Goal: Task Accomplishment & Management: Manage account settings

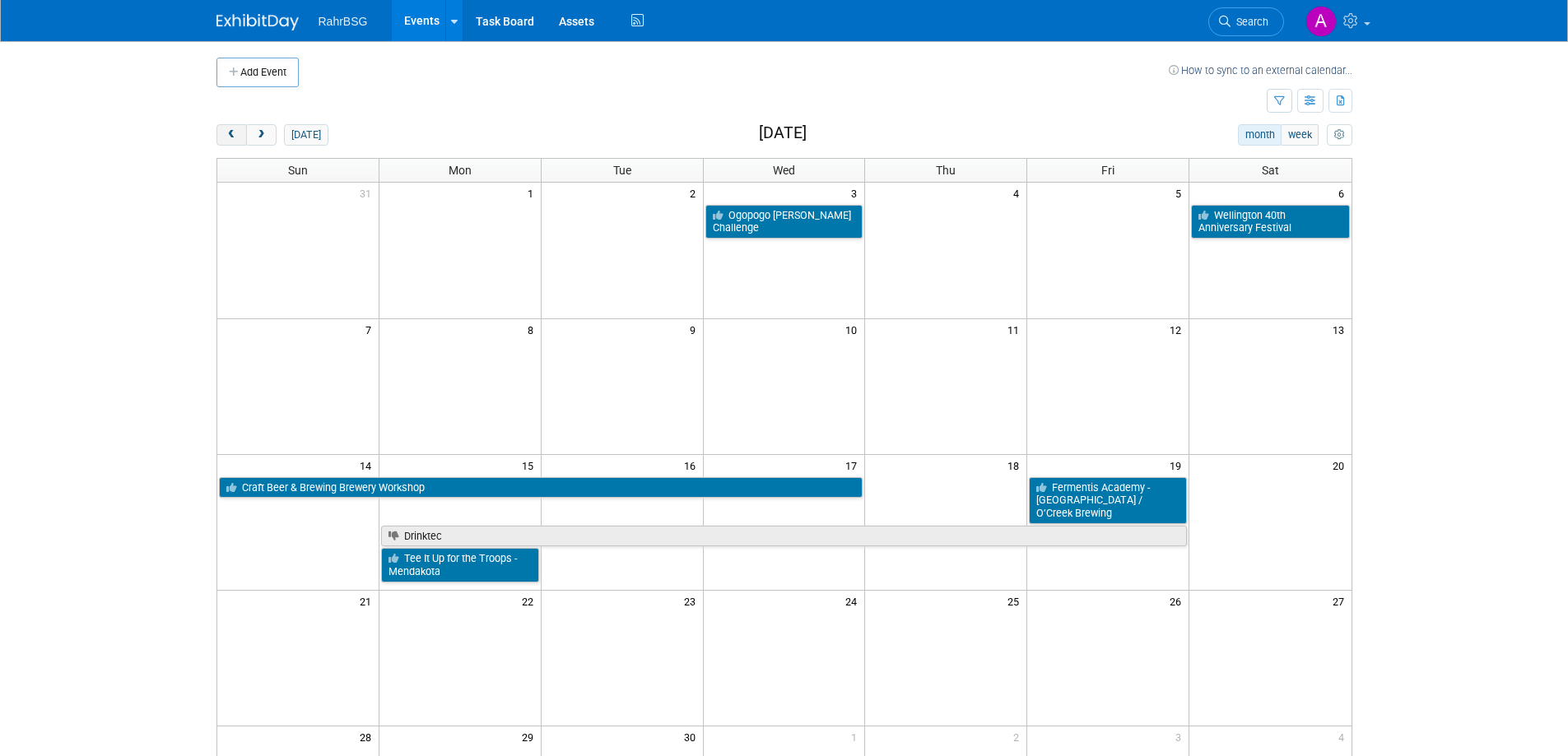
click at [241, 135] on button "prev" at bounding box center [232, 136] width 31 height 22
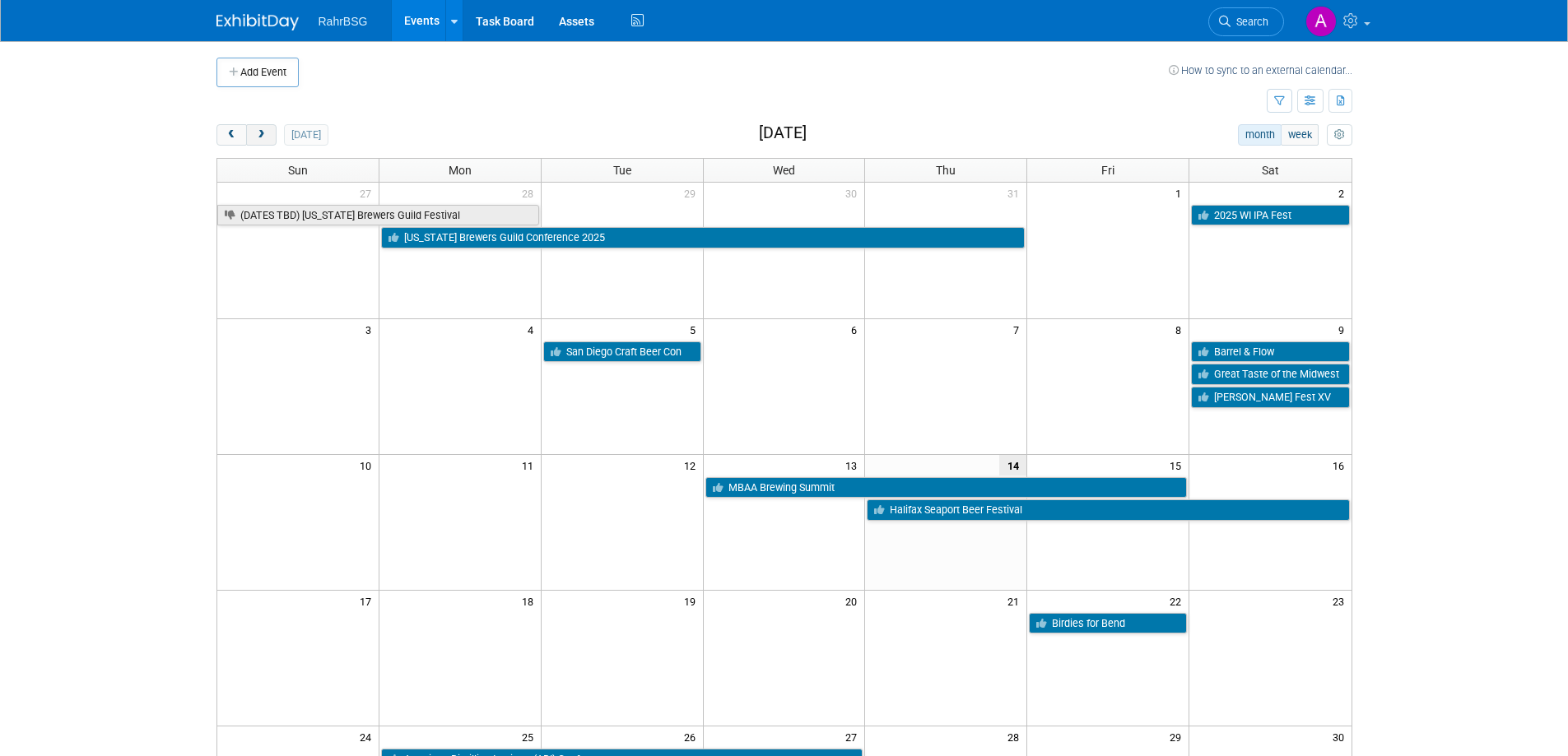
click at [268, 140] on button "next" at bounding box center [261, 136] width 31 height 22
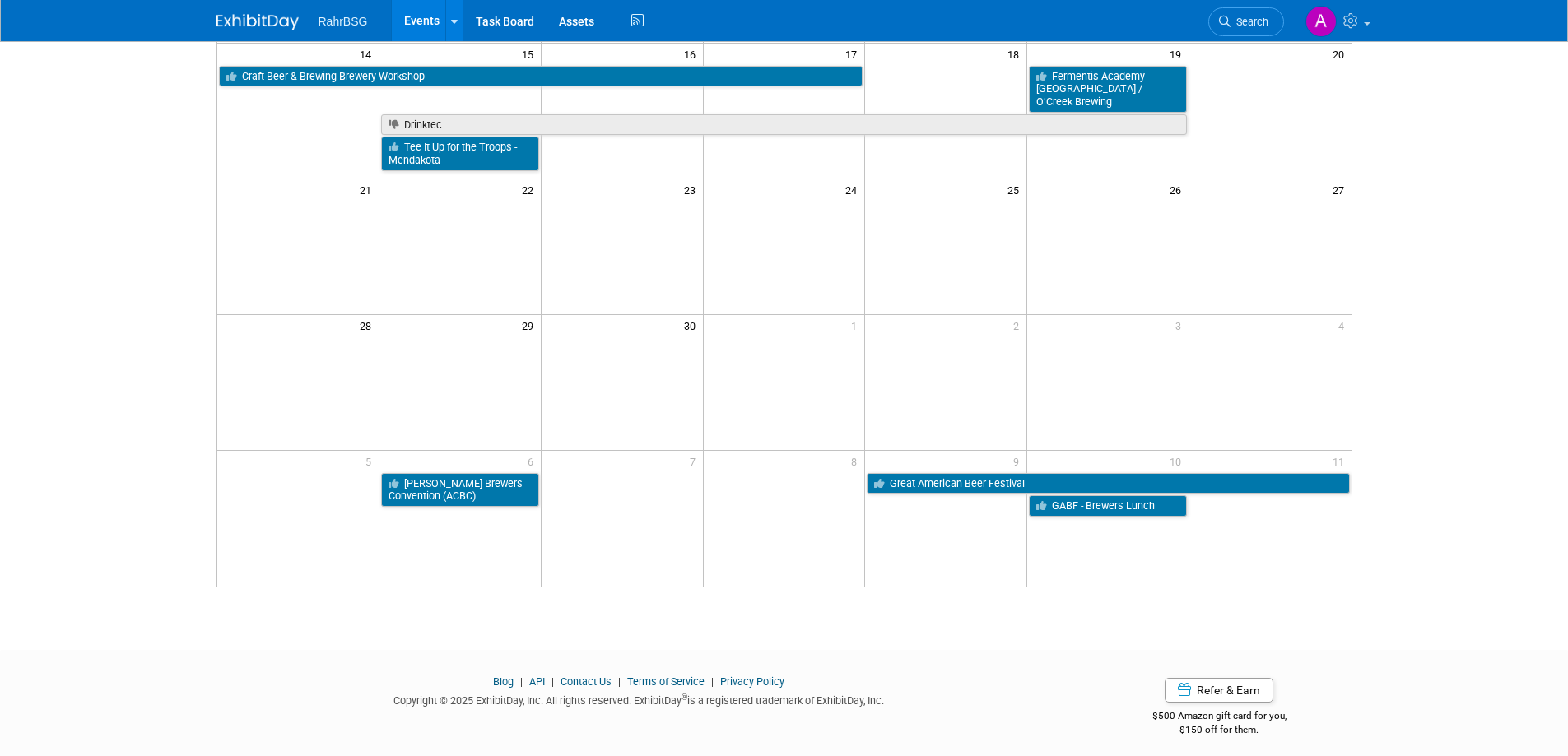
scroll to position [330, 0]
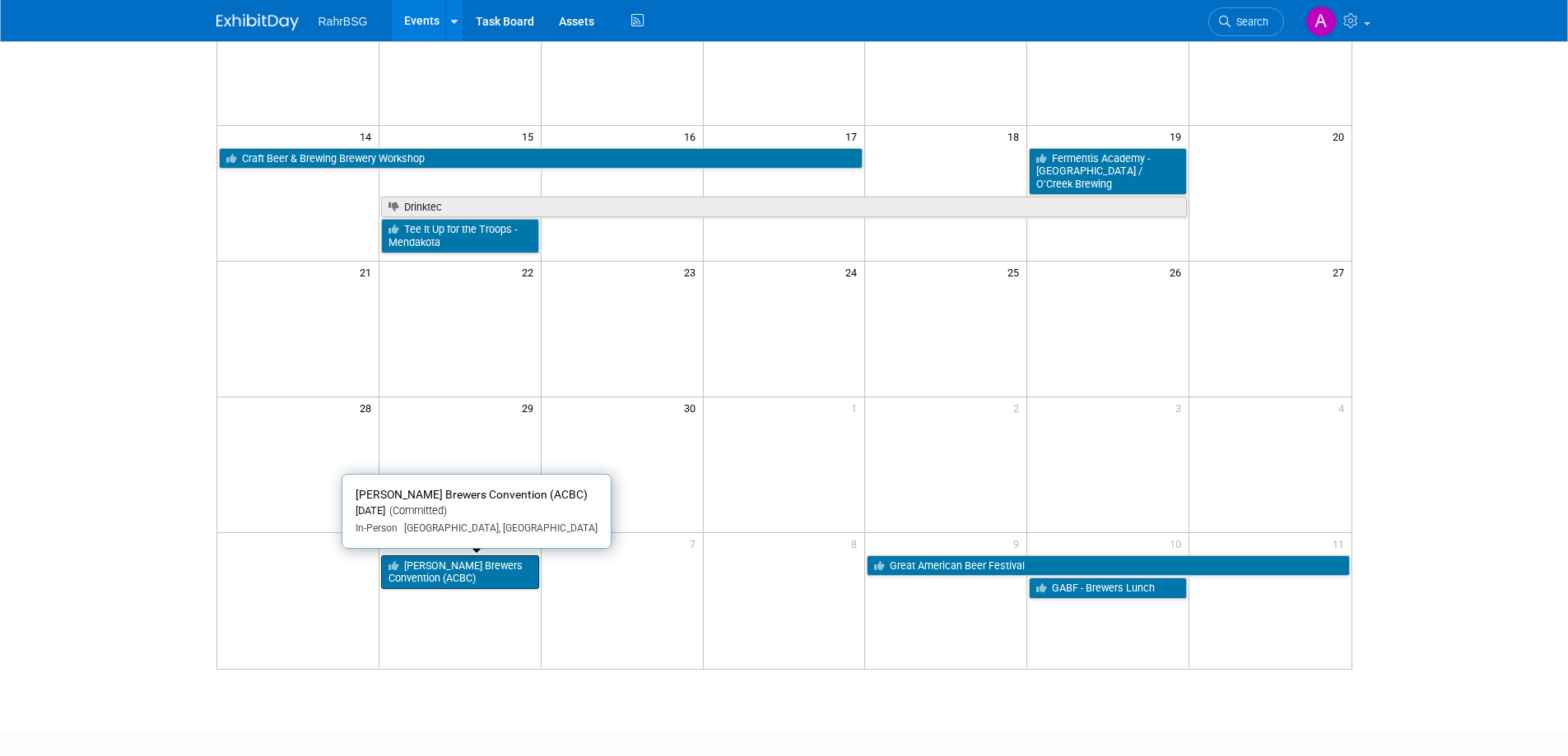
click at [463, 580] on link "[PERSON_NAME] Brewers Convention (ACBC)" at bounding box center [460, 572] width 158 height 34
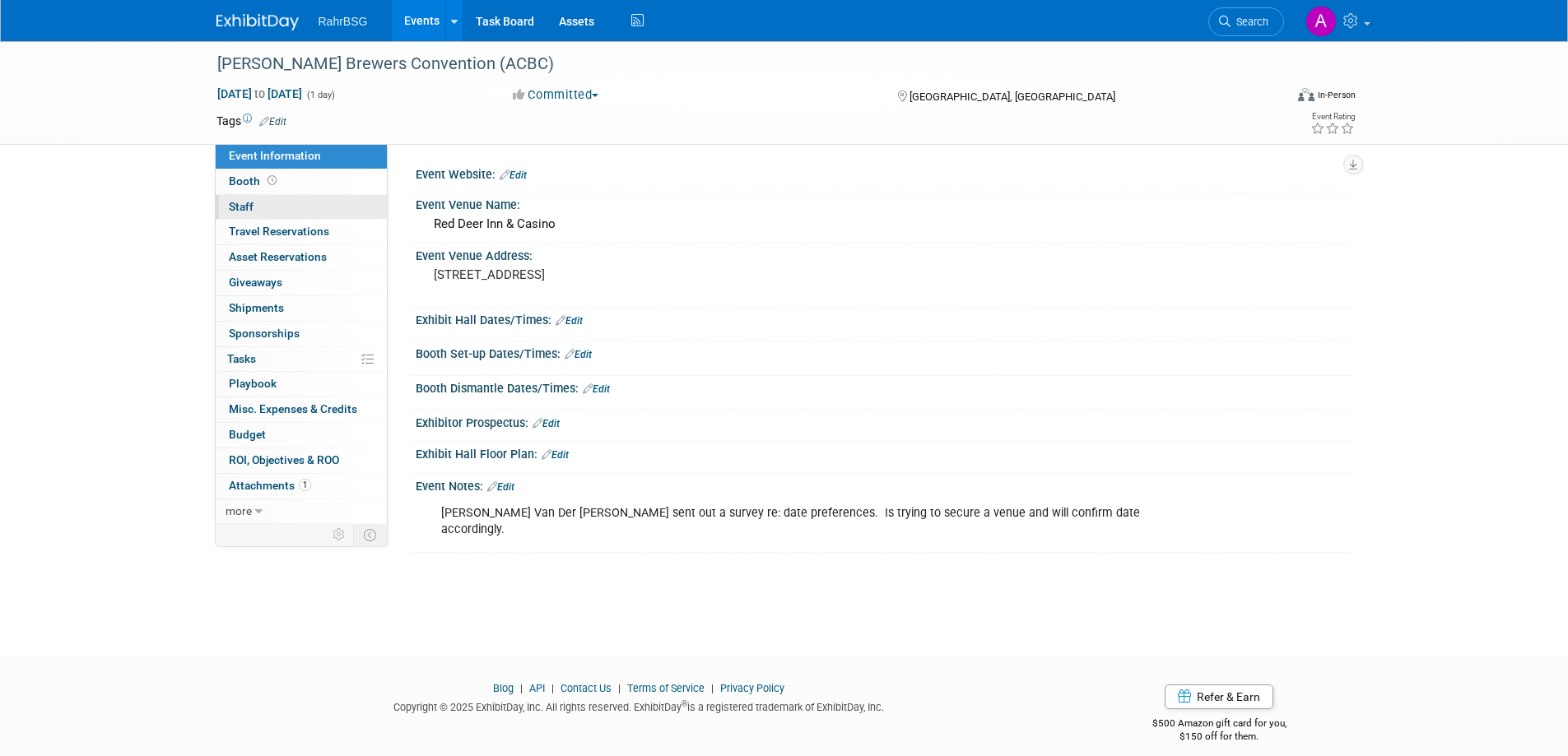
click at [263, 214] on link "0 Staff 0" at bounding box center [301, 207] width 171 height 25
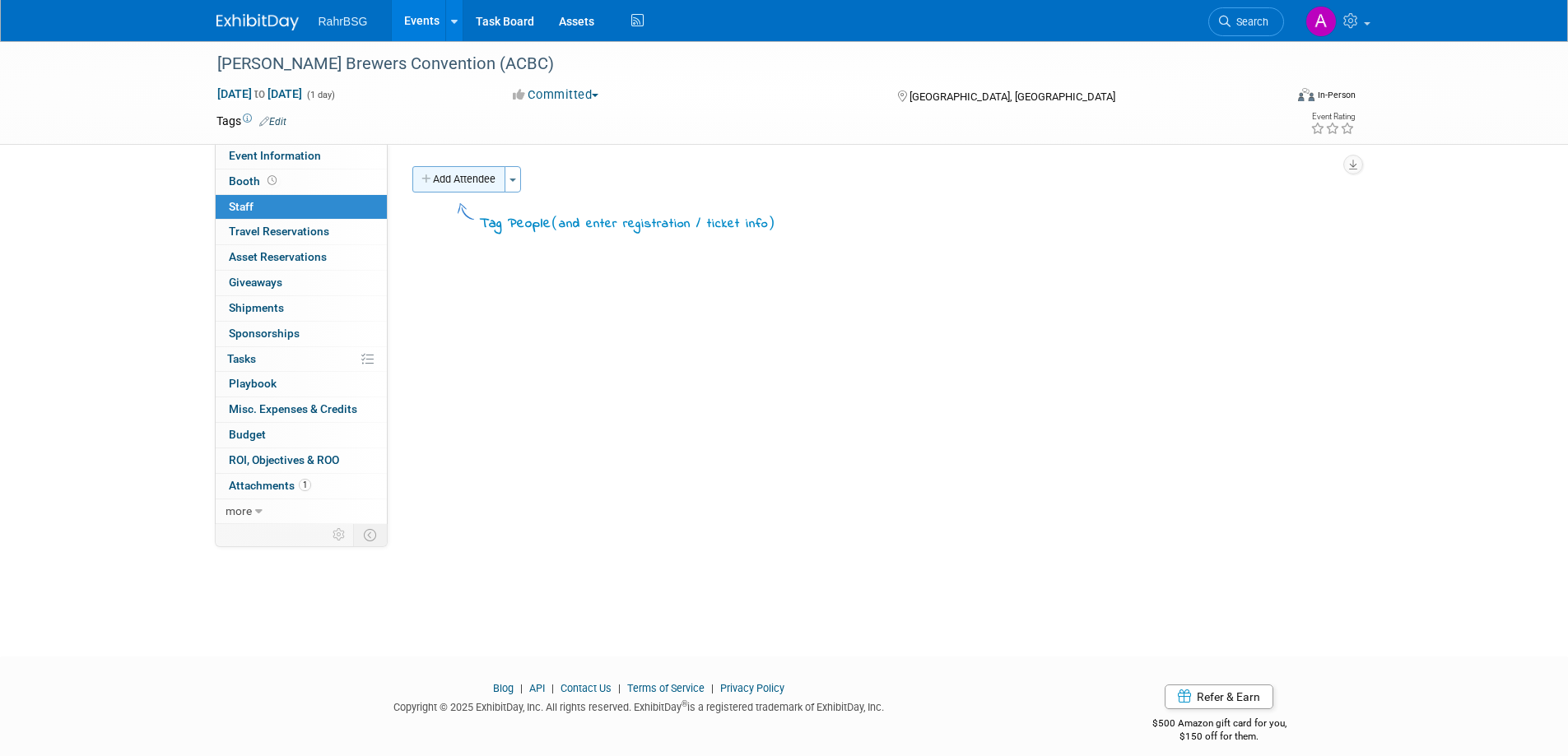
click at [482, 180] on button "Add Attendee" at bounding box center [459, 179] width 93 height 27
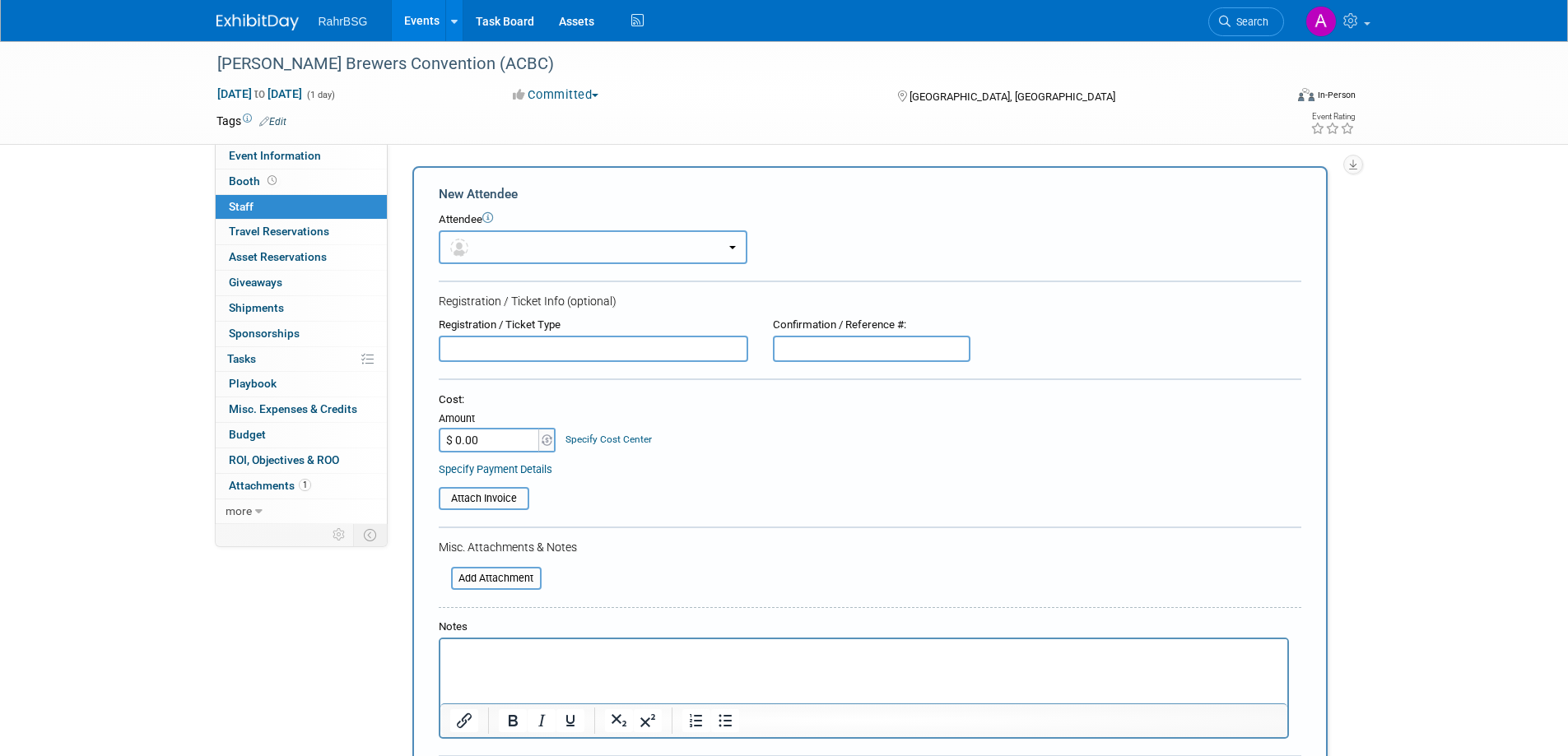
click at [557, 252] on button "button" at bounding box center [593, 247] width 309 height 34
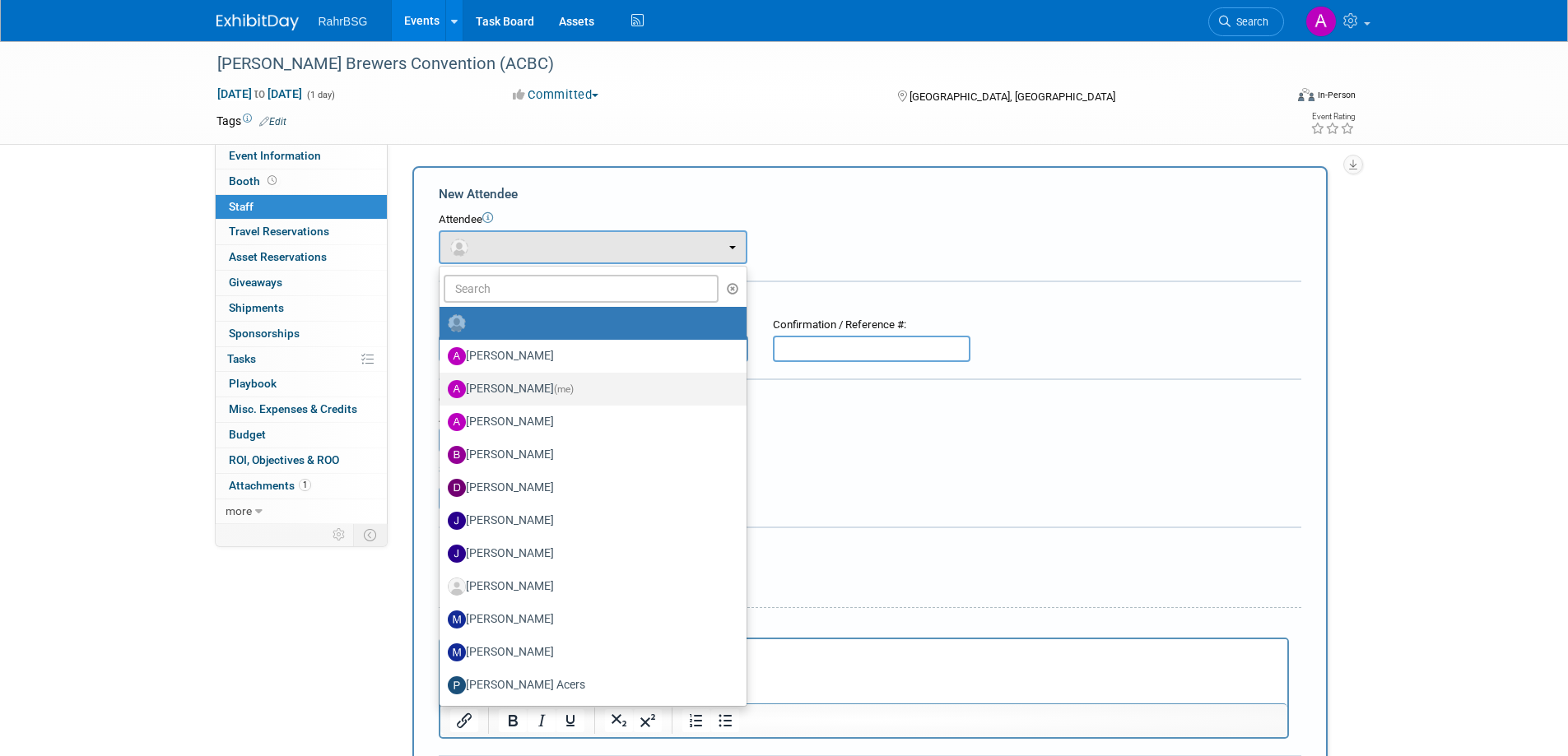
click at [548, 398] on label "Ashley Grotewold (me)" at bounding box center [588, 389] width 282 height 27
click at [442, 393] on input "Ashley Grotewold (me)" at bounding box center [437, 387] width 11 height 11
select select "8d7bfa72-48f6-4742-9252-1a421e7074c1"
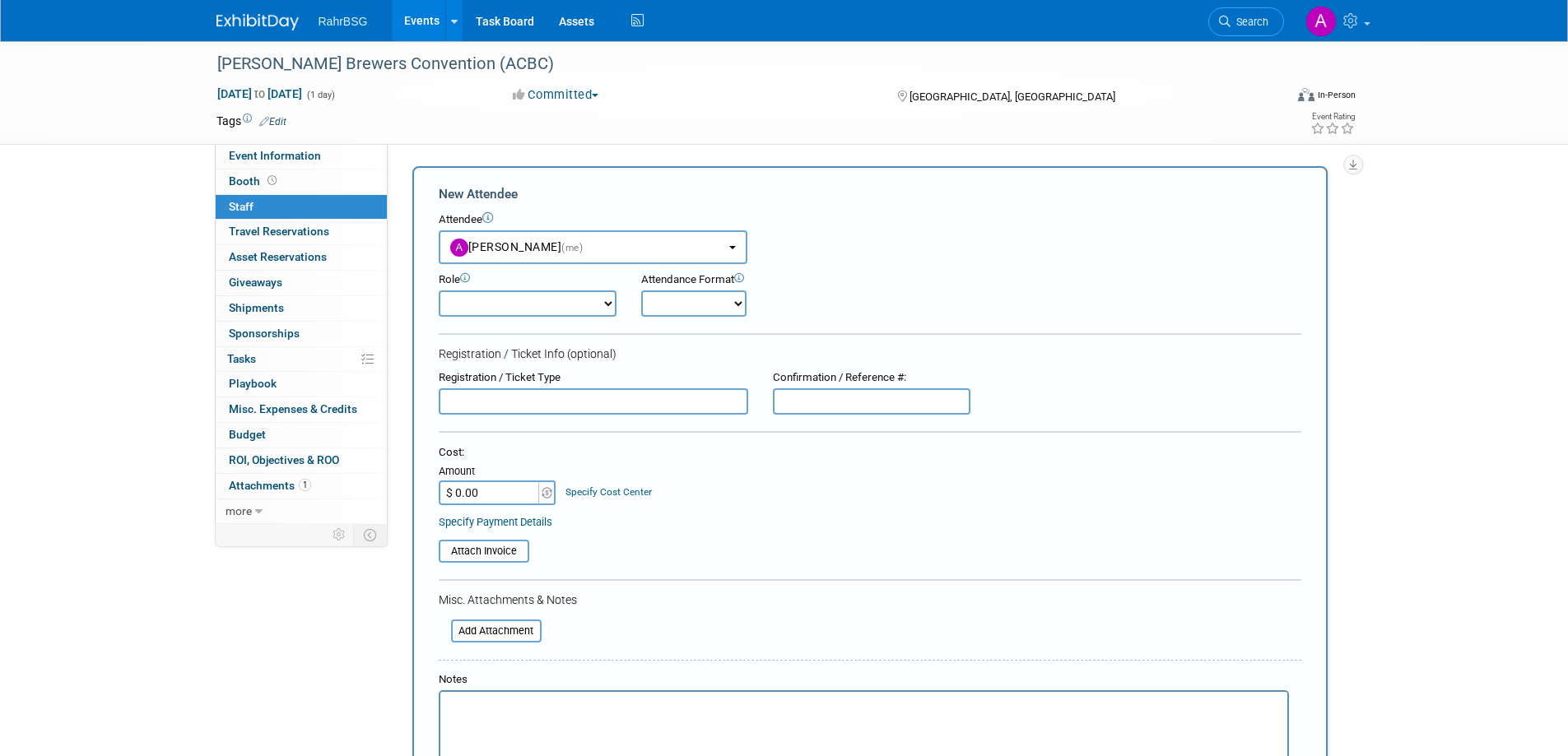
click at [524, 301] on select "Demonstrator Host Planner Presenter Sales Representative Set-up/Dismantle Crew …" at bounding box center [528, 304] width 178 height 27
click at [864, 294] on div "Role Demonstrator Host Planner Presenter Sales Representative" at bounding box center [870, 290] width 888 height 52
click at [509, 703] on p "Rich Text Area. Press ALT-0 for help." at bounding box center [863, 707] width 829 height 17
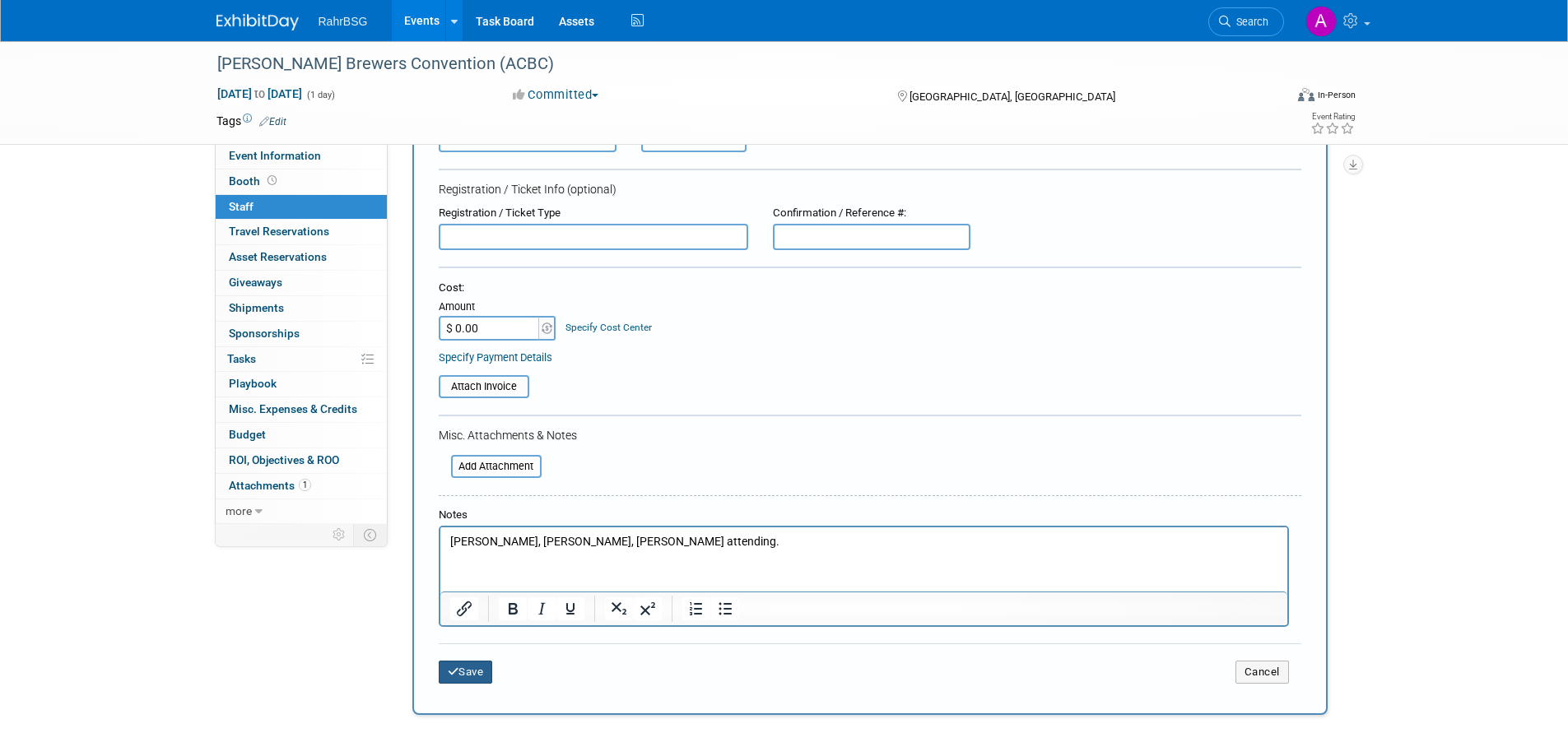
click at [469, 670] on button "Save" at bounding box center [465, 672] width 54 height 23
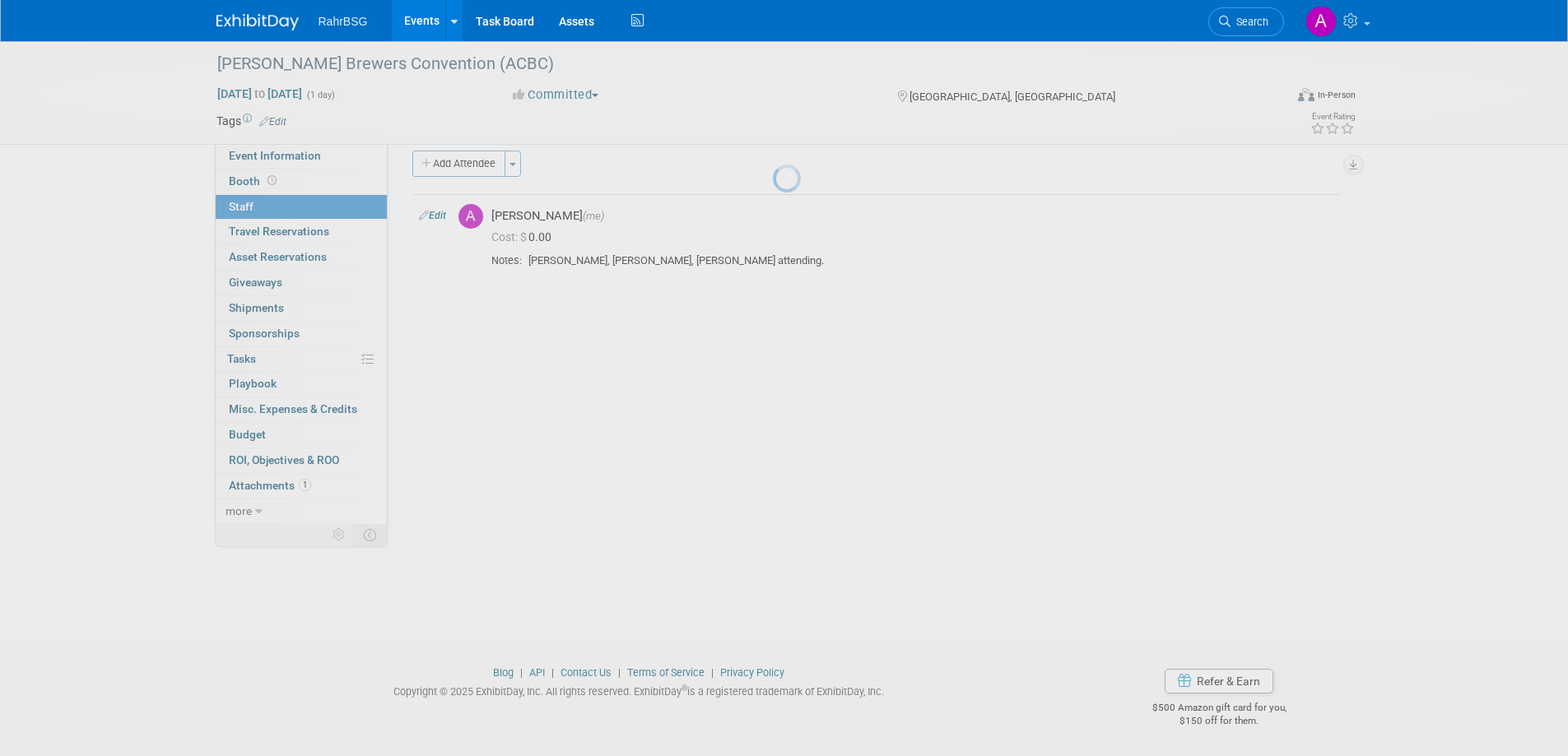
scroll to position [16, 0]
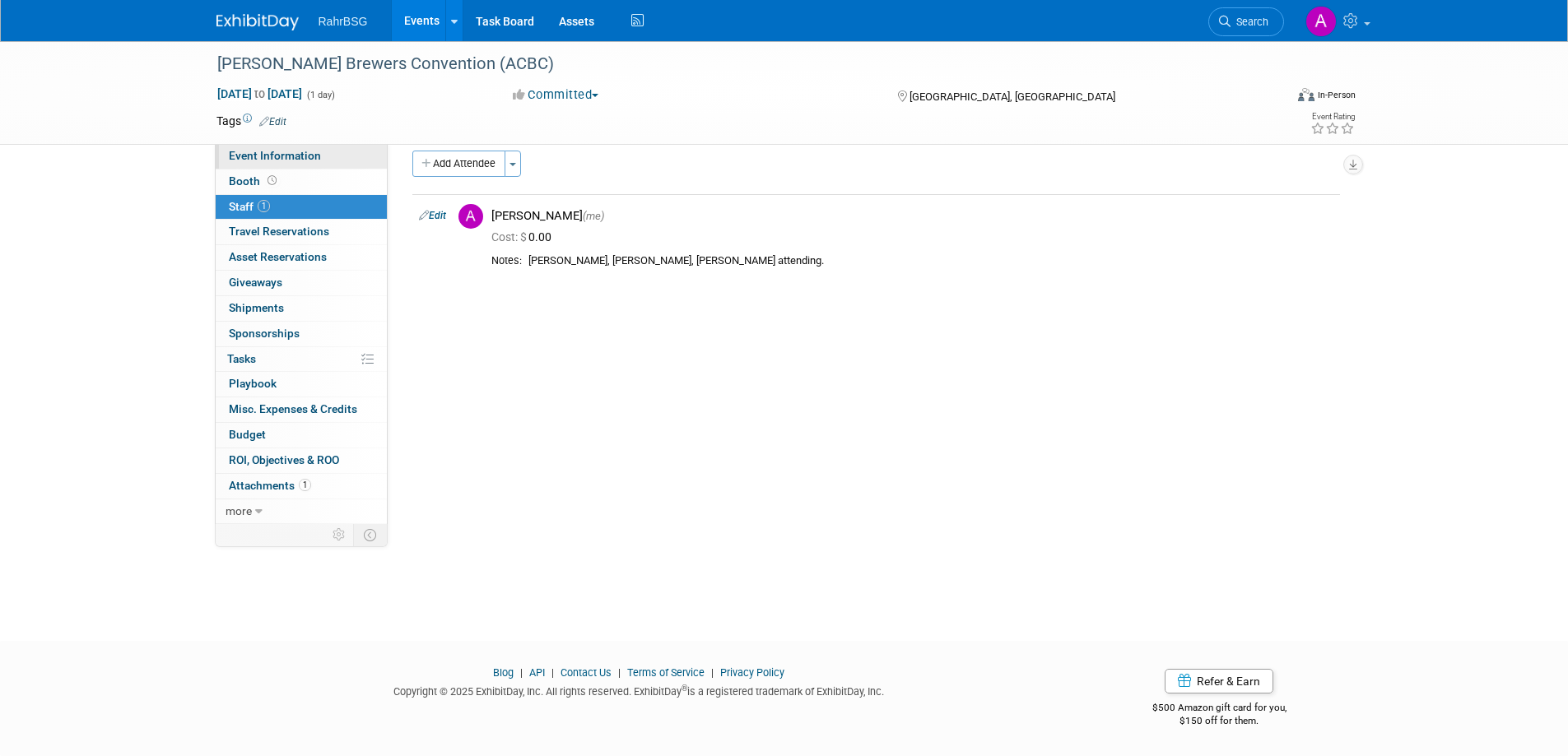
click at [263, 153] on span "Event Information" at bounding box center [274, 155] width 92 height 13
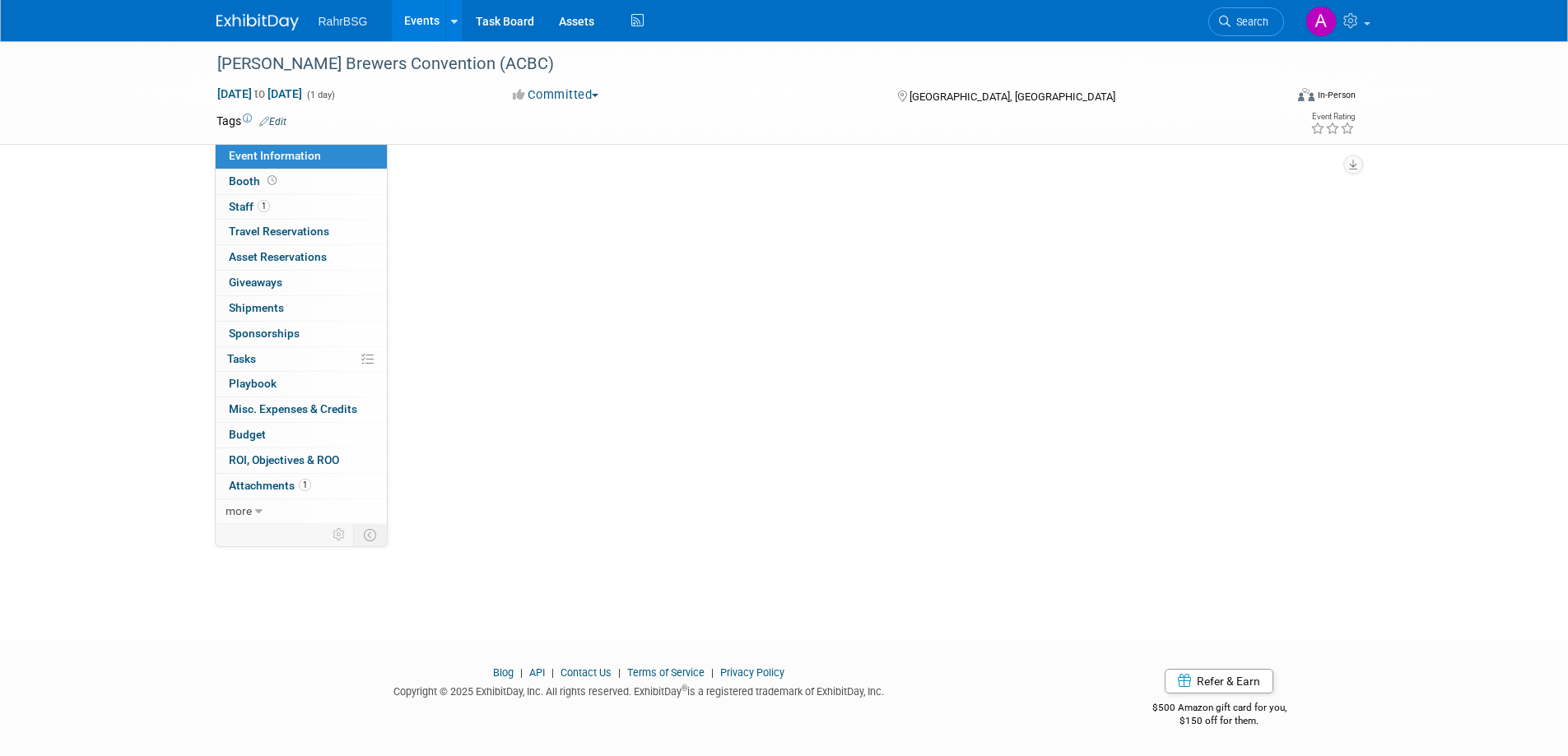
scroll to position [0, 0]
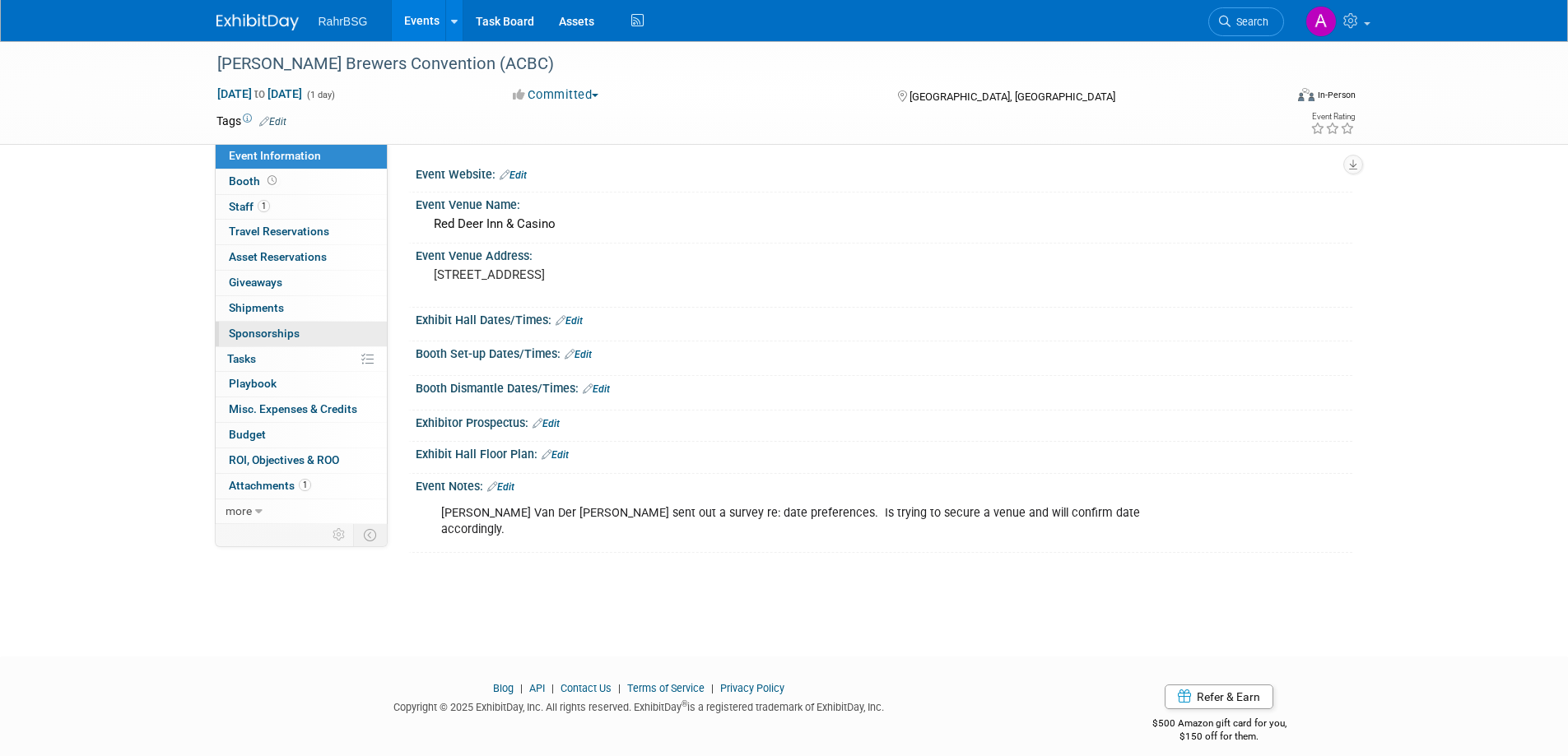
click at [275, 324] on link "0 Sponsorships 0" at bounding box center [301, 333] width 171 height 25
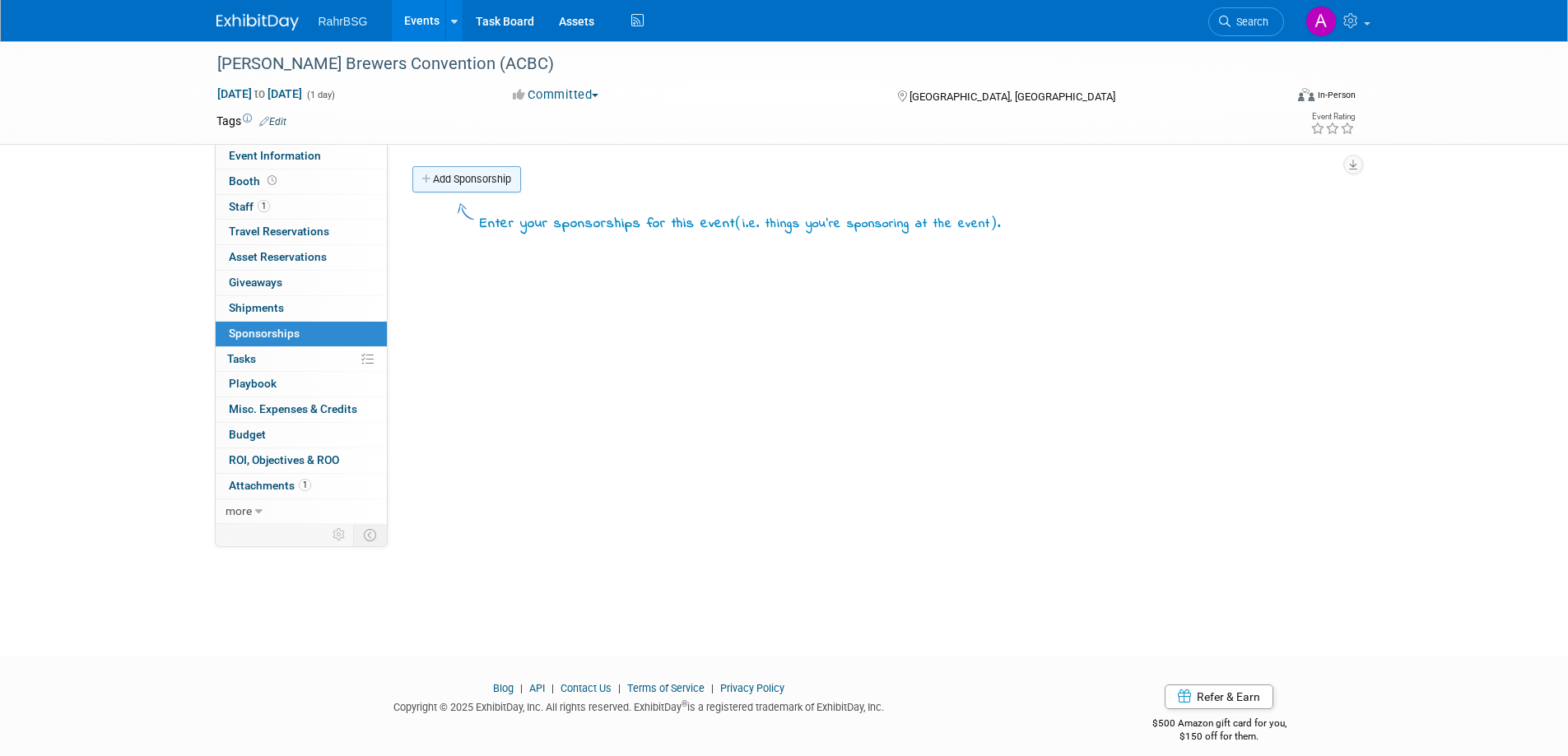
click at [492, 177] on link "Add Sponsorship" at bounding box center [467, 179] width 109 height 27
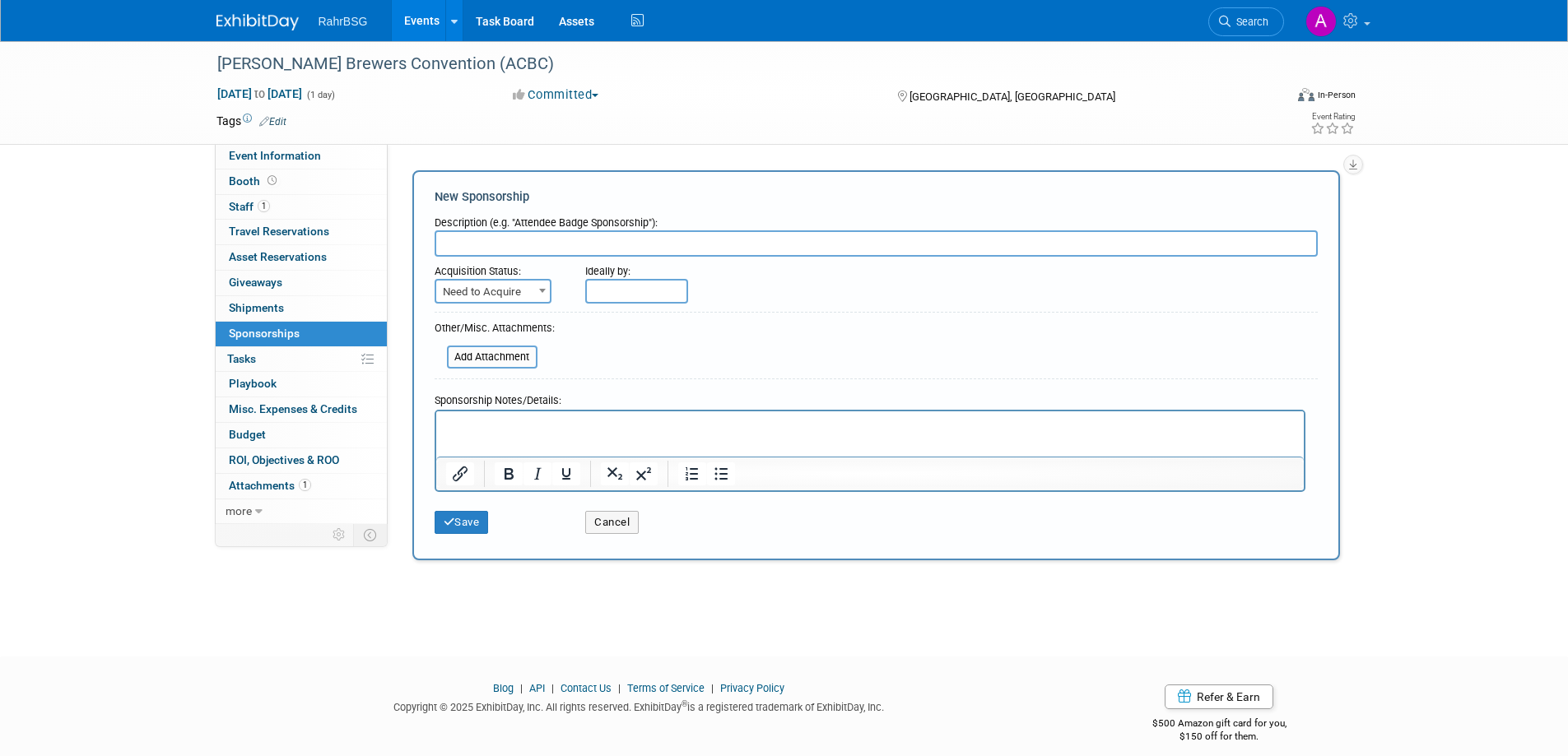
click at [677, 242] on input "text" at bounding box center [876, 243] width 883 height 27
type input "Silver Sponsorship $4000 CAD w/ booth"
click at [493, 279] on span "Need to Acquire" at bounding box center [493, 291] width 117 height 25
select select "2"
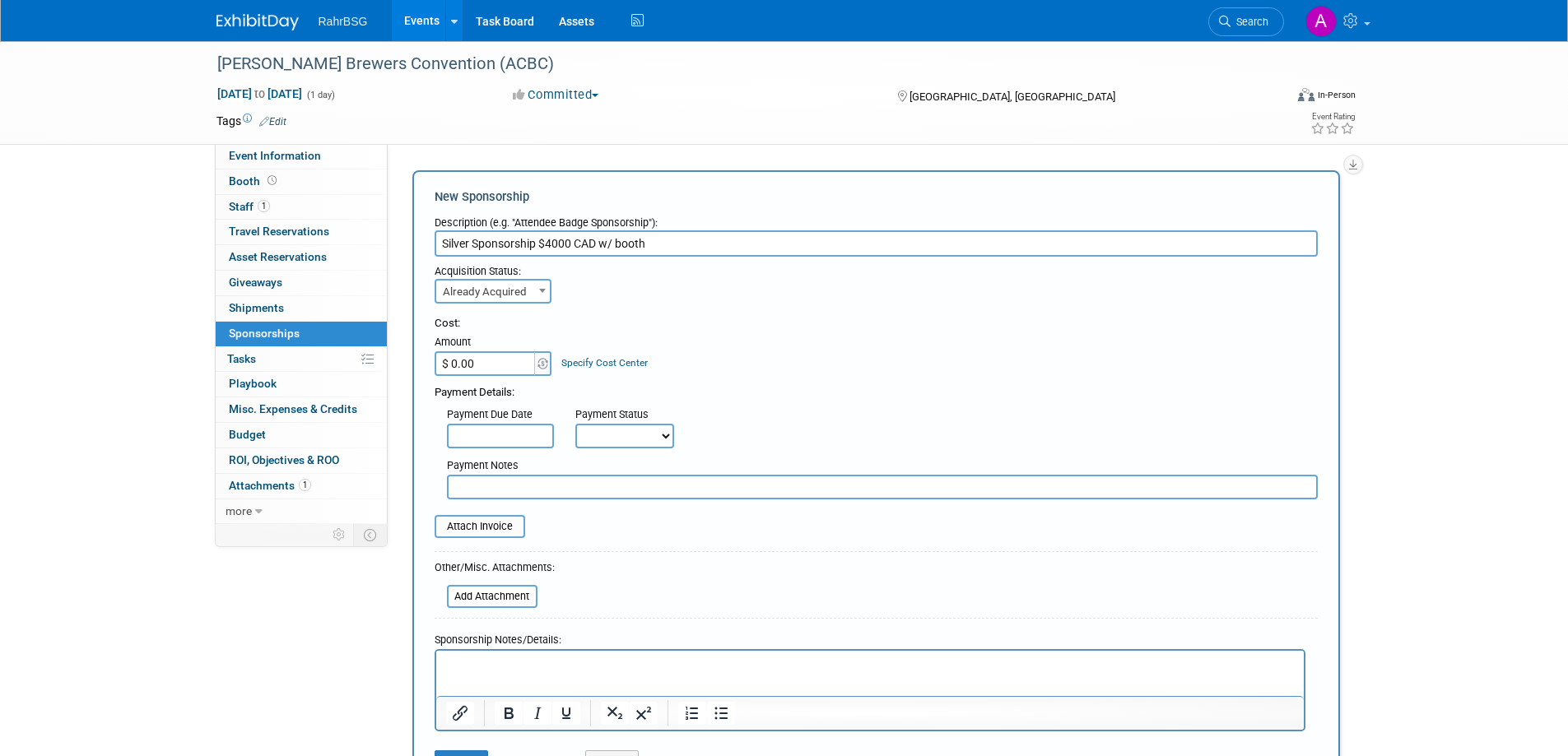
drag, startPoint x: 595, startPoint y: 241, endPoint x: 539, endPoint y: 245, distance: 56.1
click at [539, 245] on input "Silver Sponsorship $4000 CAD w/ booth" at bounding box center [876, 243] width 883 height 27
type input "Silver Sponsorship w/ booth"
click at [492, 433] on input "text" at bounding box center [501, 435] width 107 height 25
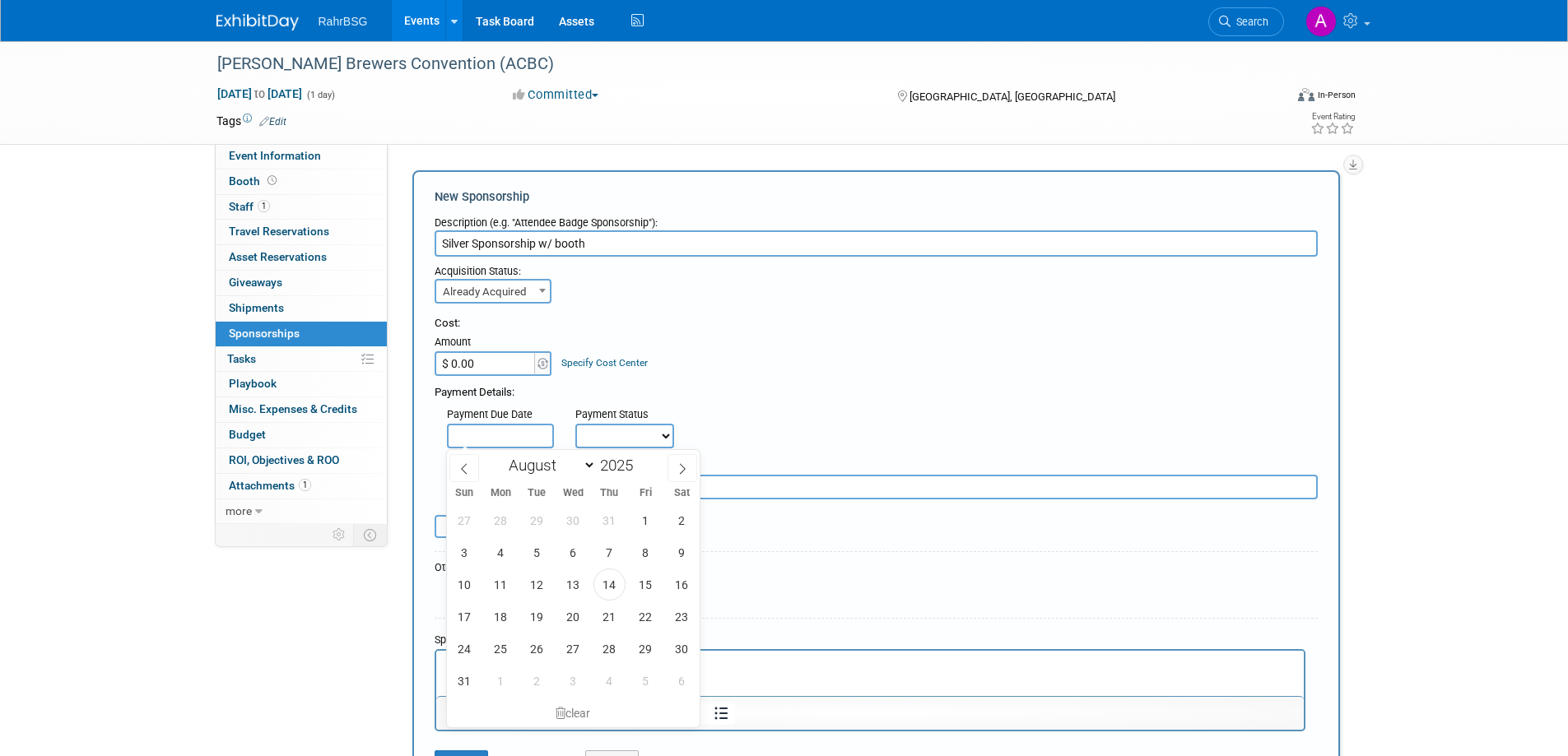
click at [519, 361] on input "$ 0.00" at bounding box center [486, 363] width 103 height 25
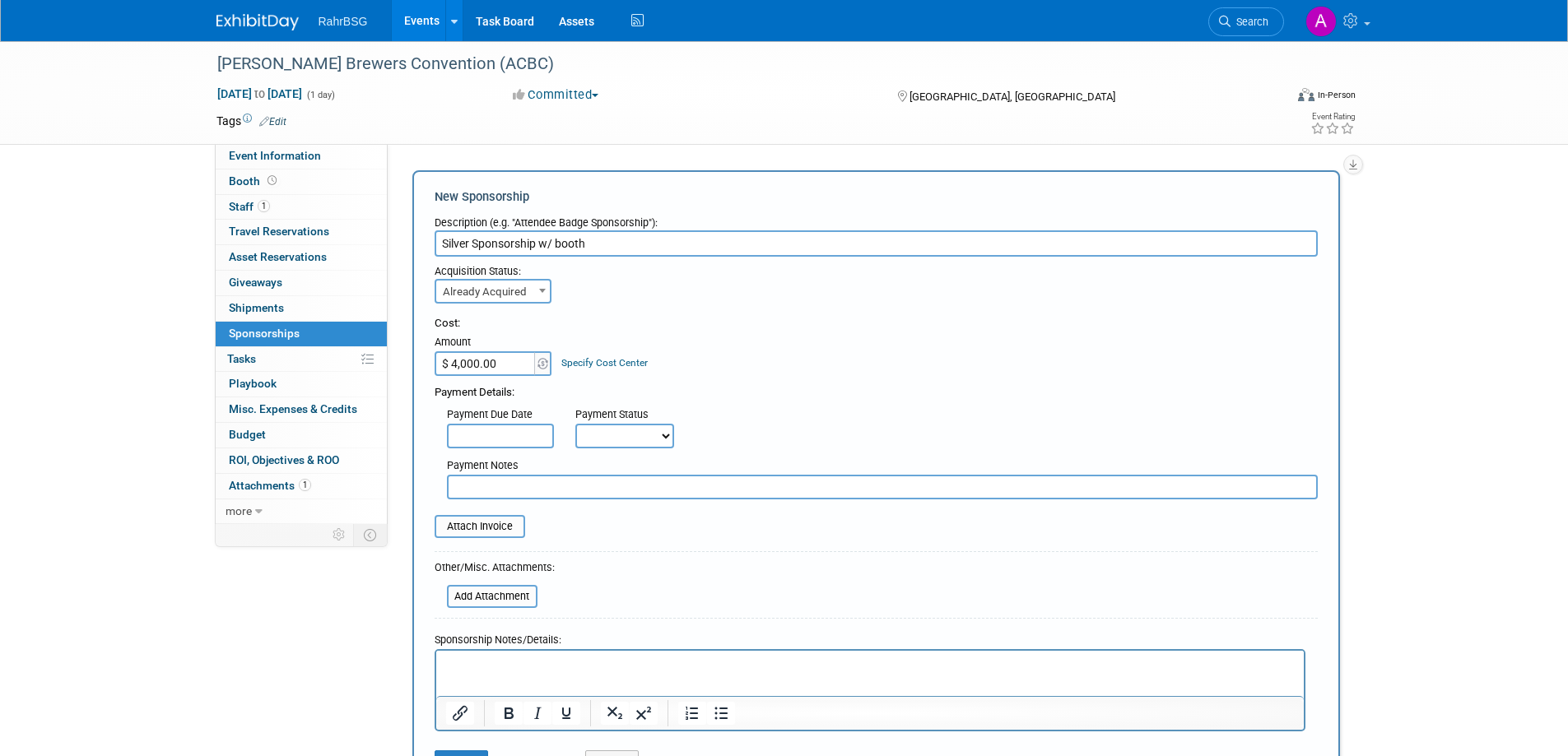
click at [590, 358] on link "Specify Cost Center" at bounding box center [604, 363] width 86 height 12
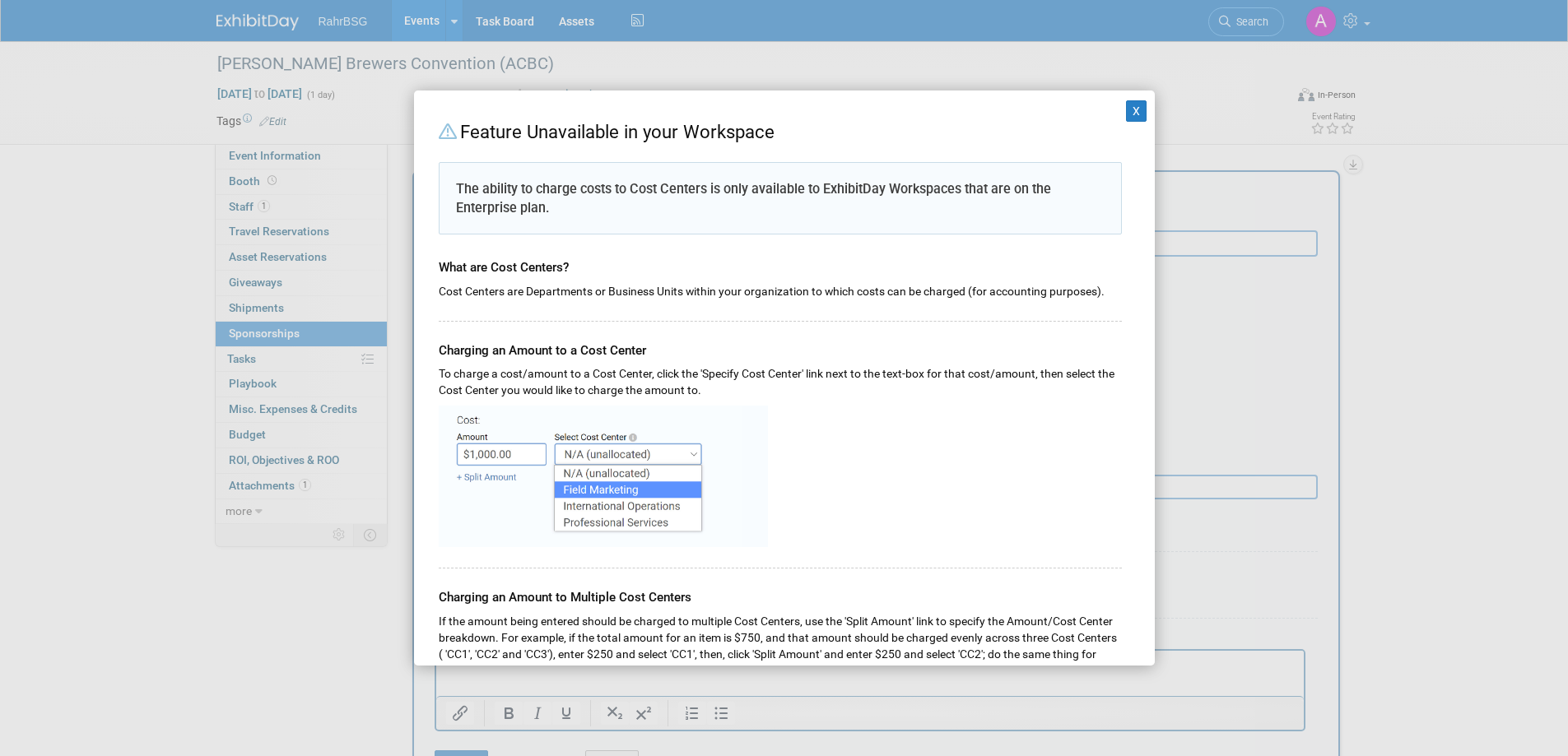
click at [788, 414] on div at bounding box center [780, 473] width 683 height 148
click at [1127, 115] on button "X" at bounding box center [1137, 111] width 22 height 22
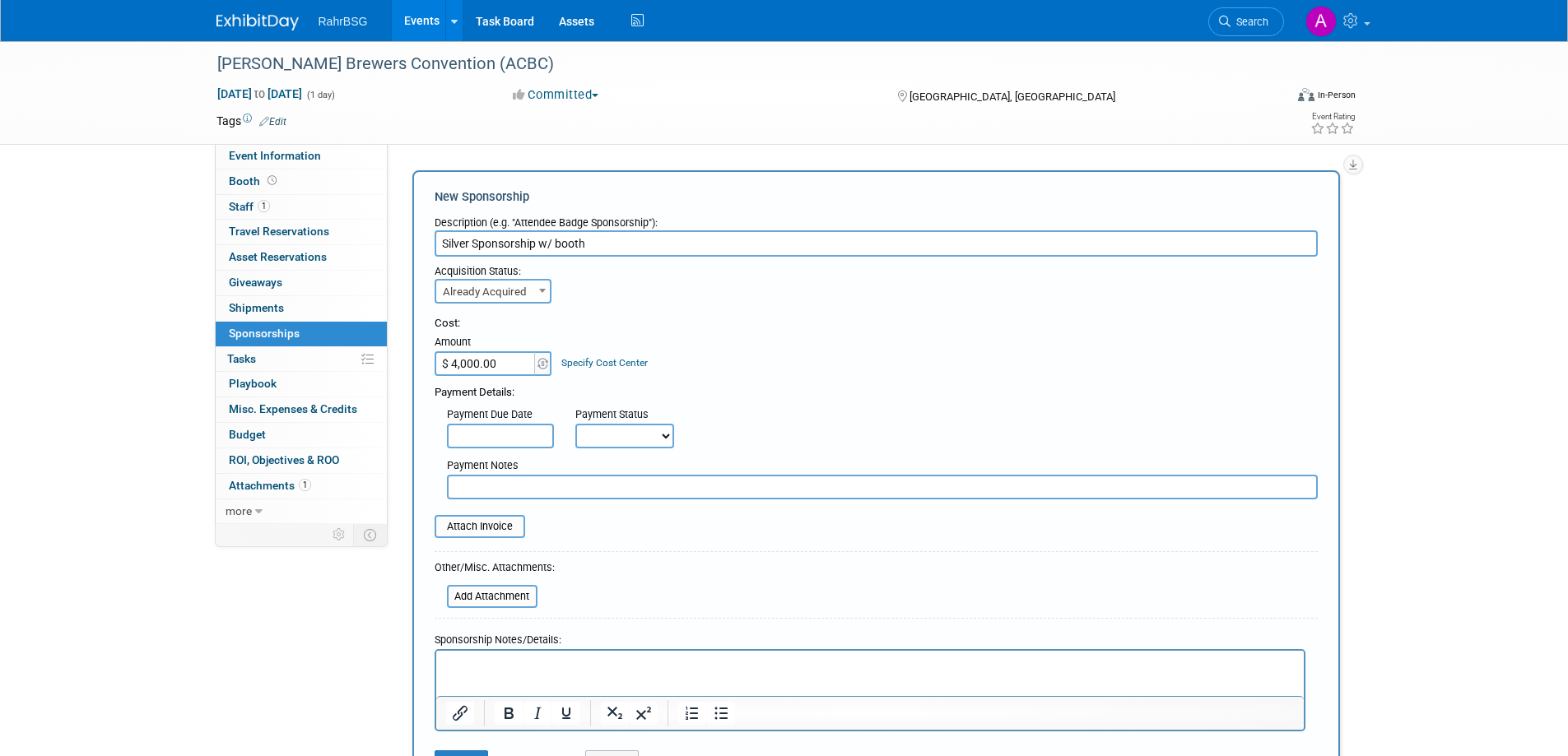
click at [638, 376] on div "Payment Details:" at bounding box center [876, 388] width 883 height 25
click at [793, 369] on div "Cost: Amount $ 4,000.00 Specify Cost Center Cost Center -- Not Specified --" at bounding box center [876, 345] width 883 height 60
click at [486, 362] on input "$ 4,000.00" at bounding box center [486, 363] width 103 height 25
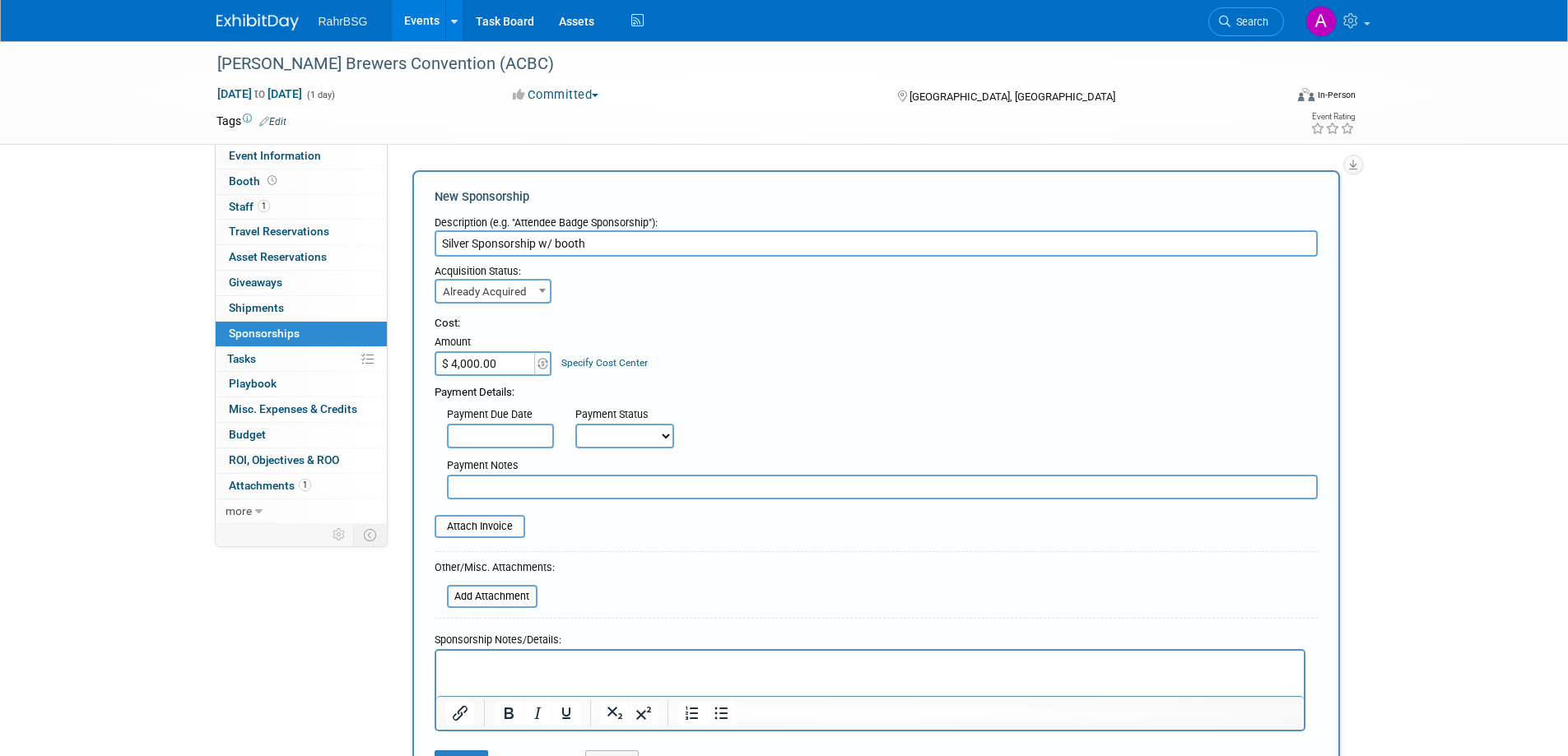
paste input "2,898"
type input "$ 2,898.00"
click at [836, 366] on div "Cost: Amount $ 2,898.00 Specify Cost Center Cost Center -- Not Specified --" at bounding box center [876, 345] width 883 height 60
click at [666, 430] on select "Not Paid Yet Partially Paid Paid in Full" at bounding box center [625, 435] width 99 height 25
select select "1"
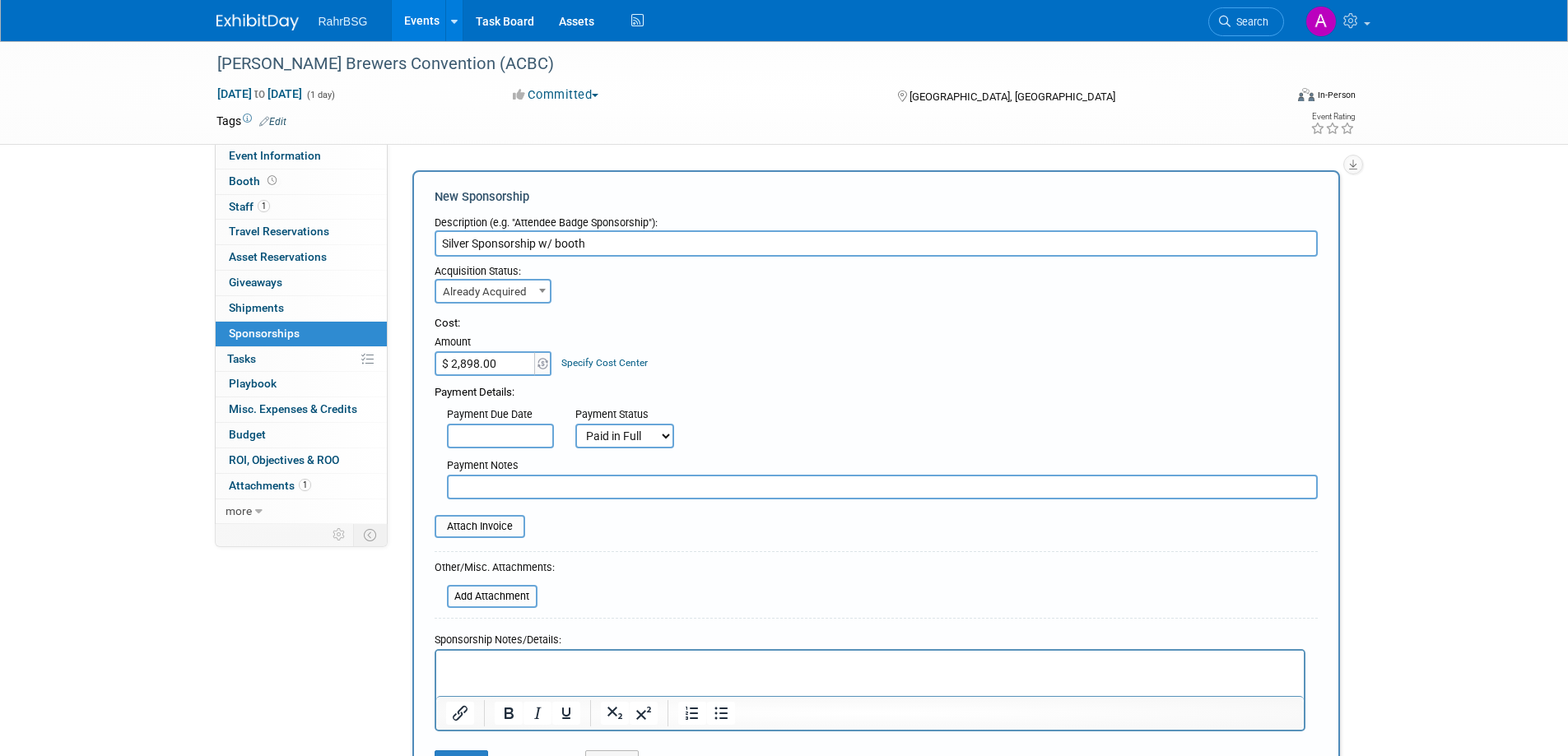
click at [575, 424] on select "Not Paid Yet Partially Paid Paid in Full" at bounding box center [625, 435] width 99 height 25
click at [813, 345] on div "Cost: Amount $ 2,898.00 Specify Cost Center Cost Center -- Not Specified --" at bounding box center [876, 345] width 883 height 60
click at [507, 527] on input "file" at bounding box center [426, 526] width 196 height 20
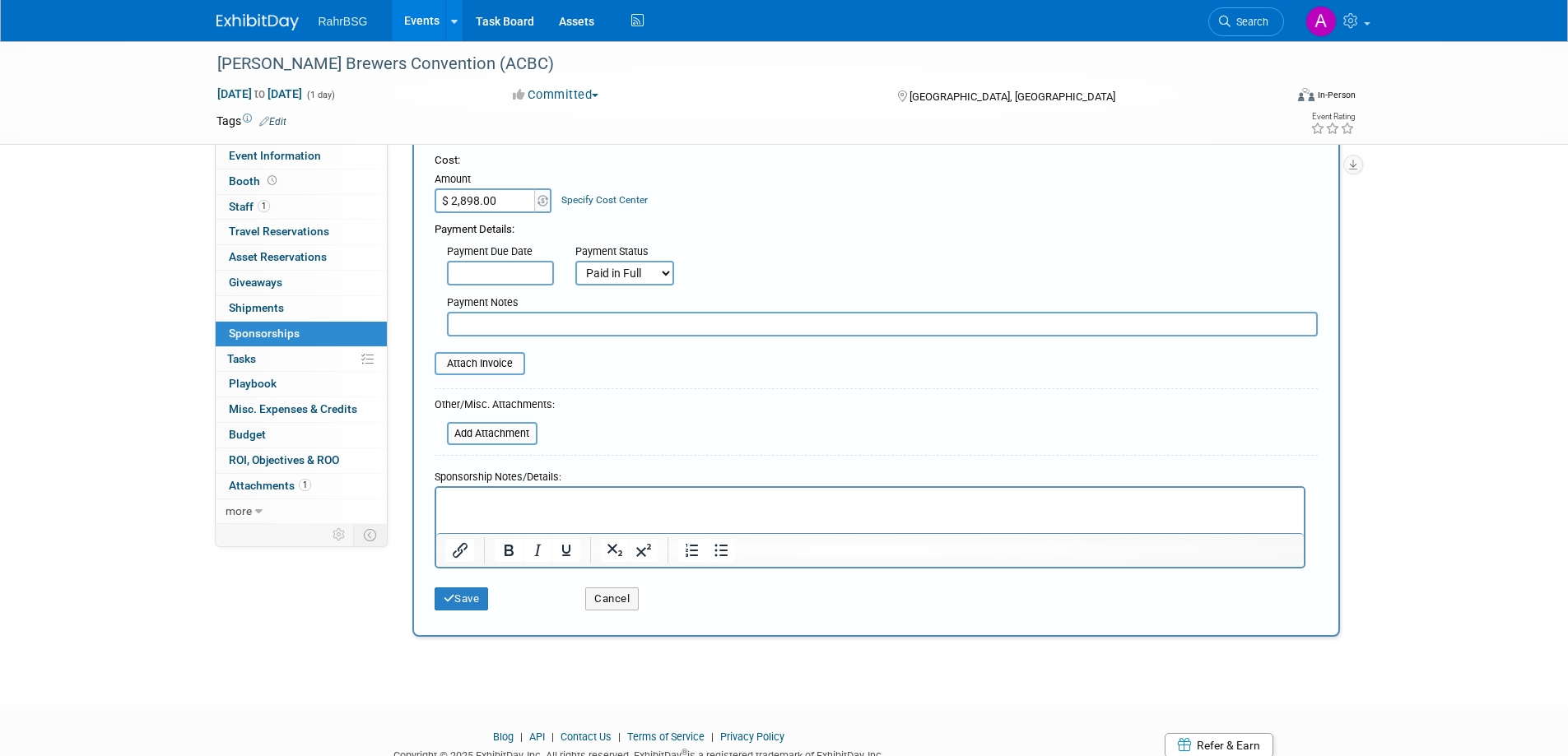
scroll to position [164, 0]
click at [504, 437] on input "file" at bounding box center [438, 432] width 196 height 20
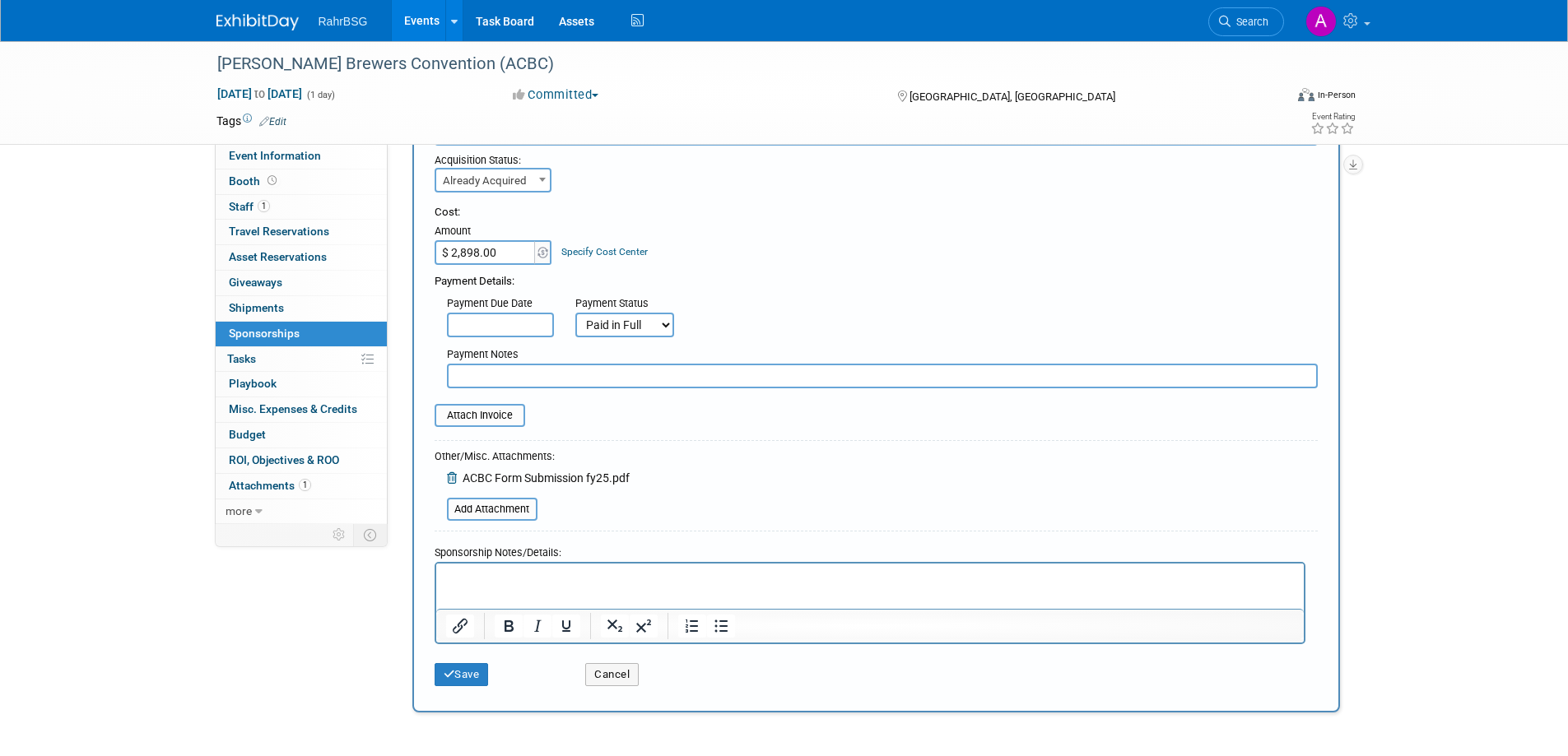
scroll to position [247, 0]
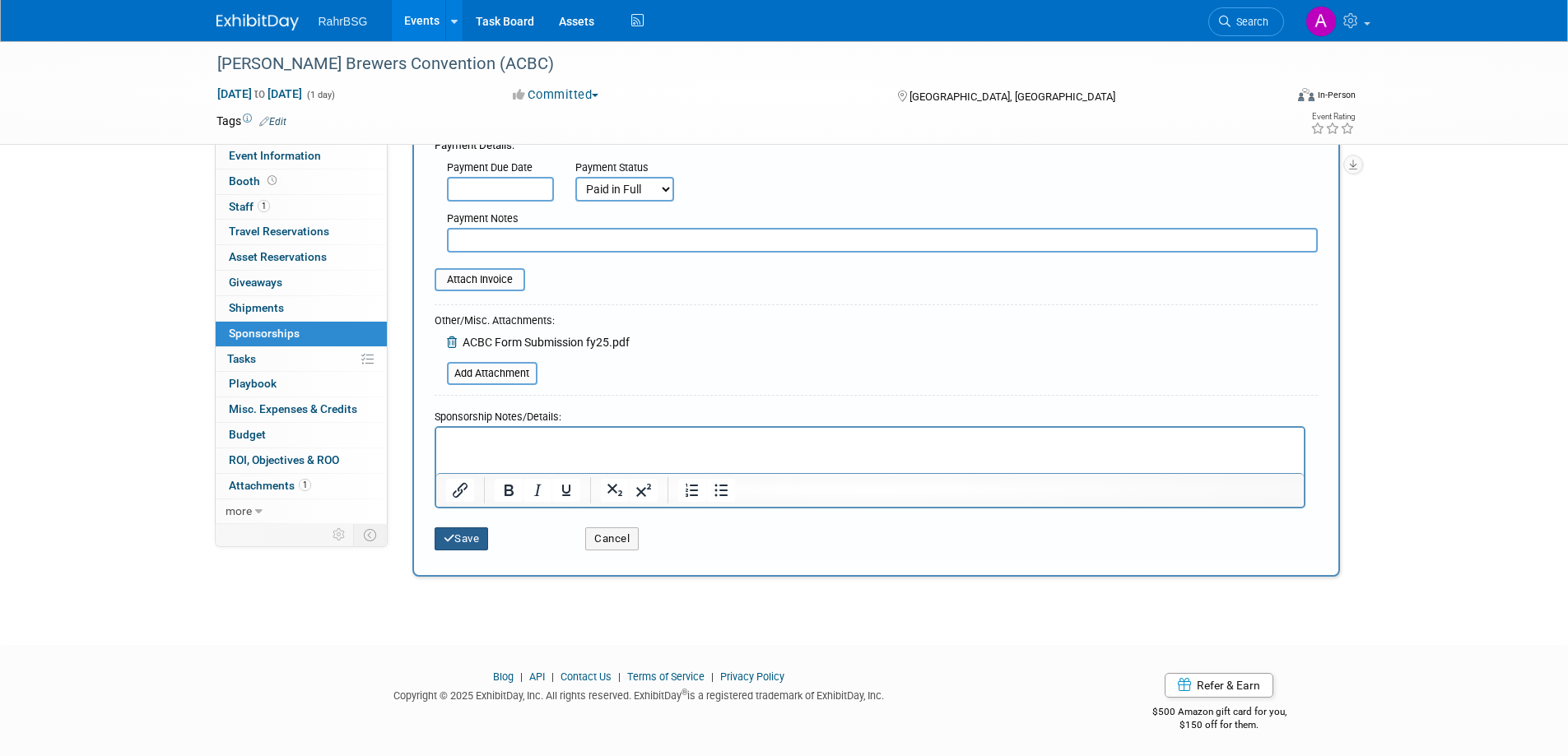
click at [477, 537] on button "Save" at bounding box center [461, 538] width 54 height 23
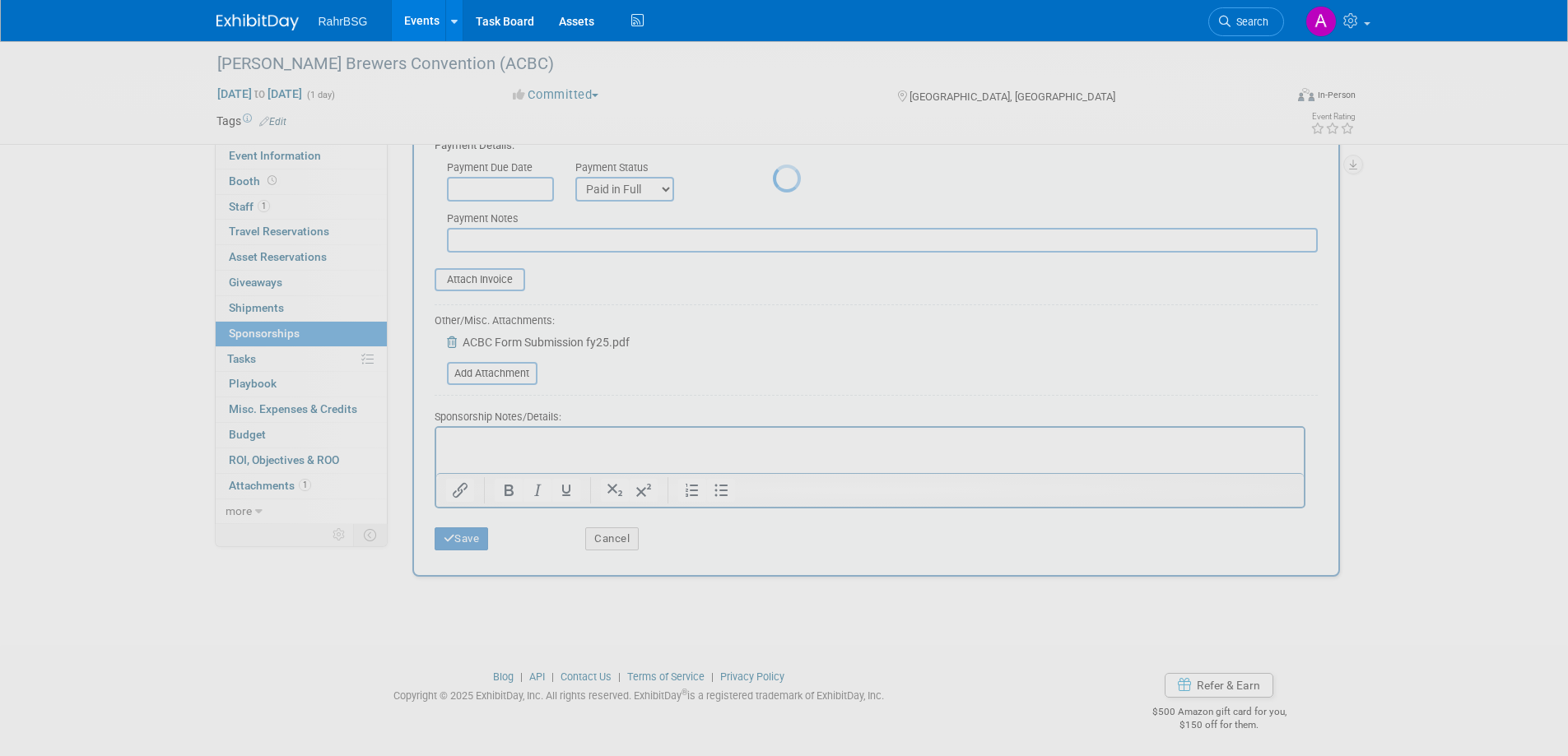
scroll to position [16, 0]
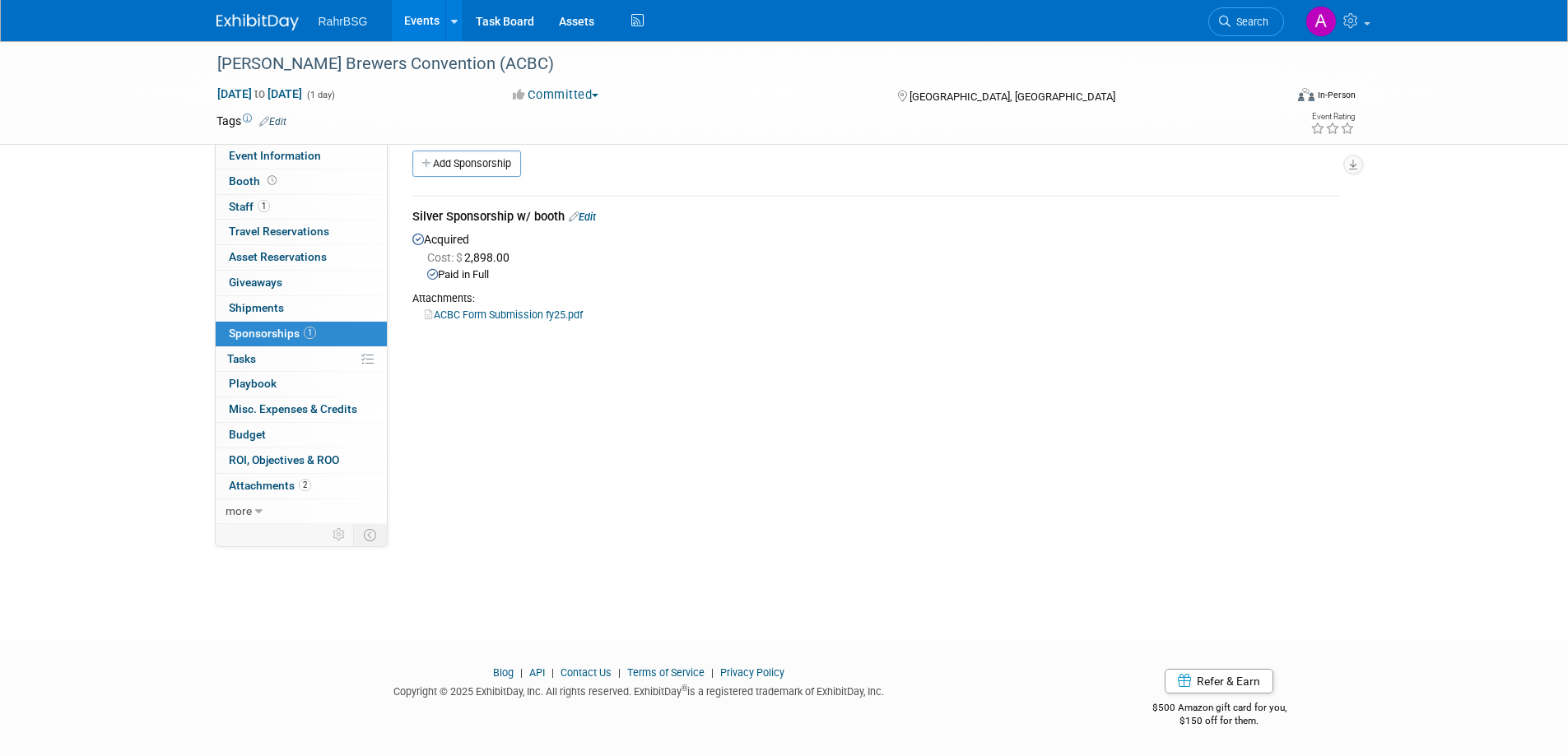
click at [604, 213] on div "Silver Sponsorship w/ booth Edit" at bounding box center [876, 218] width 928 height 21
click at [589, 214] on link "Edit" at bounding box center [582, 217] width 27 height 12
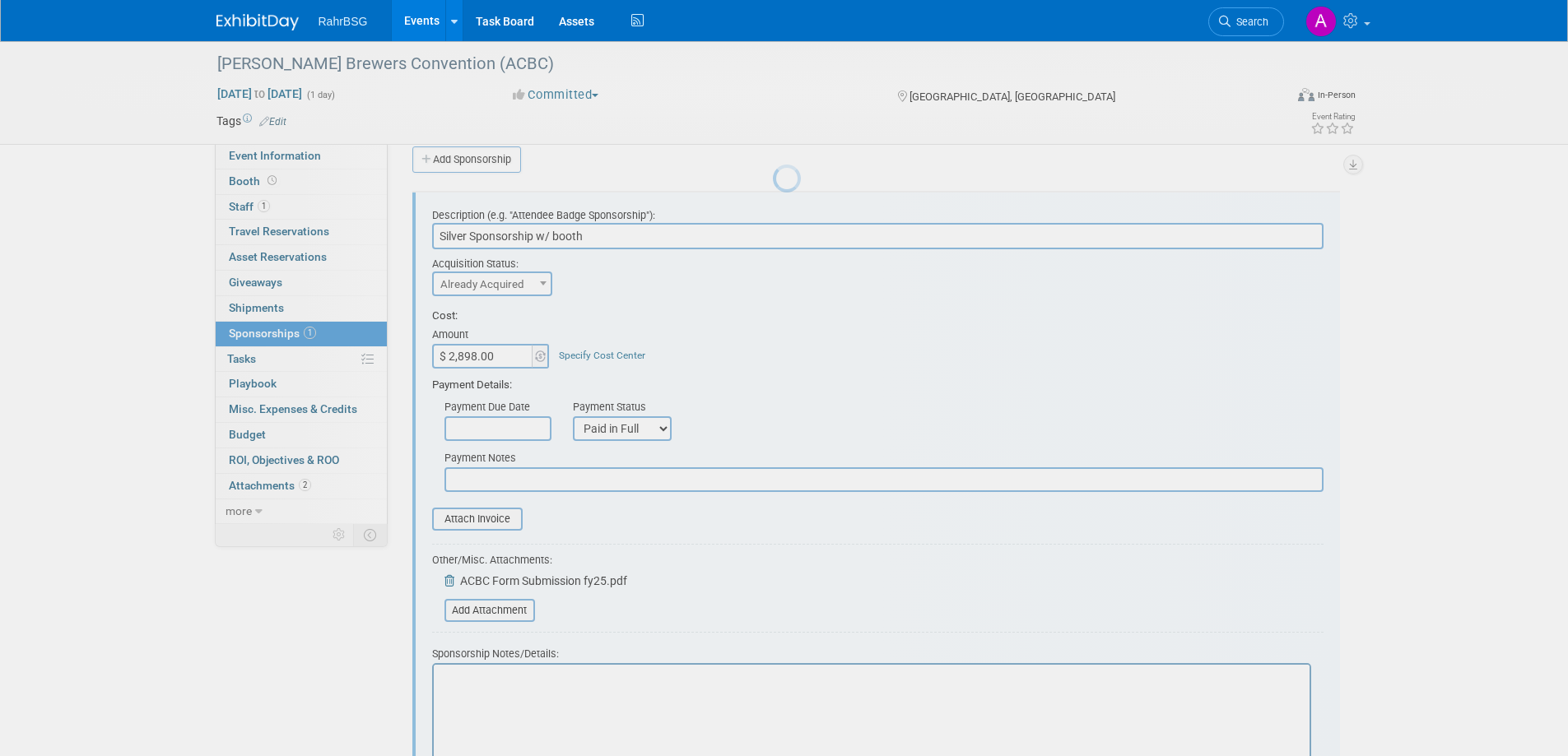
scroll to position [0, 0]
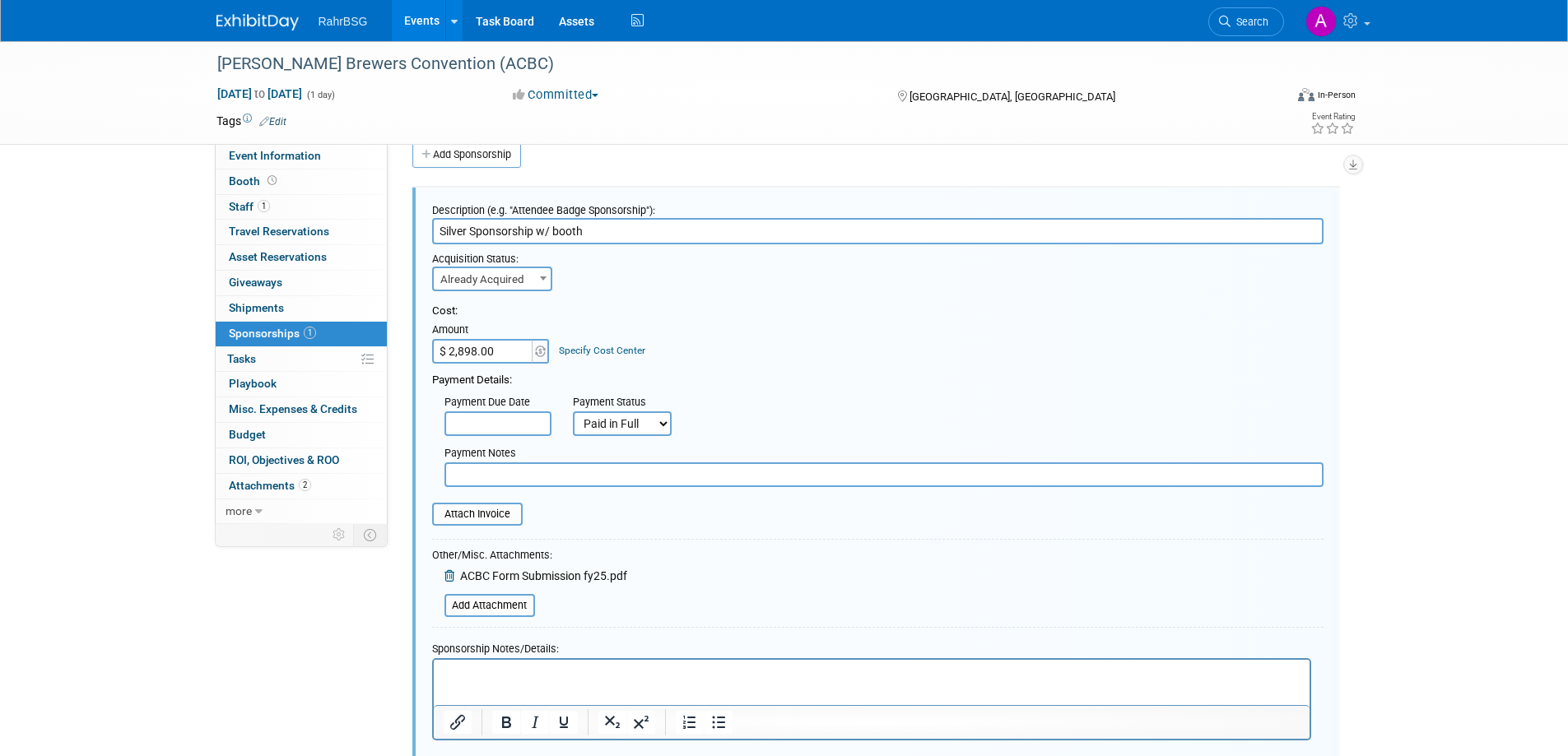
click at [644, 436] on select "Not Paid Yet Partially Paid Paid in Full" at bounding box center [623, 424] width 99 height 25
select select "3"
click at [573, 412] on select "Not Paid Yet Partially Paid Paid in Full" at bounding box center [623, 424] width 99 height 25
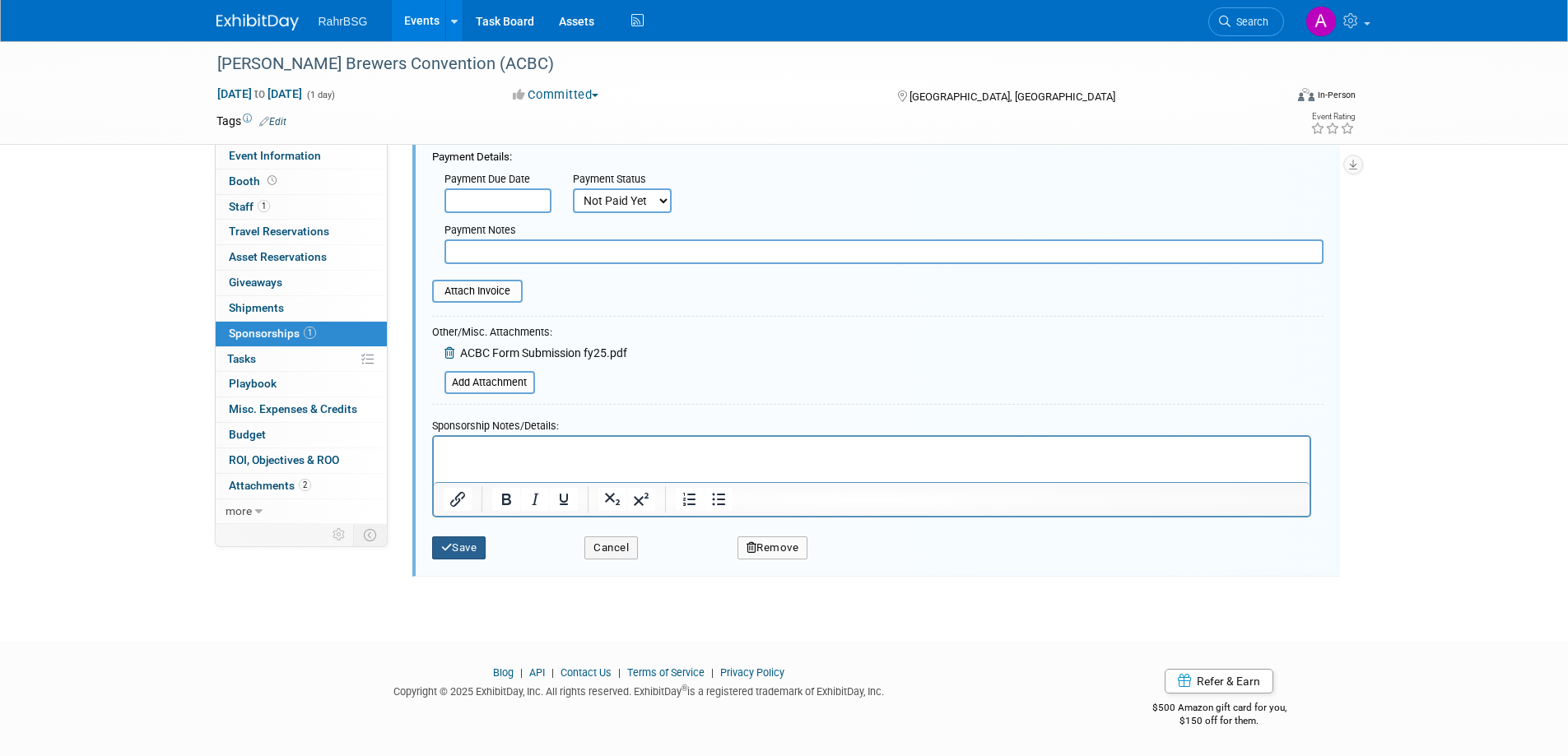
click at [454, 541] on button "Save" at bounding box center [459, 547] width 54 height 23
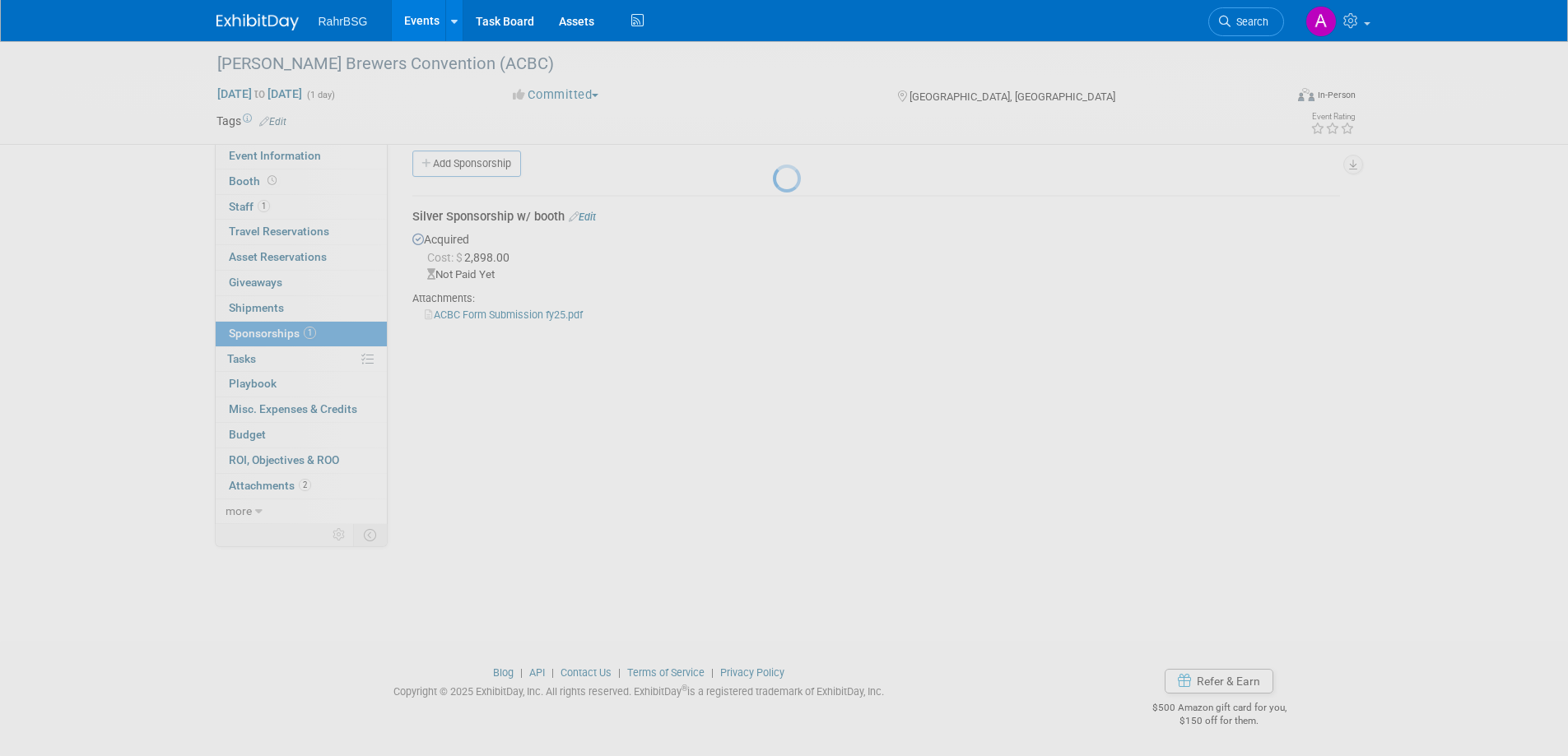
scroll to position [16, 0]
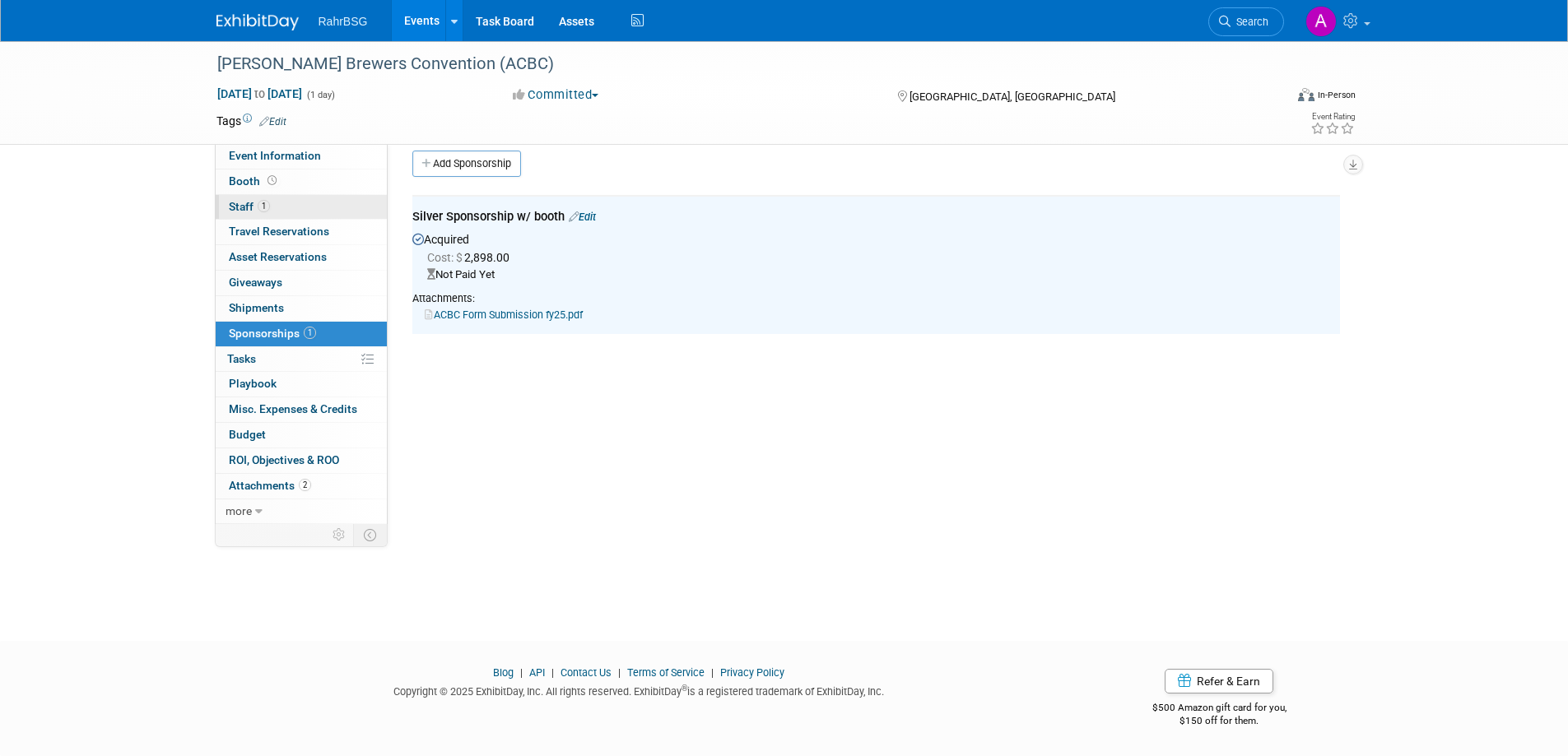
click at [251, 213] on link "1 Staff 1" at bounding box center [301, 207] width 171 height 25
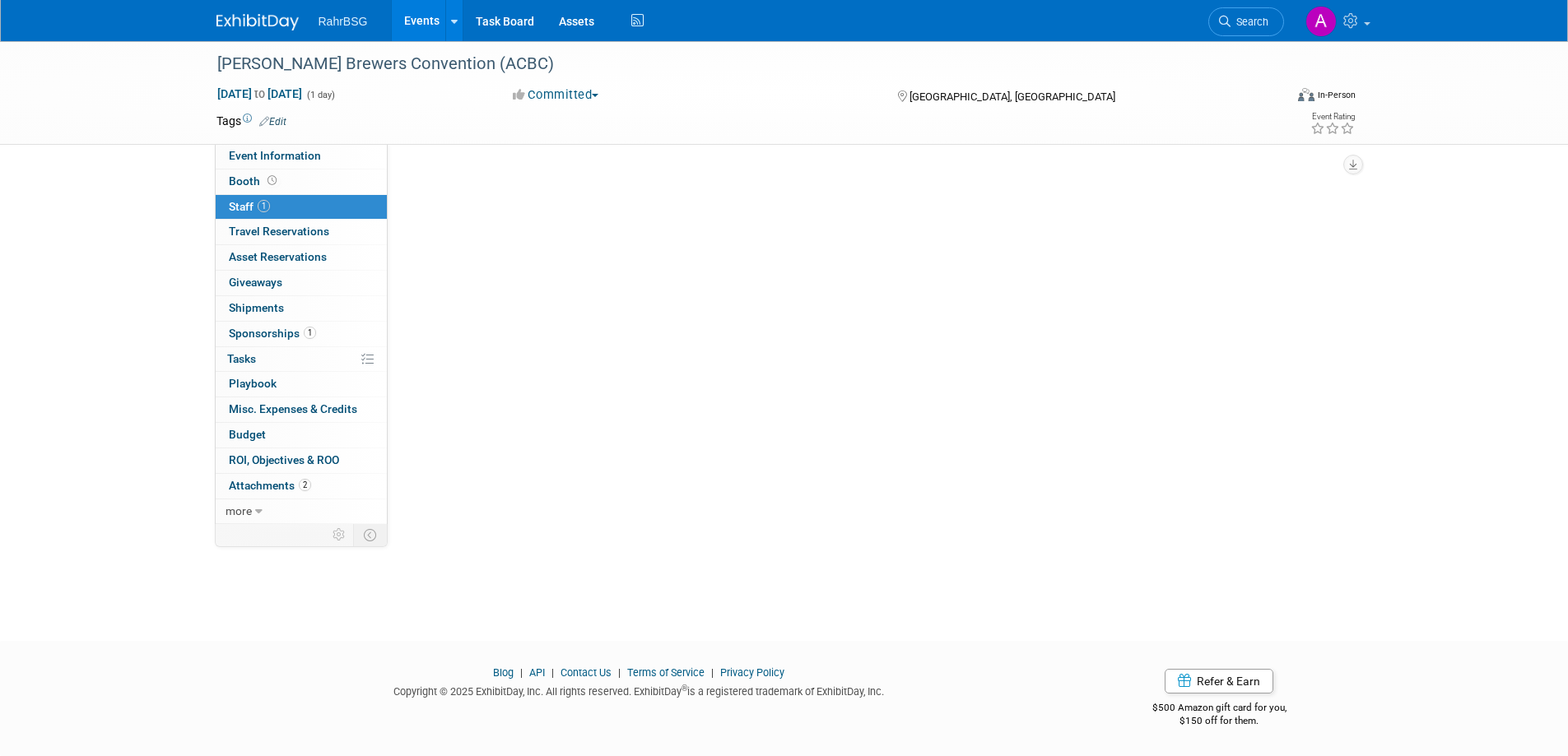
scroll to position [0, 0]
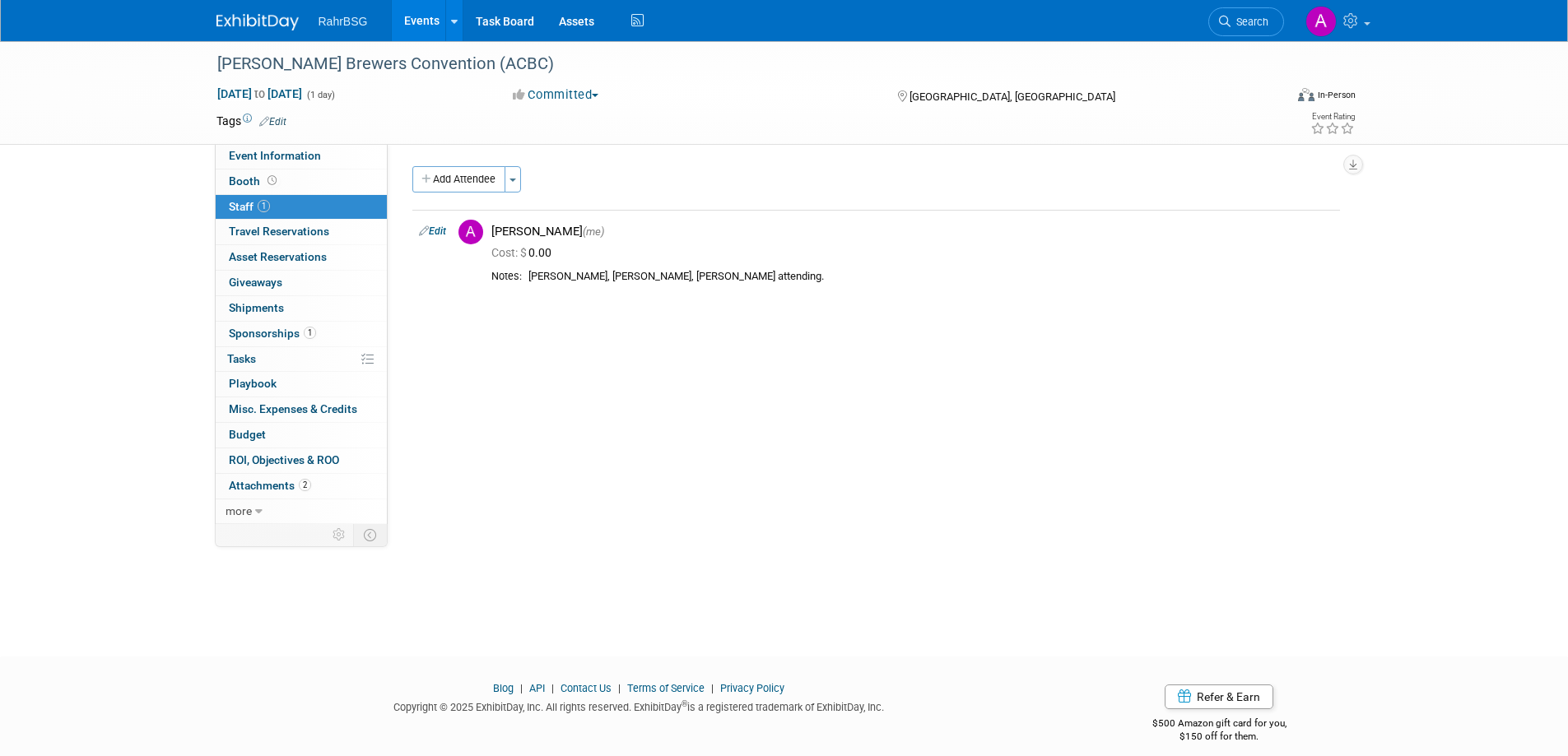
click at [424, 228] on icon at bounding box center [424, 231] width 10 height 17
select select "8d7bfa72-48f6-4742-9252-1a421e7074c1"
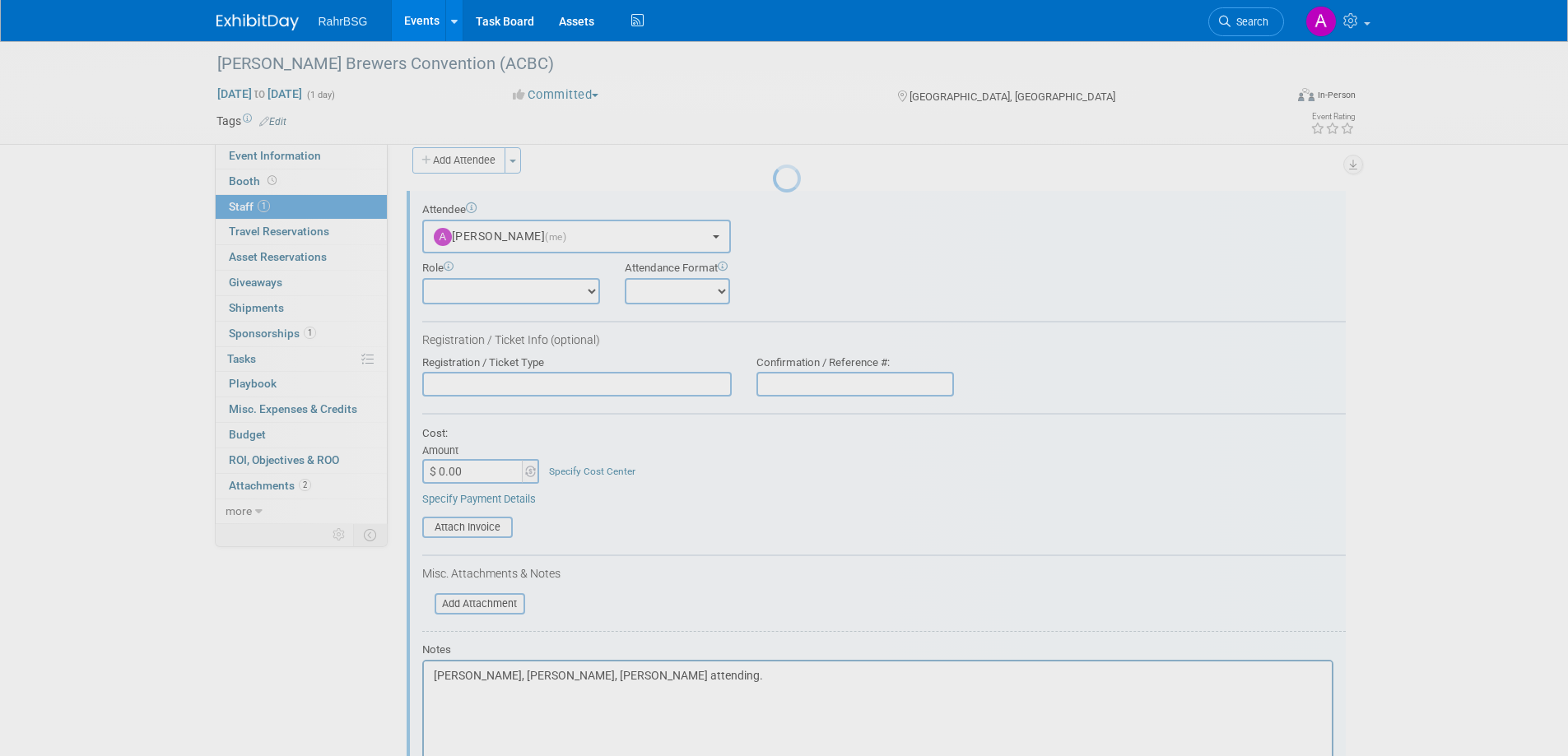
scroll to position [23, 0]
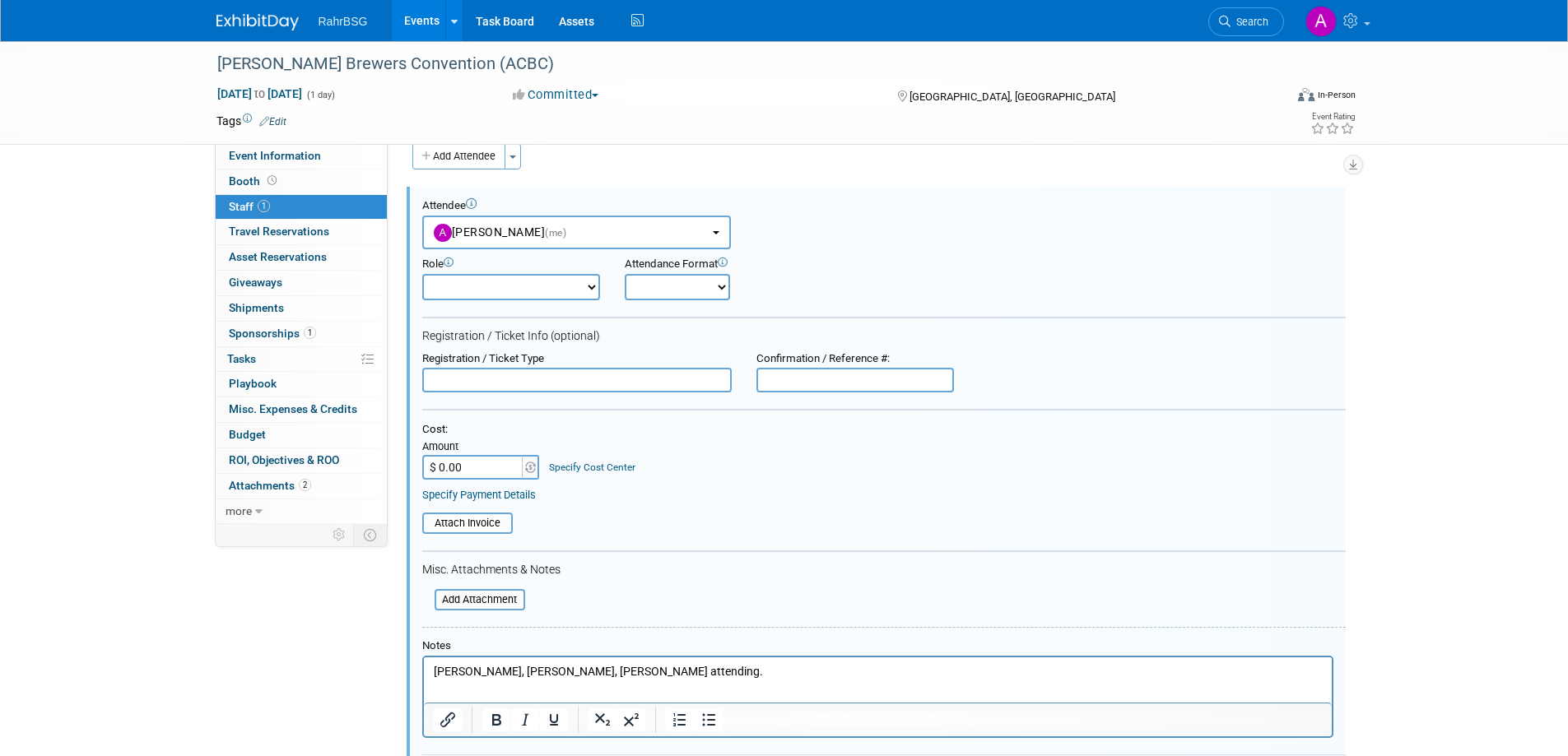
click at [791, 677] on p "Matt Hamill, Cassandra Tran, Kacy Ambroz attending." at bounding box center [877, 672] width 889 height 17
click at [892, 673] on p "Matt Hamill, Cassandra Tran, Kacy Ambroz and Jan Philippe Barbeau from Fermentis" at bounding box center [877, 672] width 889 height 17
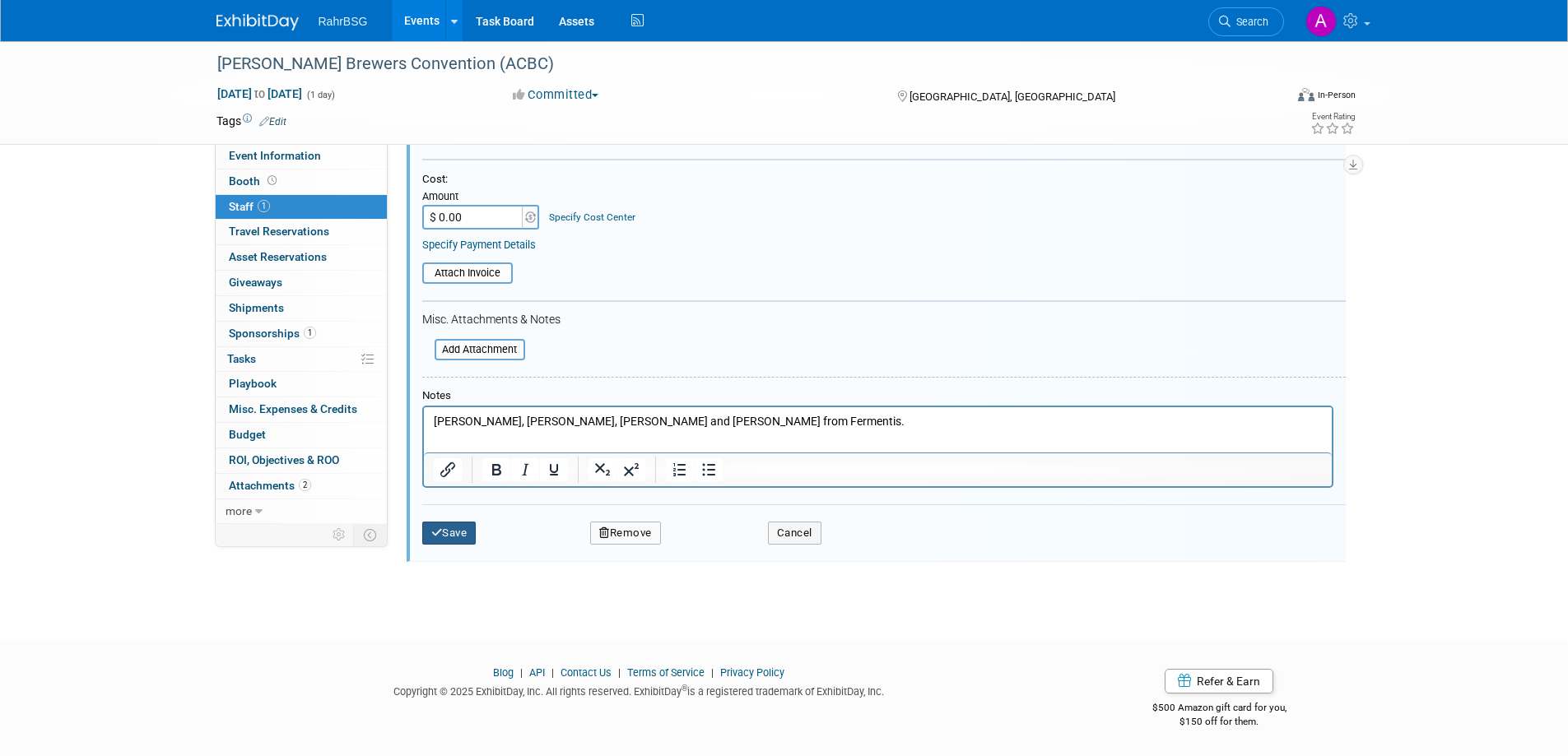
click at [451, 536] on button "Save" at bounding box center [449, 532] width 54 height 23
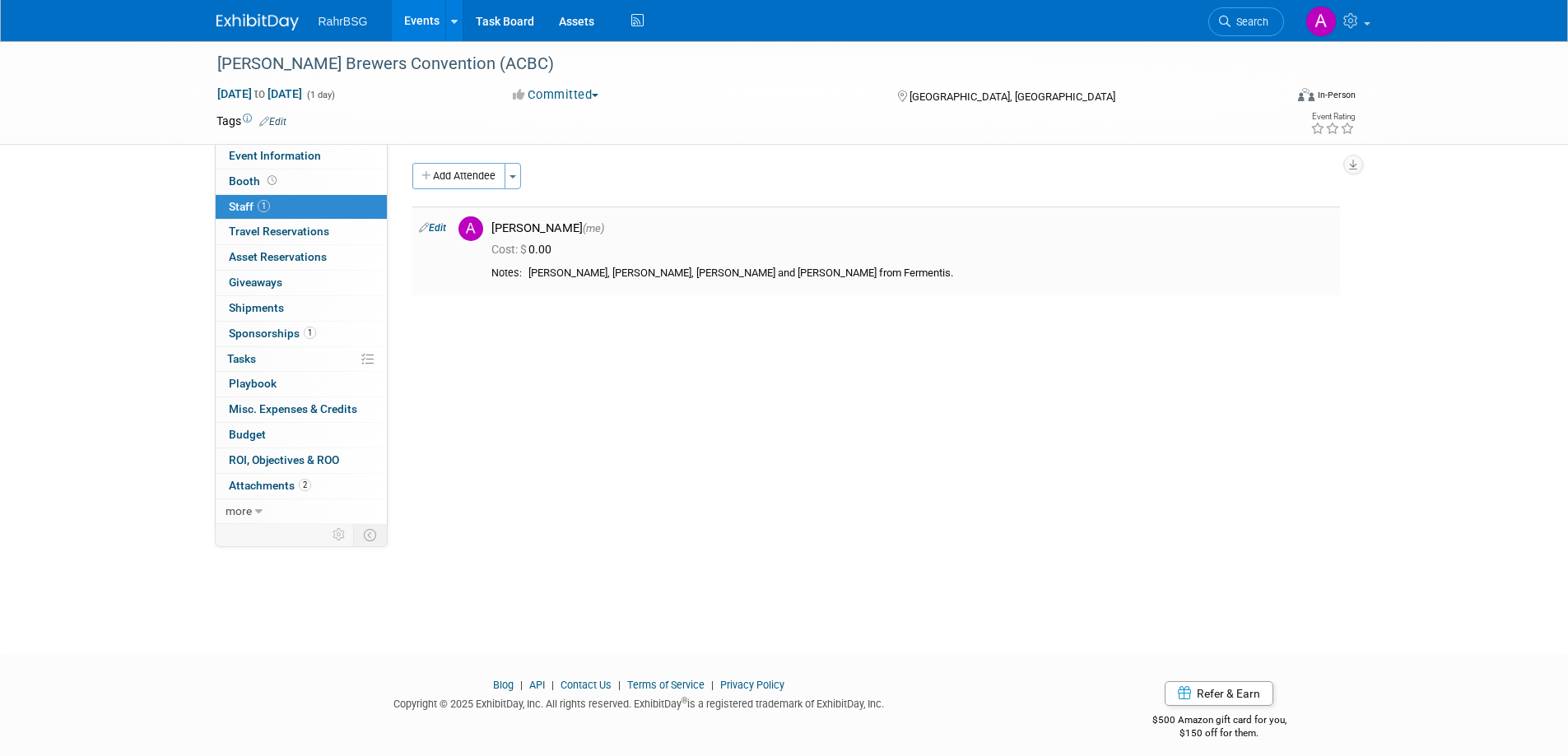
scroll to position [0, 0]
click at [317, 158] on span "Event Information" at bounding box center [274, 155] width 92 height 13
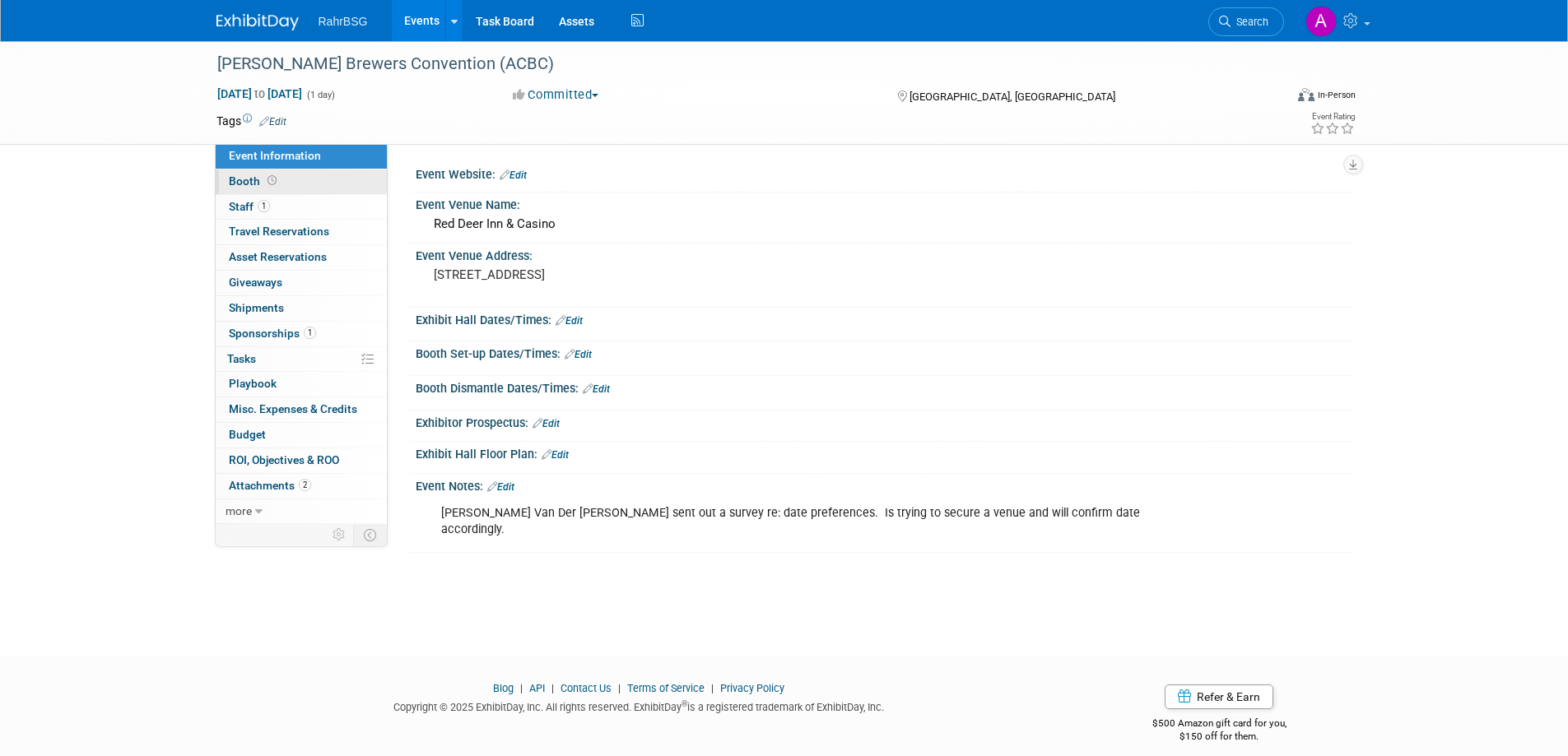
click at [311, 185] on link "Booth" at bounding box center [301, 181] width 171 height 25
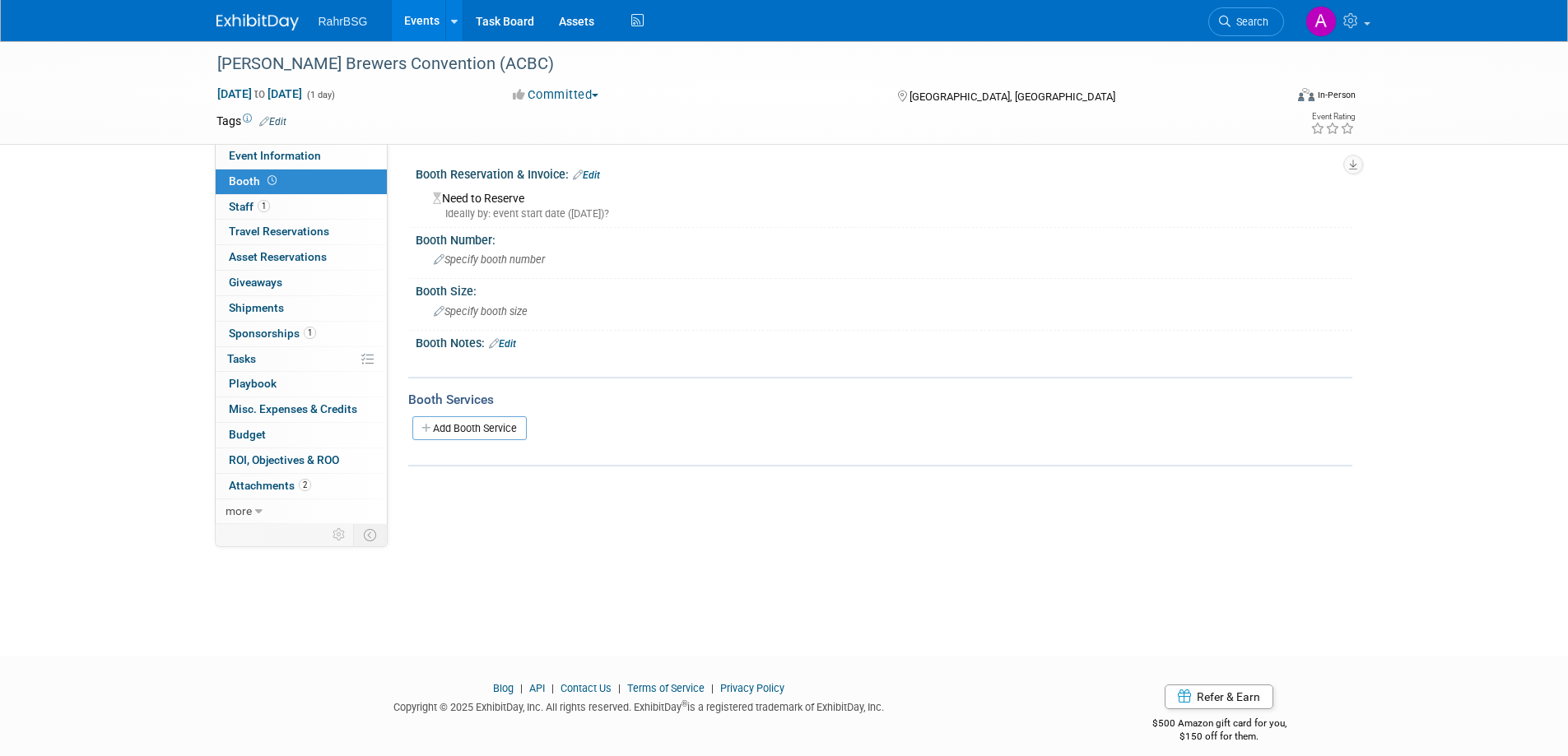
click at [269, 21] on img at bounding box center [257, 22] width 82 height 17
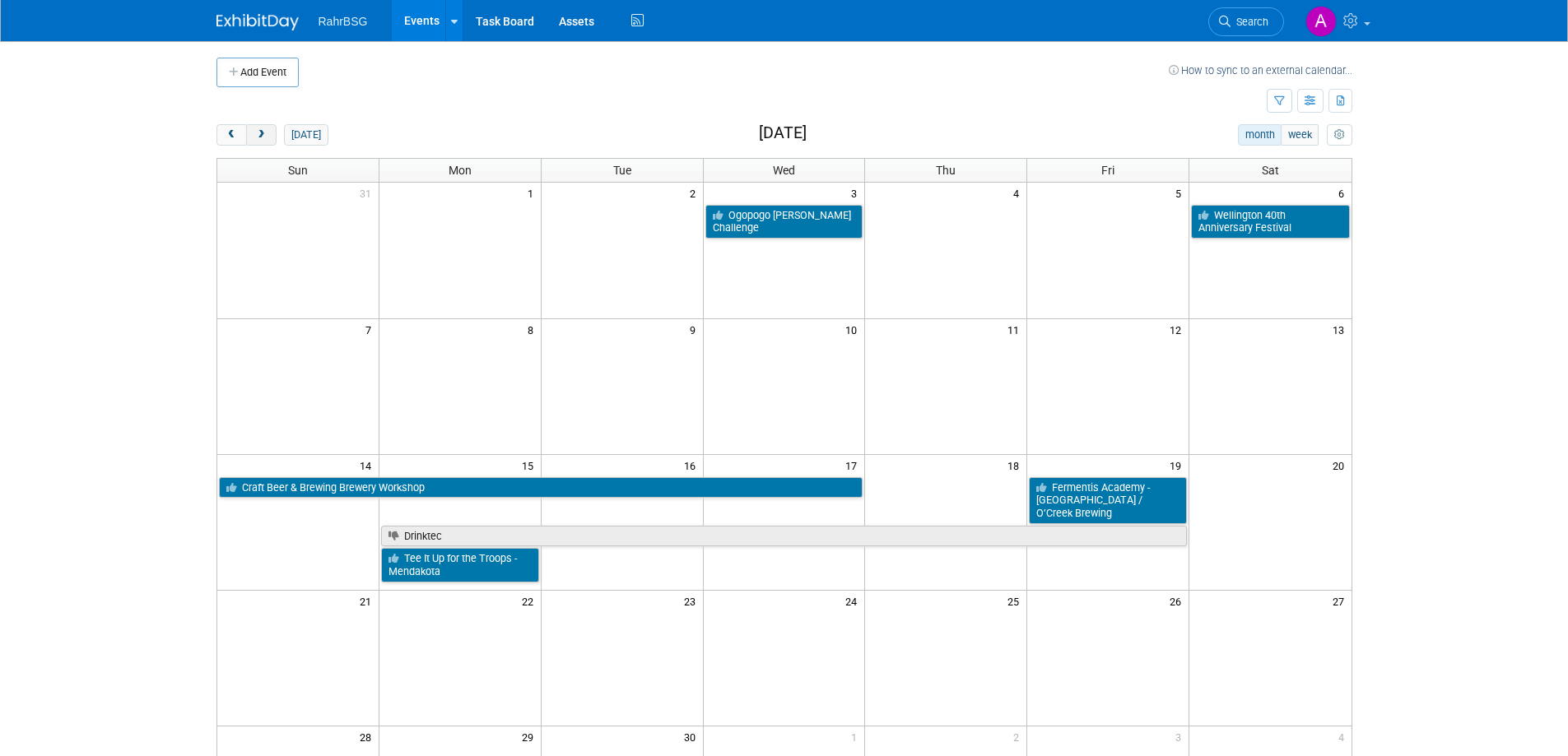
click at [265, 136] on span "next" at bounding box center [261, 135] width 12 height 11
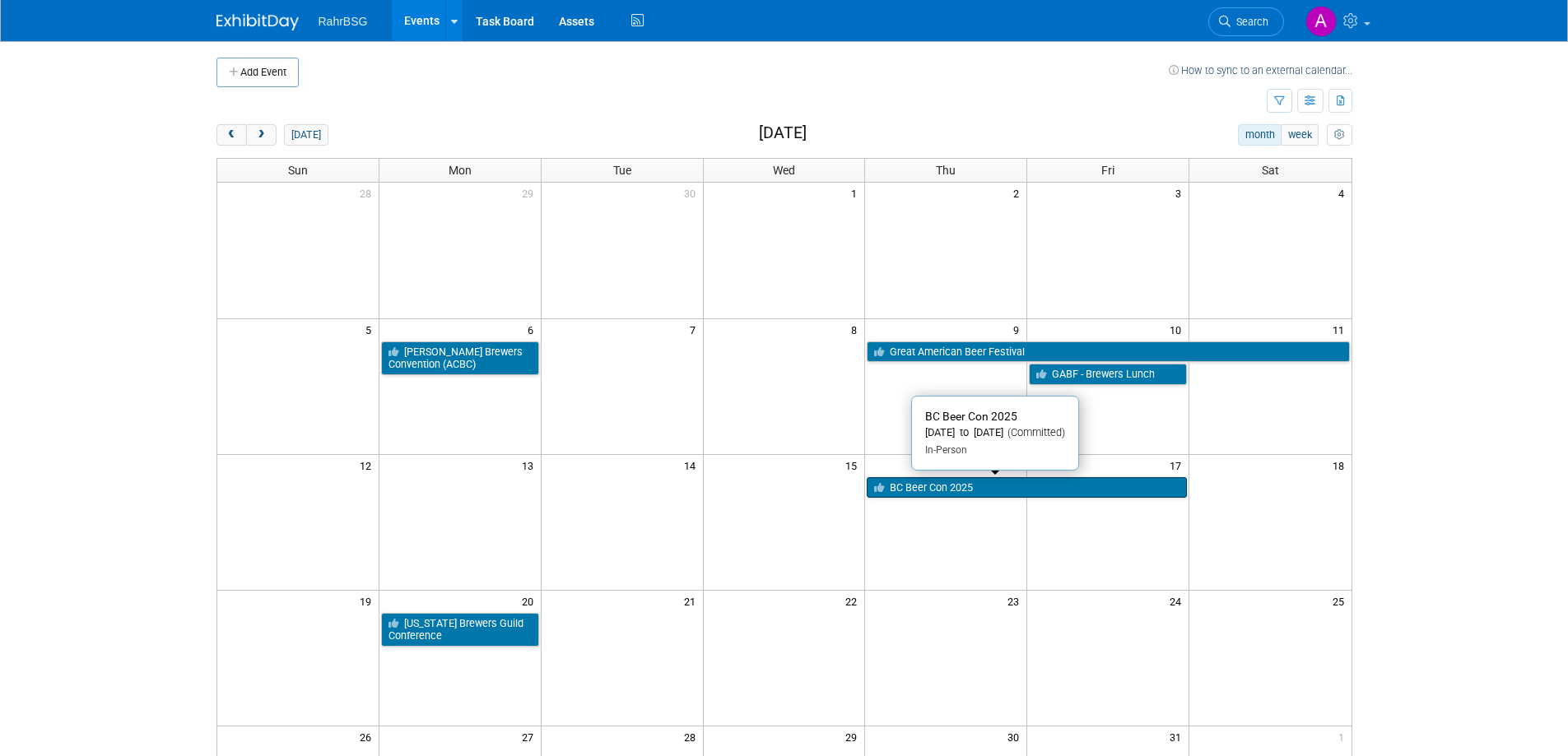
click at [969, 482] on link "BC Beer Con 2025" at bounding box center [1028, 488] width 321 height 22
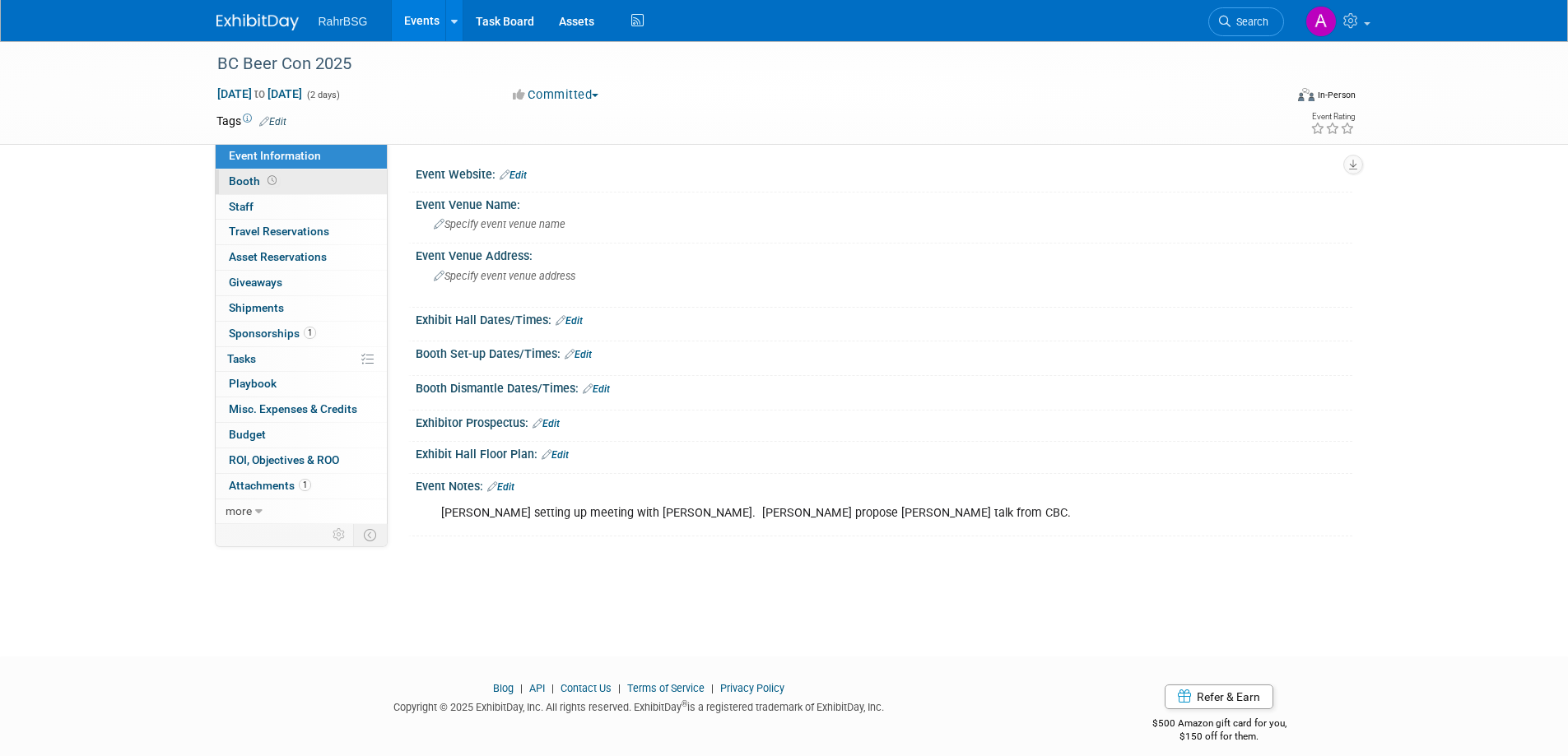
click at [276, 181] on span at bounding box center [272, 180] width 16 height 12
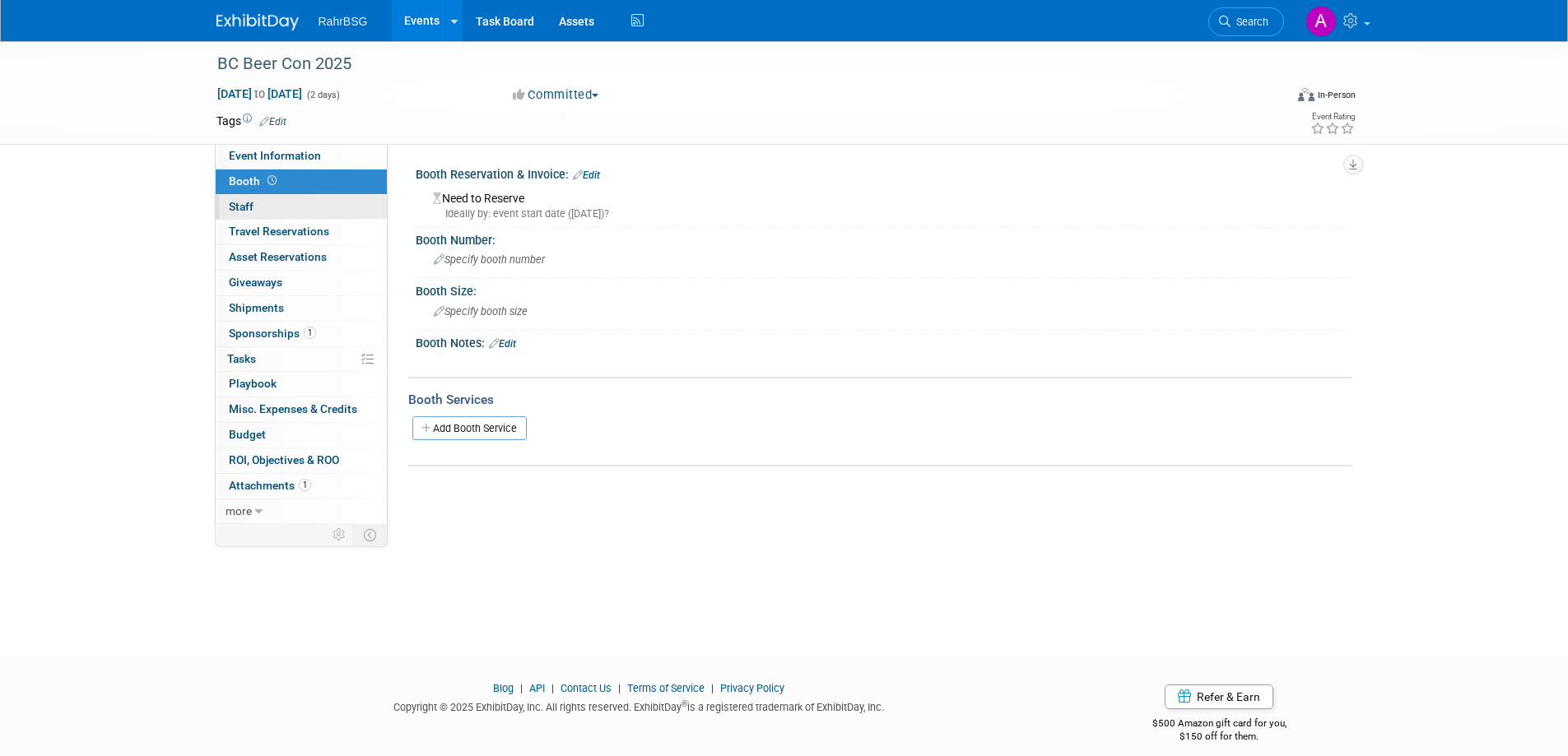
click at [281, 203] on link "0 Staff 0" at bounding box center [301, 207] width 171 height 25
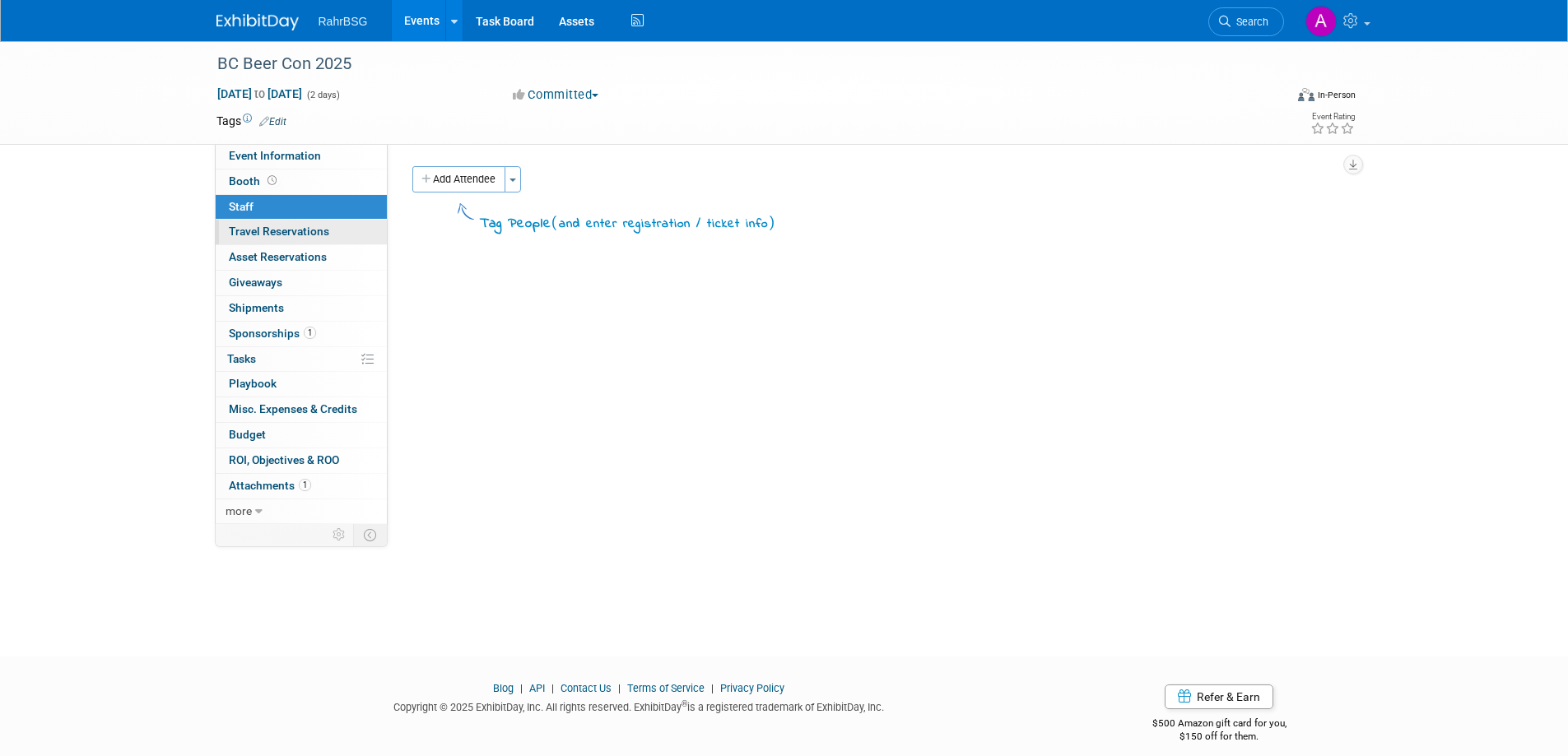
click at [289, 233] on span "Travel Reservations 0" at bounding box center [278, 231] width 100 height 13
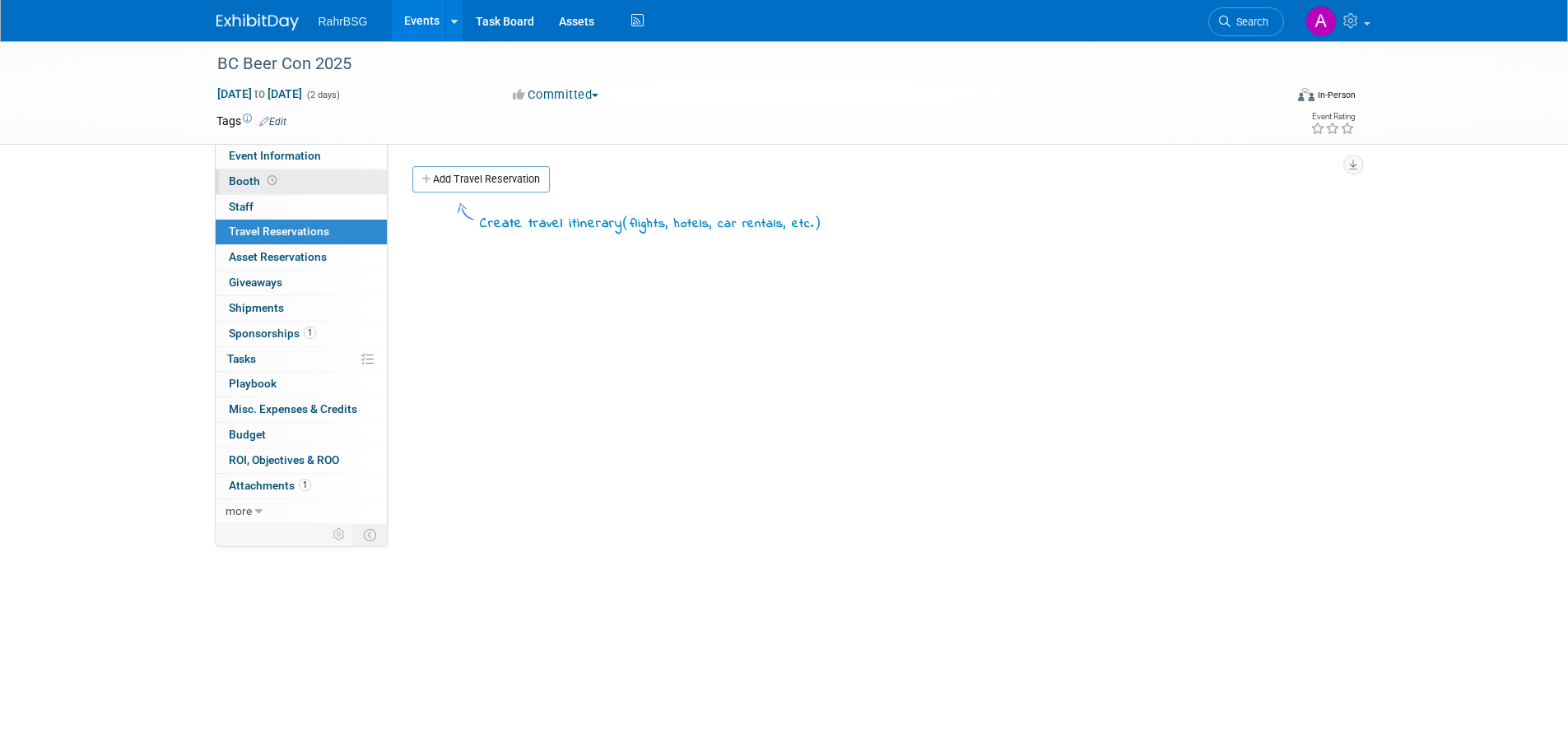
click at [286, 182] on link "Booth" at bounding box center [301, 181] width 171 height 25
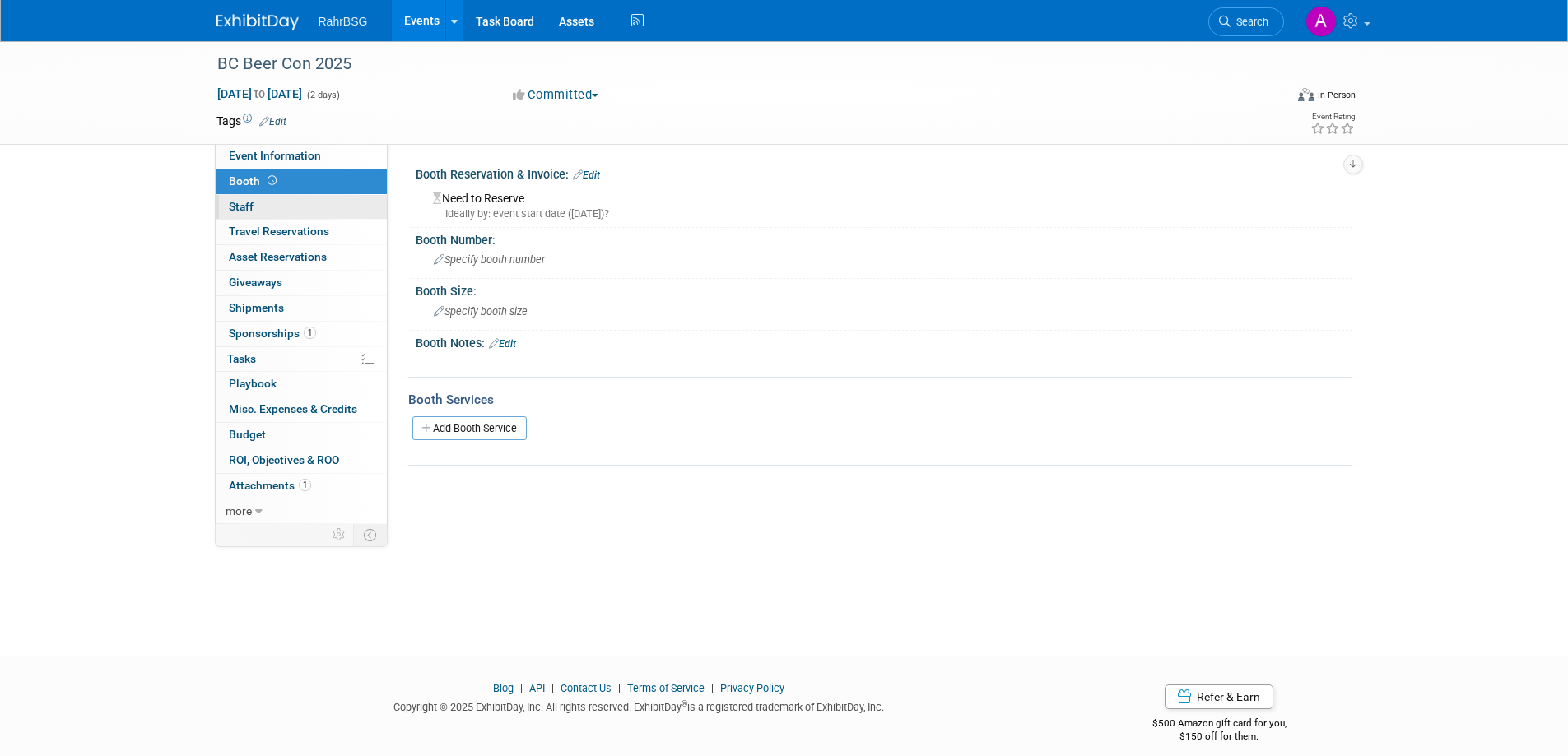
click at [235, 209] on span "Staff 0" at bounding box center [241, 206] width 25 height 13
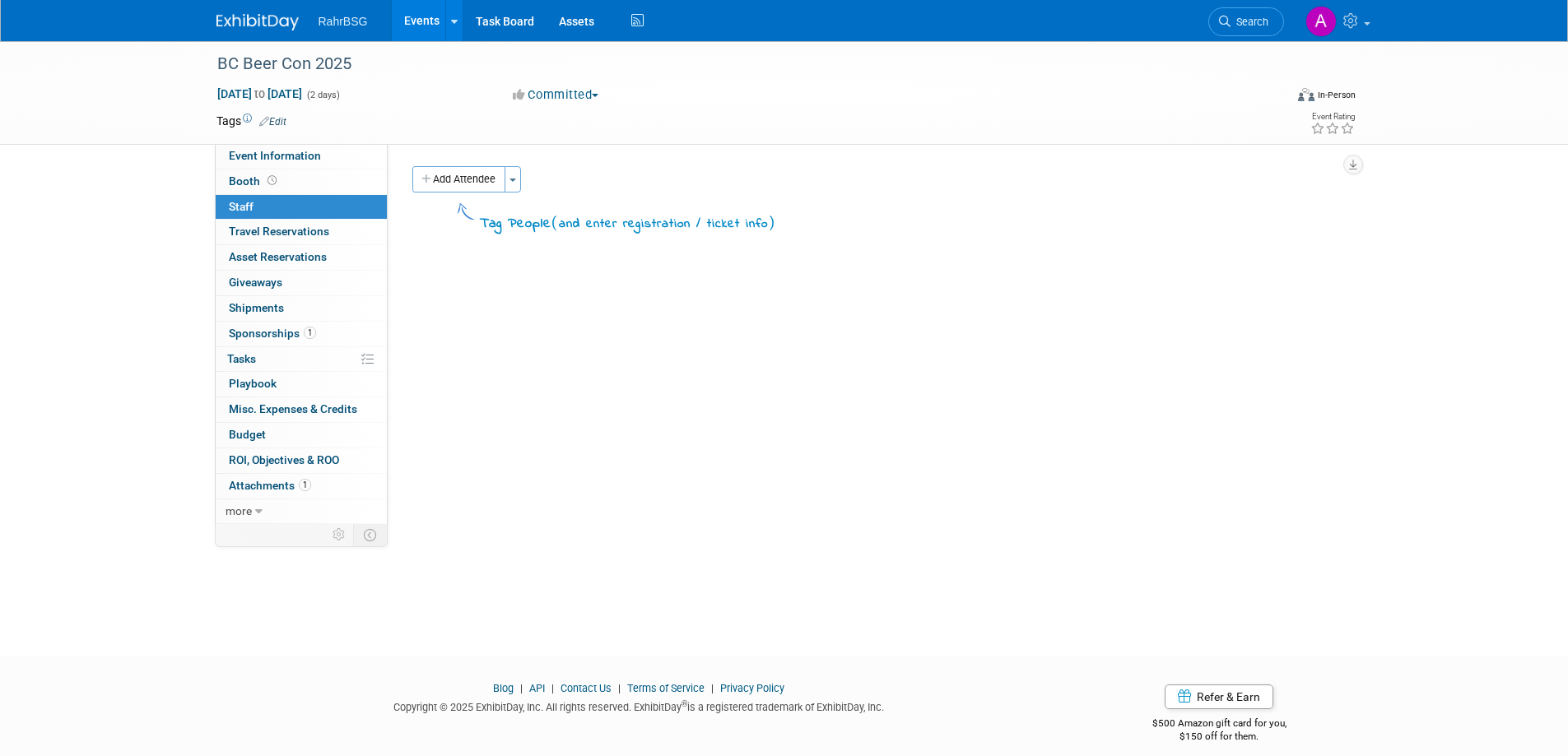
click at [491, 183] on button "Add Attendee" at bounding box center [459, 179] width 93 height 27
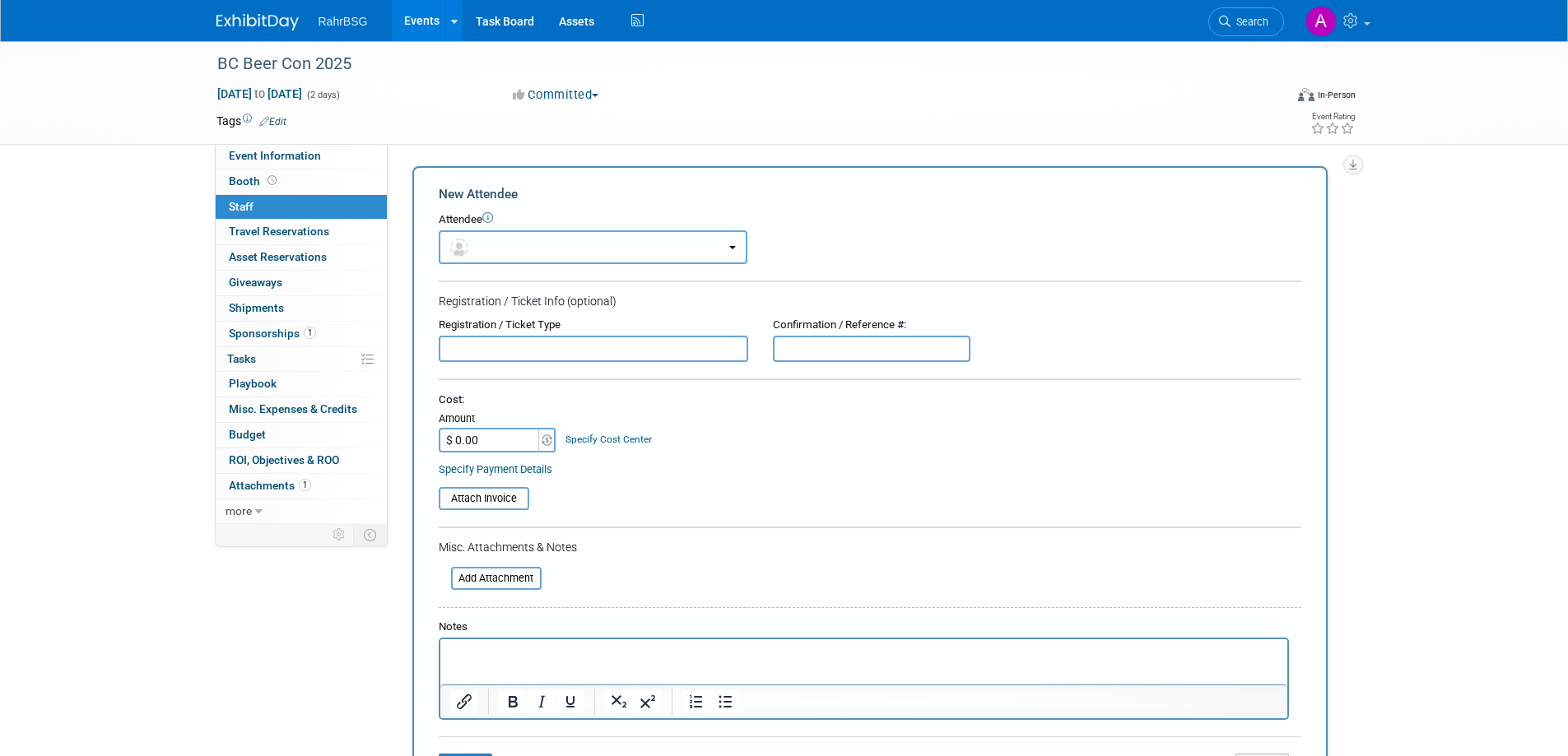
click at [526, 254] on button "button" at bounding box center [593, 247] width 309 height 34
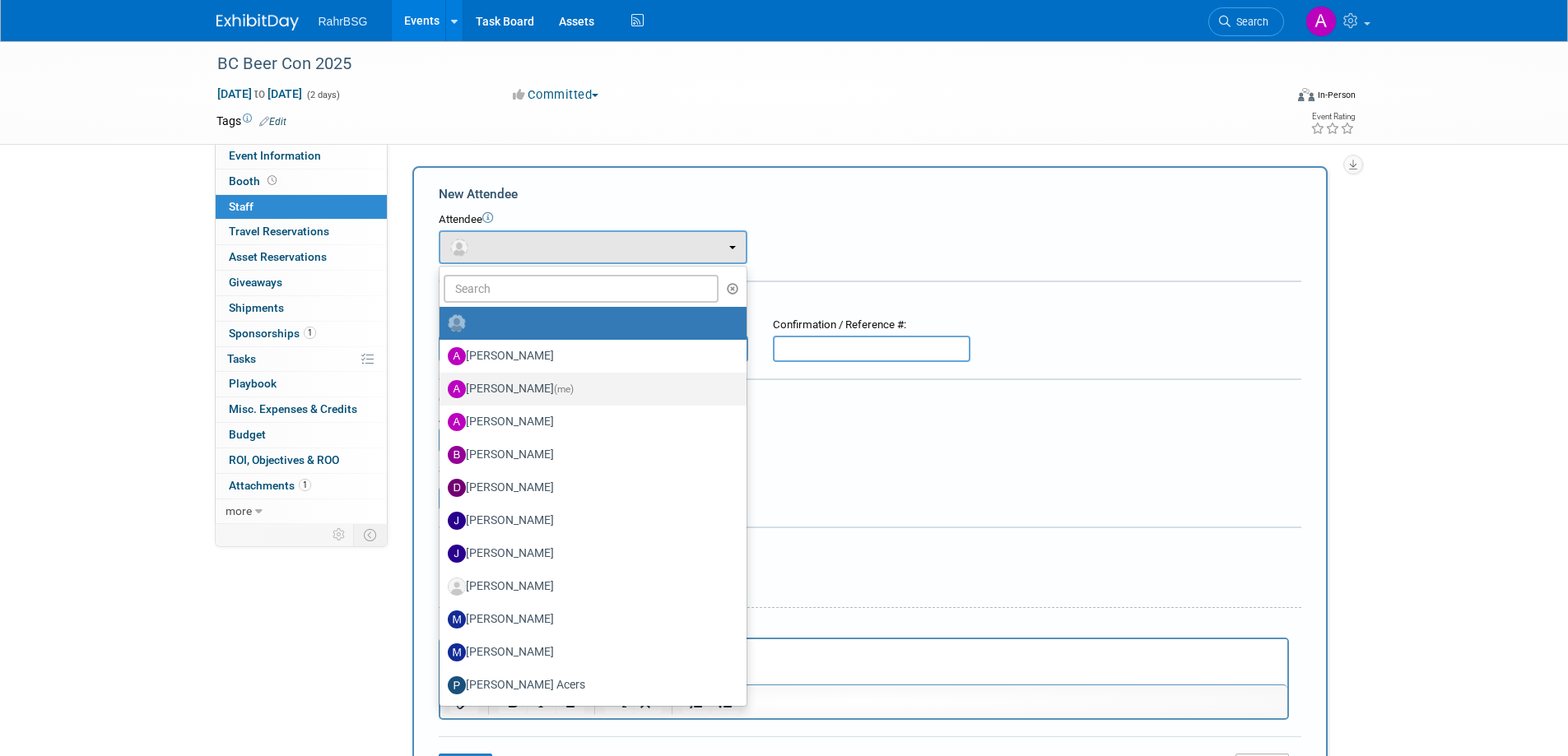
click at [511, 391] on label "Ashley Grotewold (me)" at bounding box center [588, 389] width 282 height 27
click at [442, 391] on input "Ashley Grotewold (me)" at bounding box center [437, 387] width 11 height 11
select select "8d7bfa72-48f6-4742-9252-1a421e7074c1"
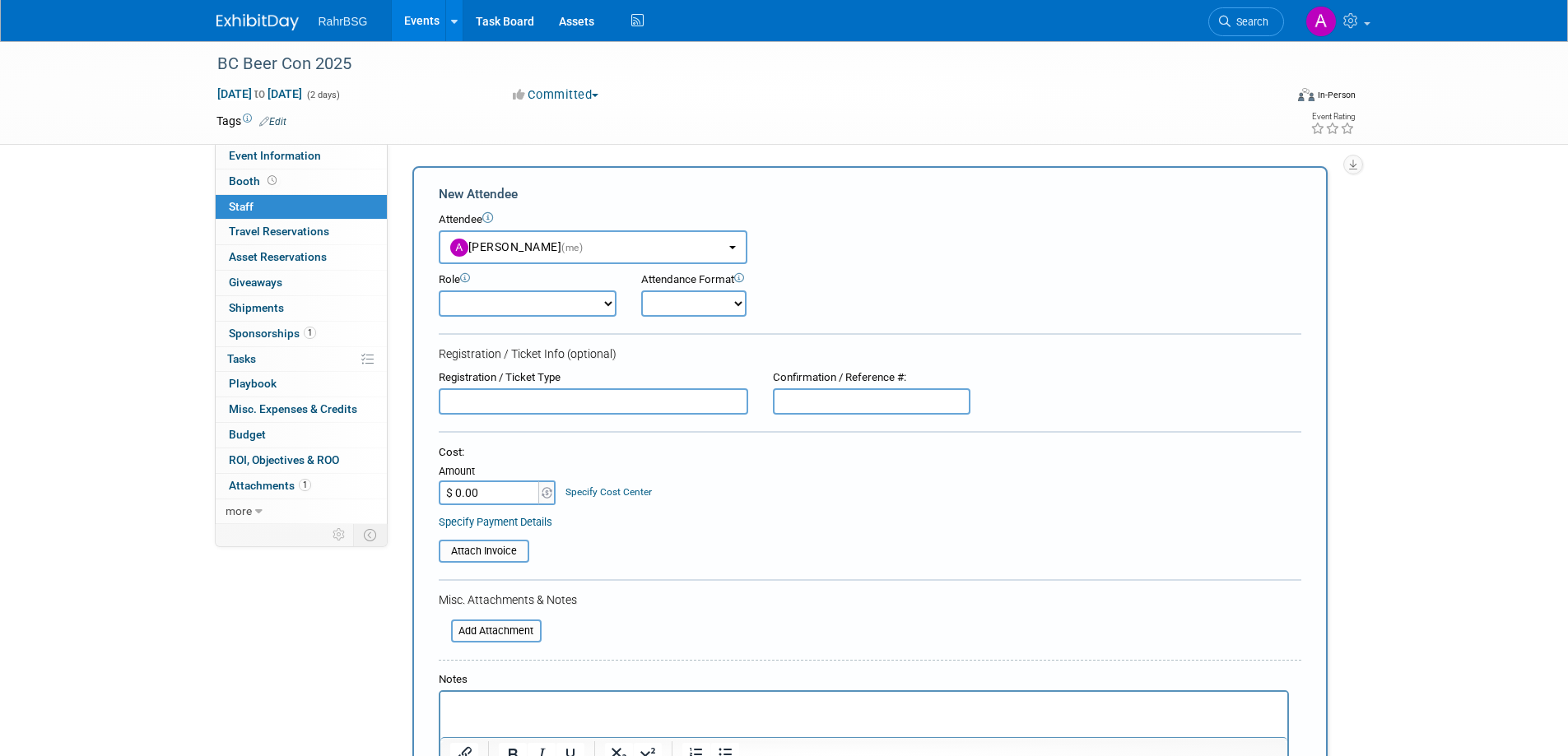
click at [550, 707] on p "Rich Text Area. Press ALT-0 for help." at bounding box center [863, 707] width 829 height 17
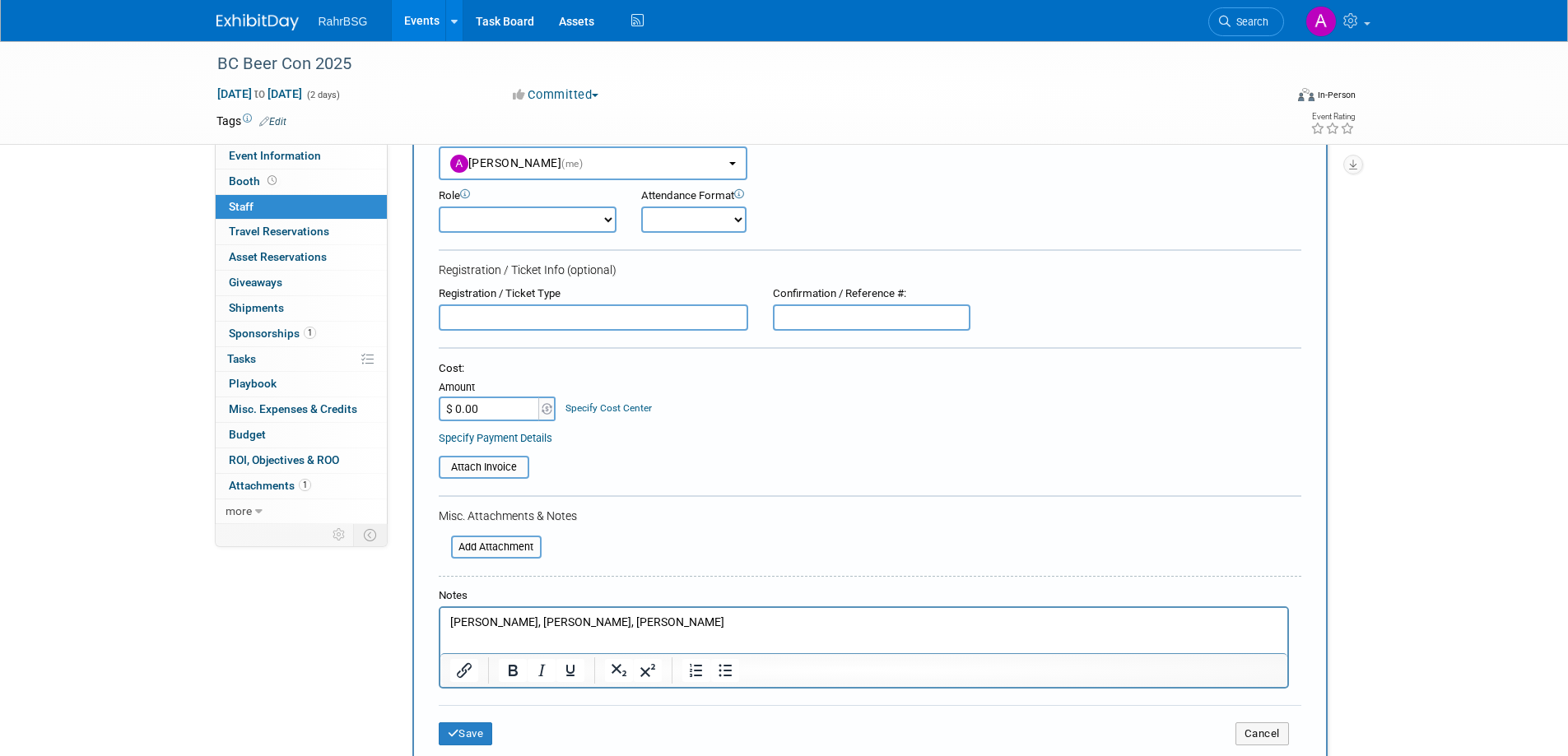
scroll to position [164, 0]
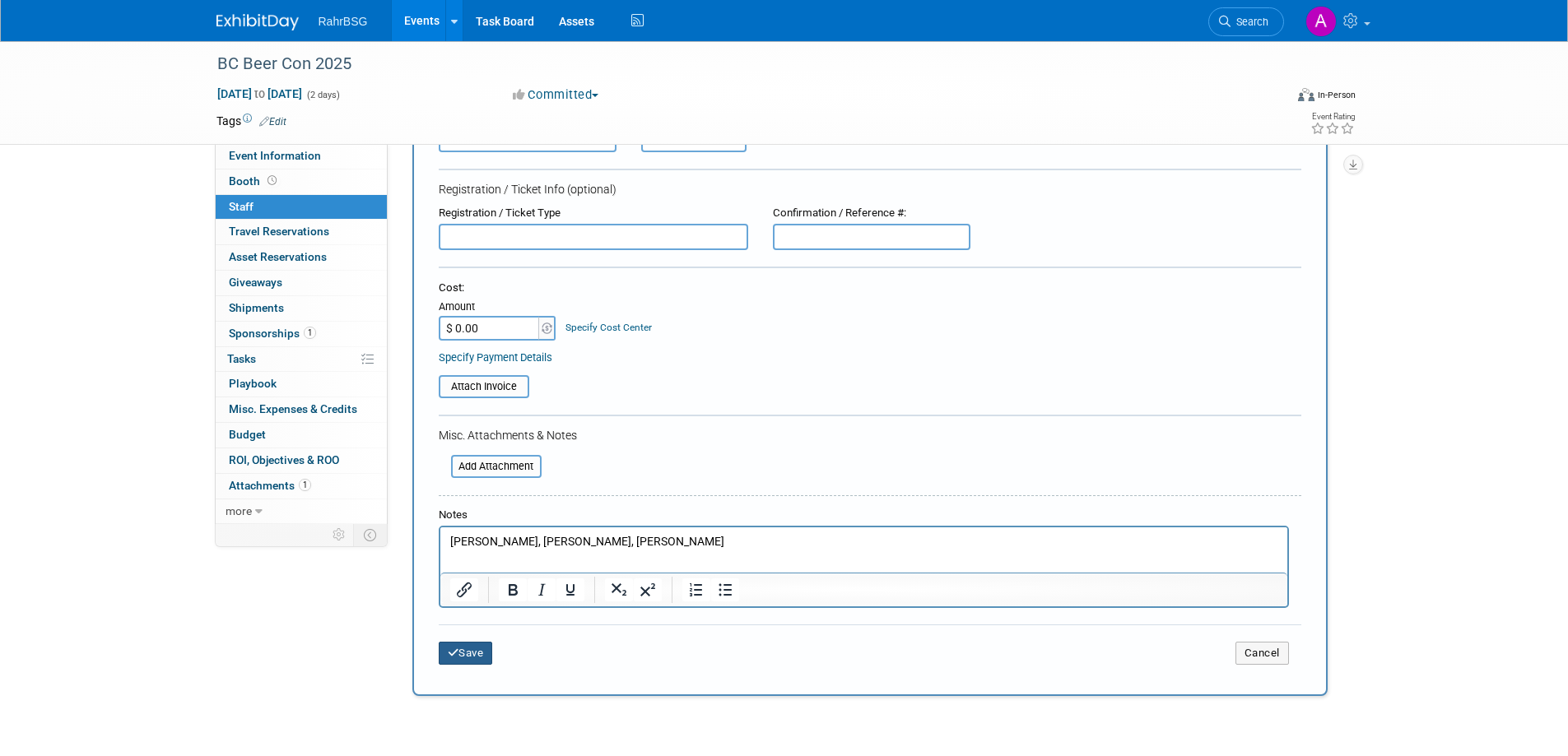
click at [472, 664] on button "Save" at bounding box center [465, 653] width 54 height 23
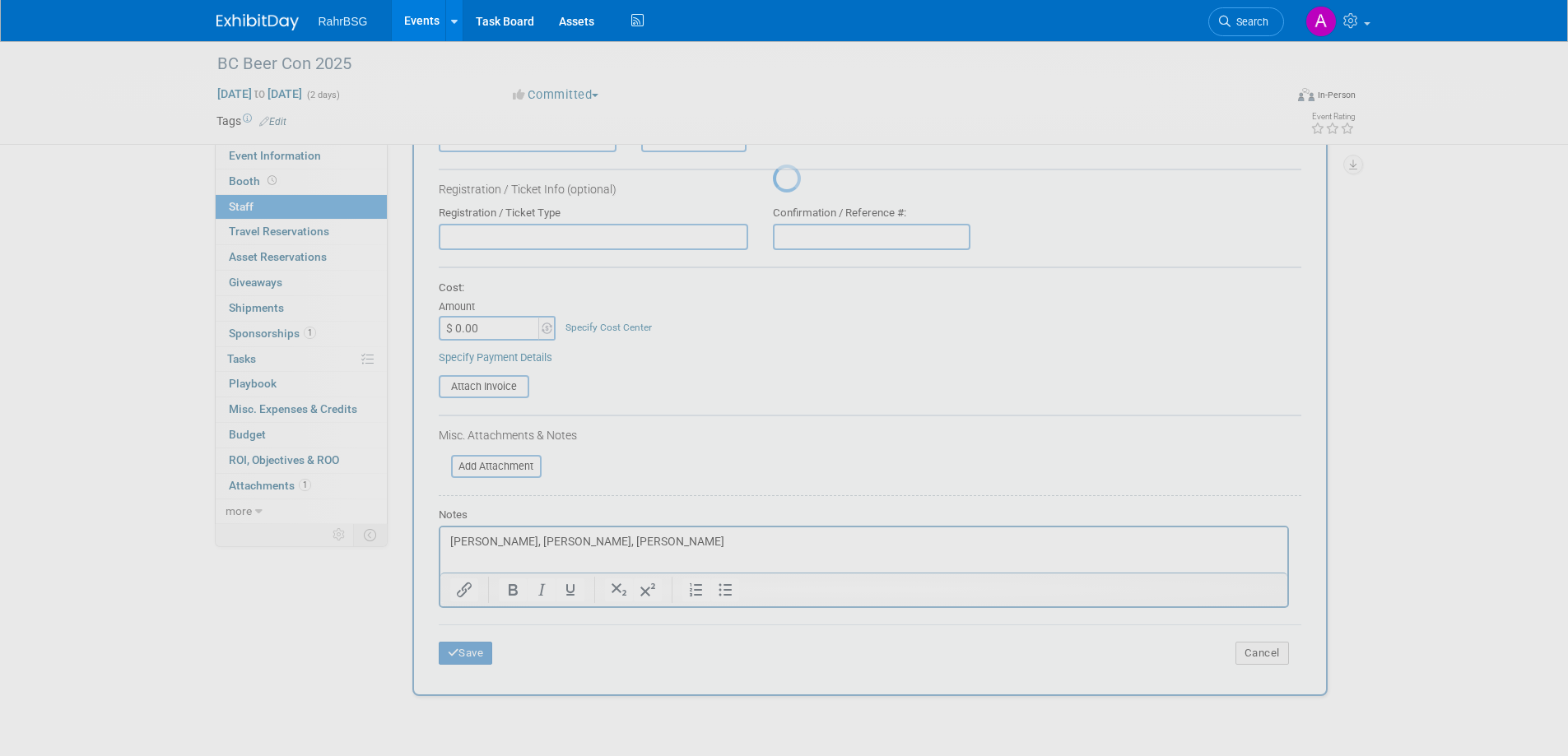
scroll to position [16, 0]
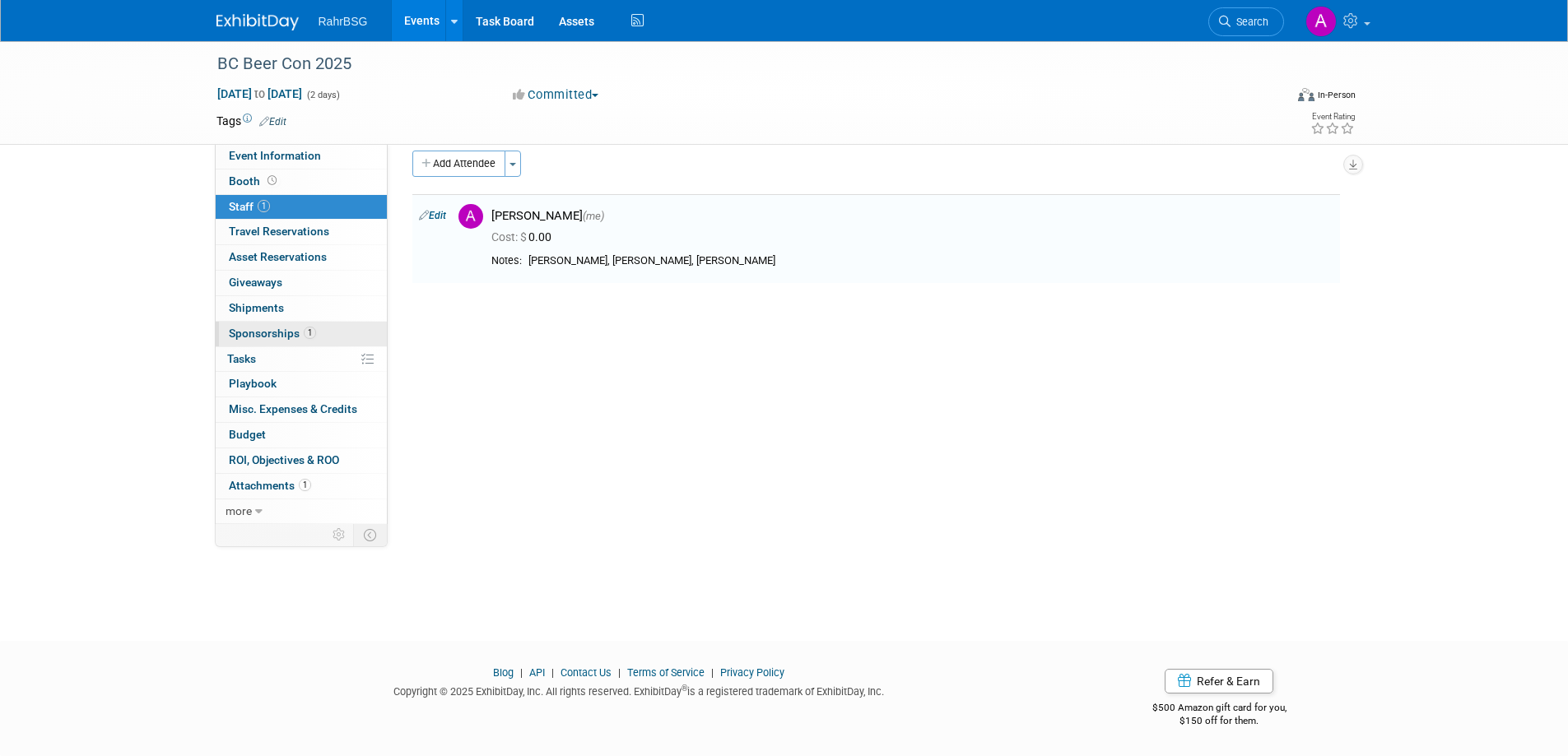
click at [304, 329] on span "1" at bounding box center [310, 332] width 12 height 12
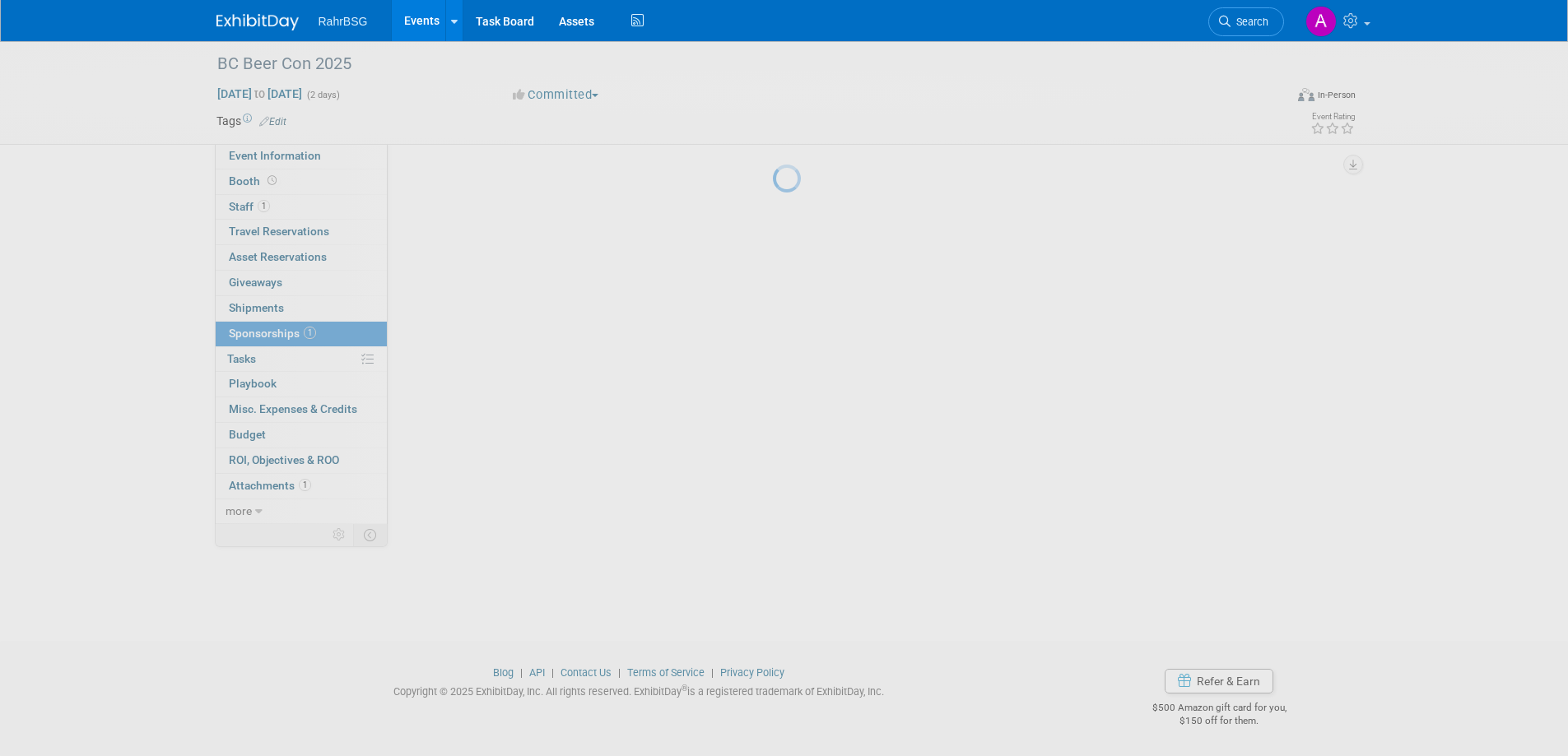
scroll to position [0, 0]
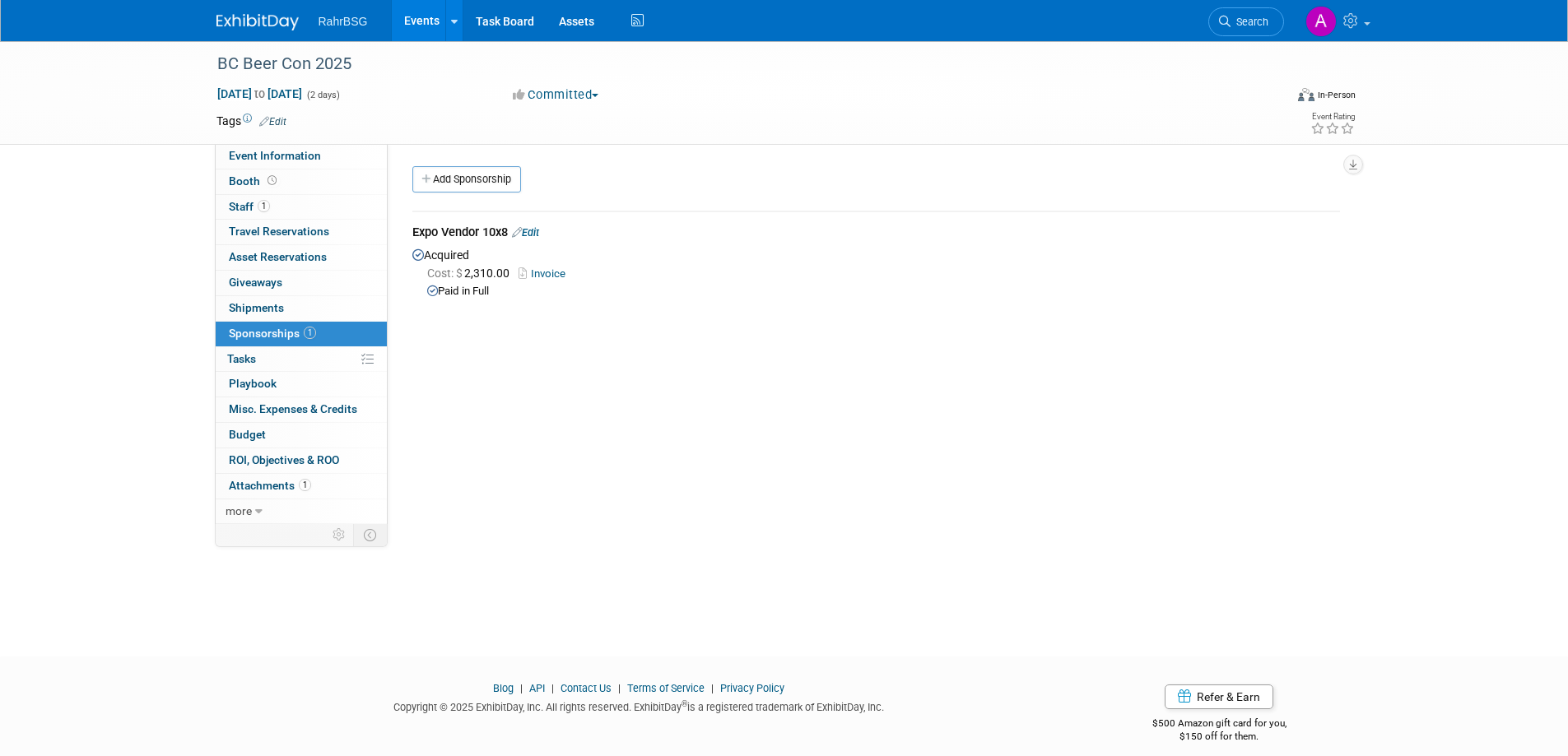
click at [550, 280] on div "Cost: $ 2,310.00 Invoice" at bounding box center [884, 273] width 913 height 17
click at [550, 267] on link "Invoice" at bounding box center [545, 273] width 53 height 12
click at [268, 17] on img at bounding box center [257, 22] width 82 height 17
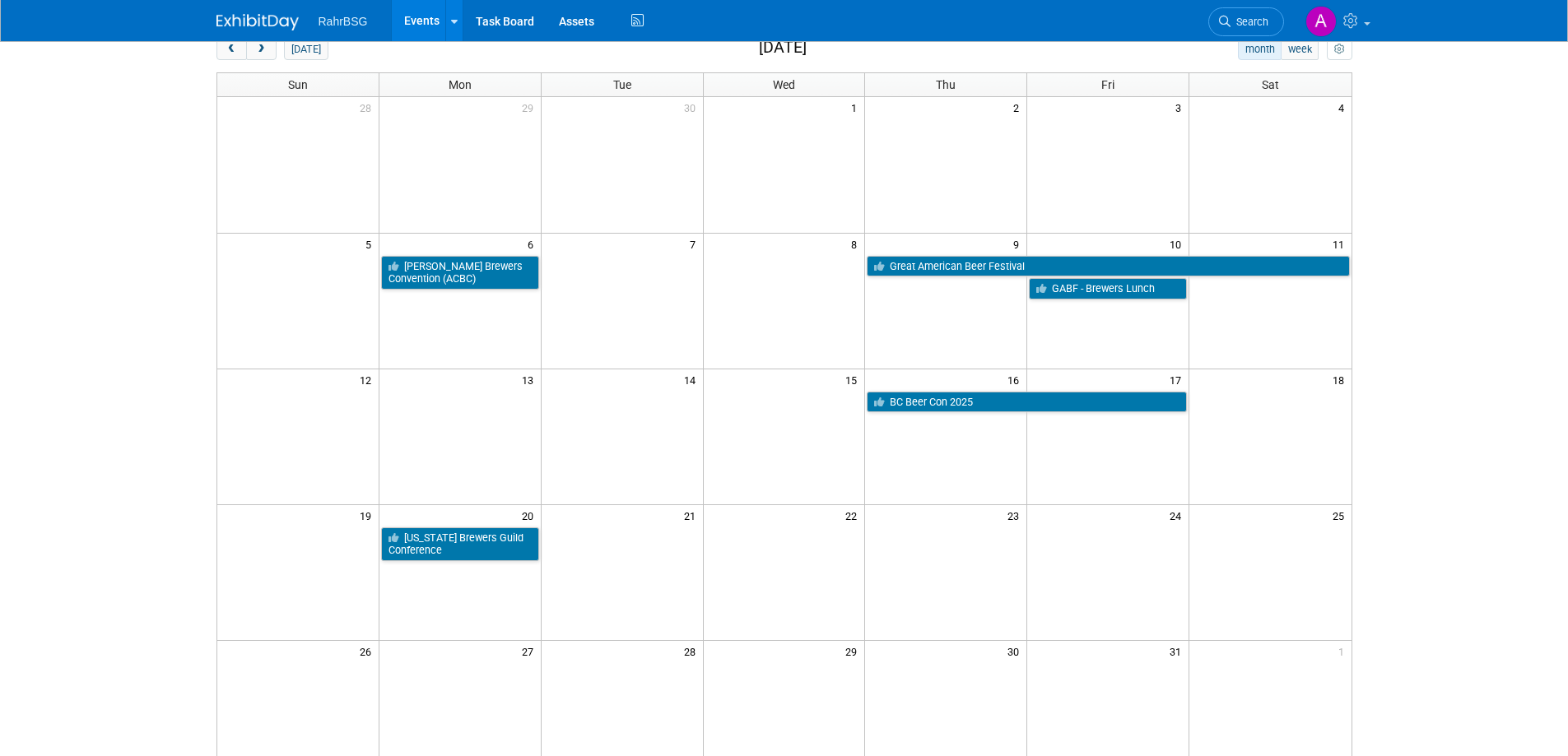
scroll to position [247, 0]
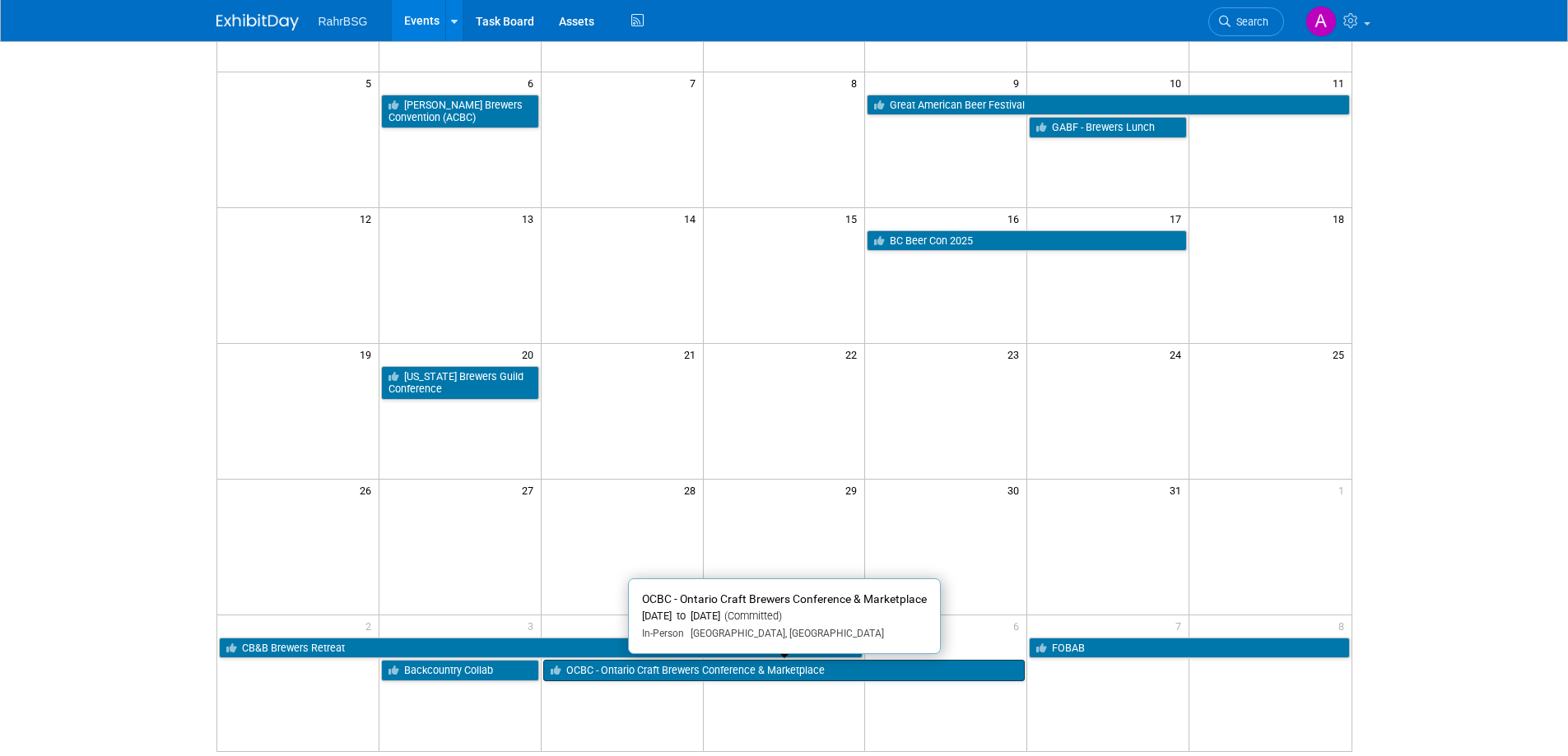
click at [701, 673] on link "OCBC - Ontario Craft Brewers Conference & Marketplace" at bounding box center [784, 671] width 482 height 22
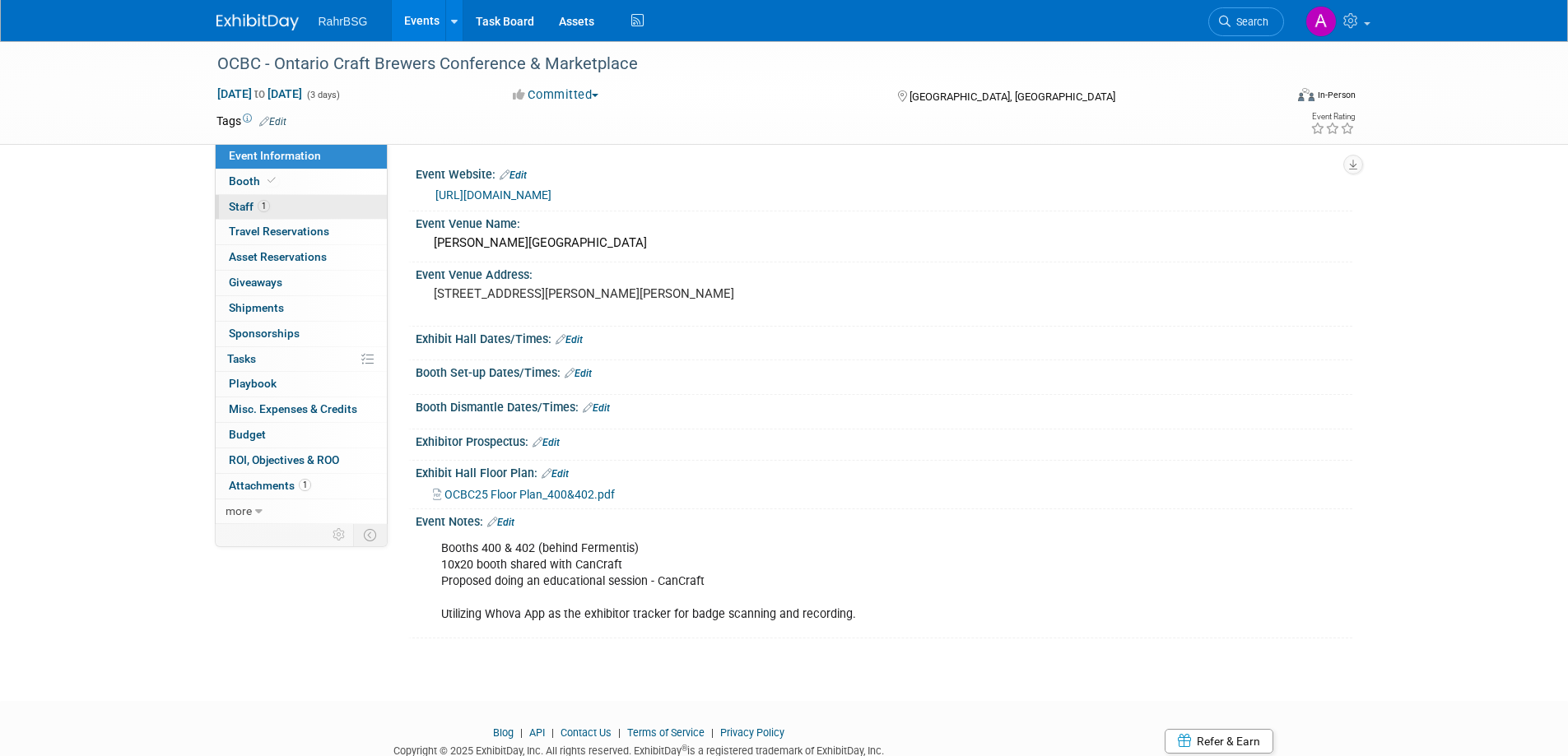
click at [260, 196] on link "1 Staff 1" at bounding box center [301, 207] width 171 height 25
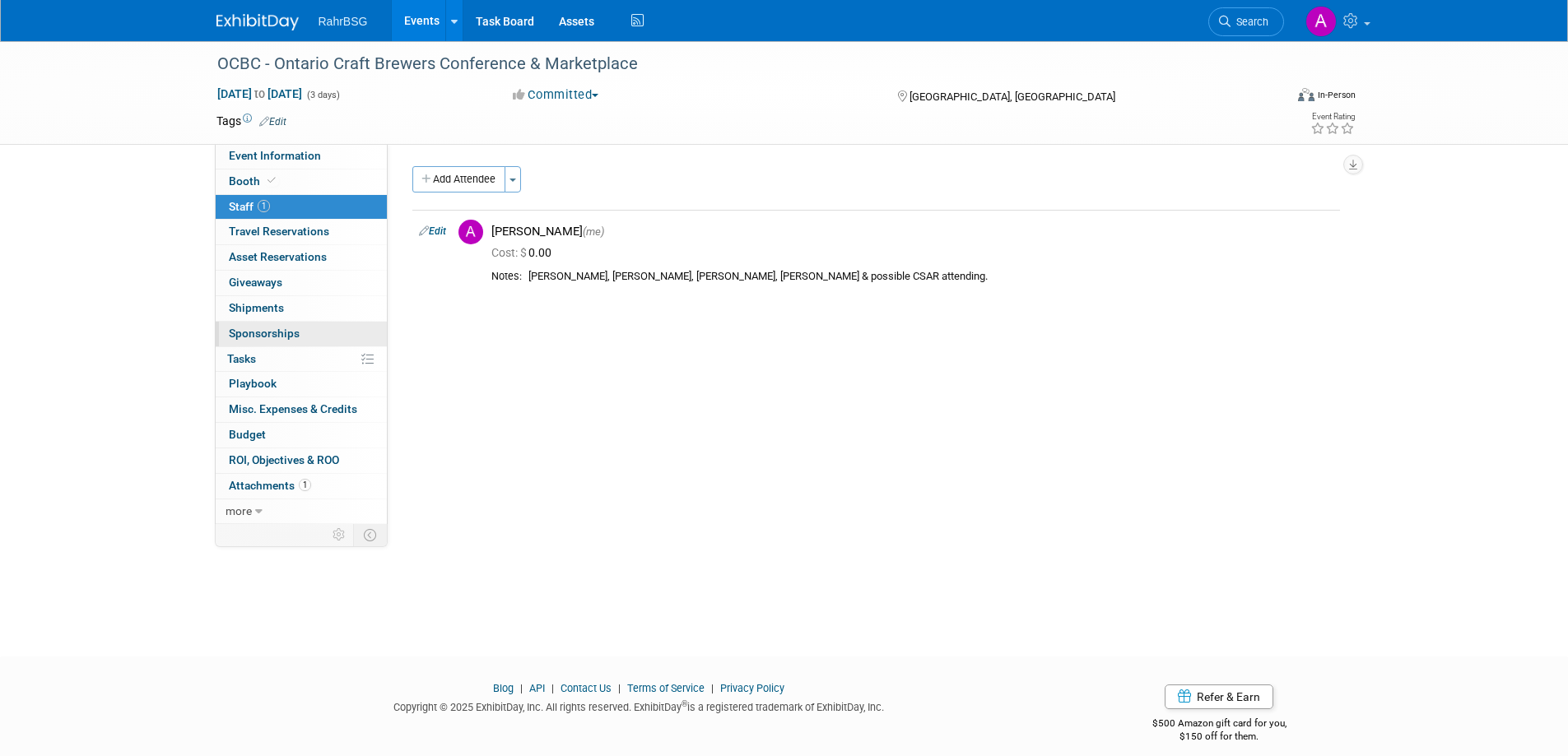
click at [278, 331] on span "Sponsorships 0" at bounding box center [264, 332] width 71 height 13
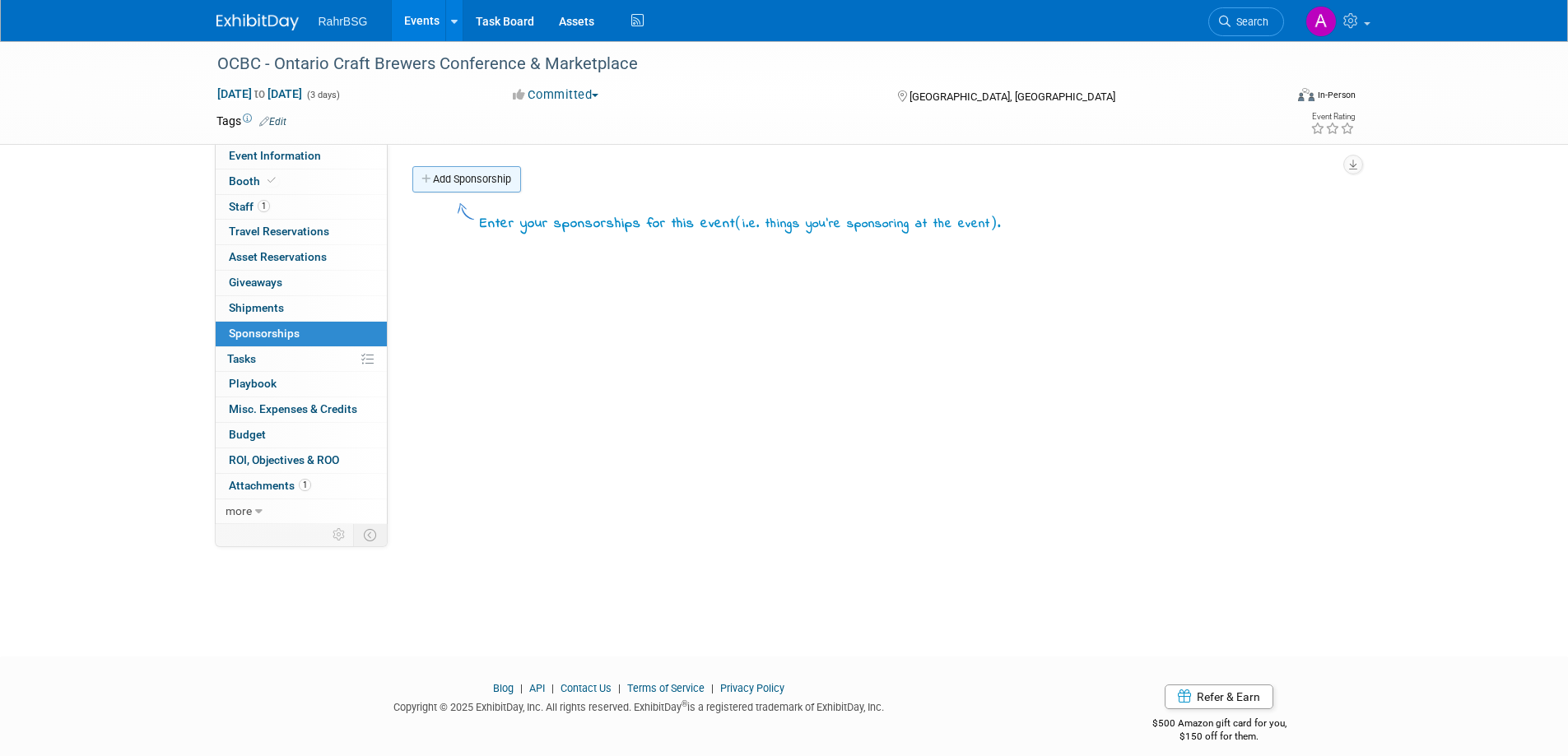
click at [472, 178] on link "Add Sponsorship" at bounding box center [467, 179] width 109 height 27
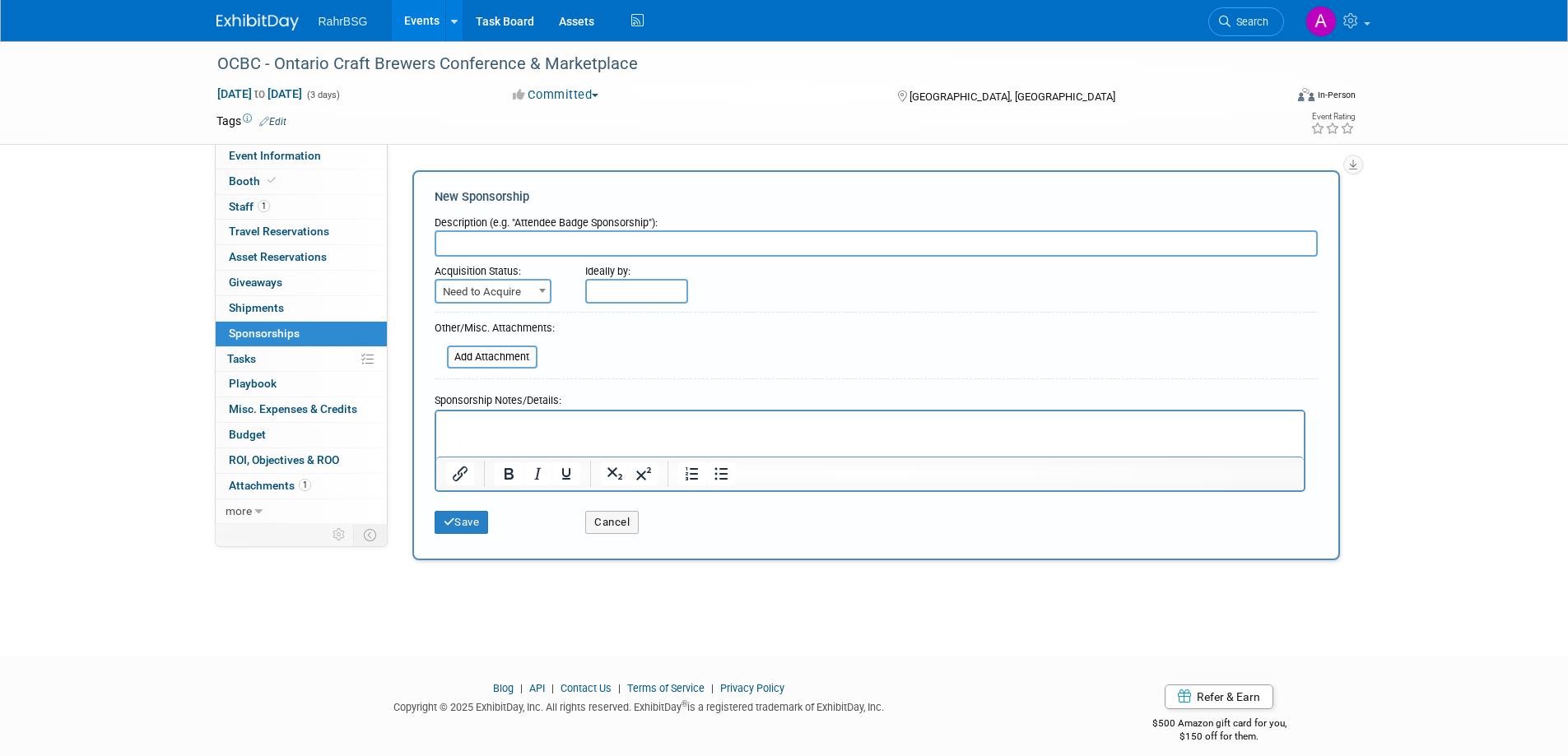
click at [607, 242] on input "text" at bounding box center [876, 243] width 883 height 27
type input "Exhibitor Booth"
click at [533, 286] on span "Need to Acquire" at bounding box center [493, 292] width 114 height 23
select select "2"
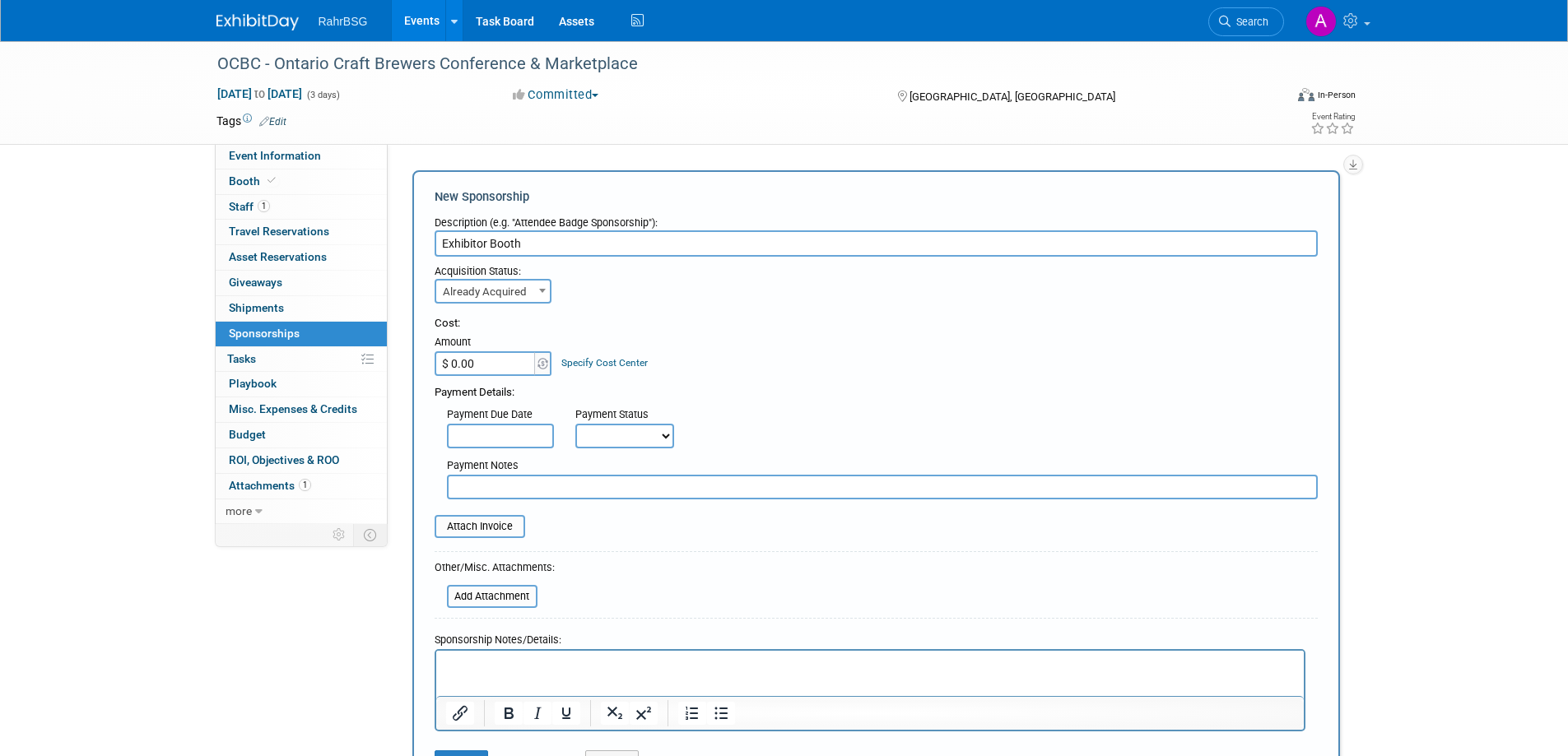
click at [510, 369] on input "$ 0.00" at bounding box center [486, 363] width 103 height 25
paste input "4,339.2"
type input "$ 4,339.20"
click at [648, 435] on select "Not Paid Yet Partially Paid Paid in Full" at bounding box center [625, 435] width 99 height 25
select select "3"
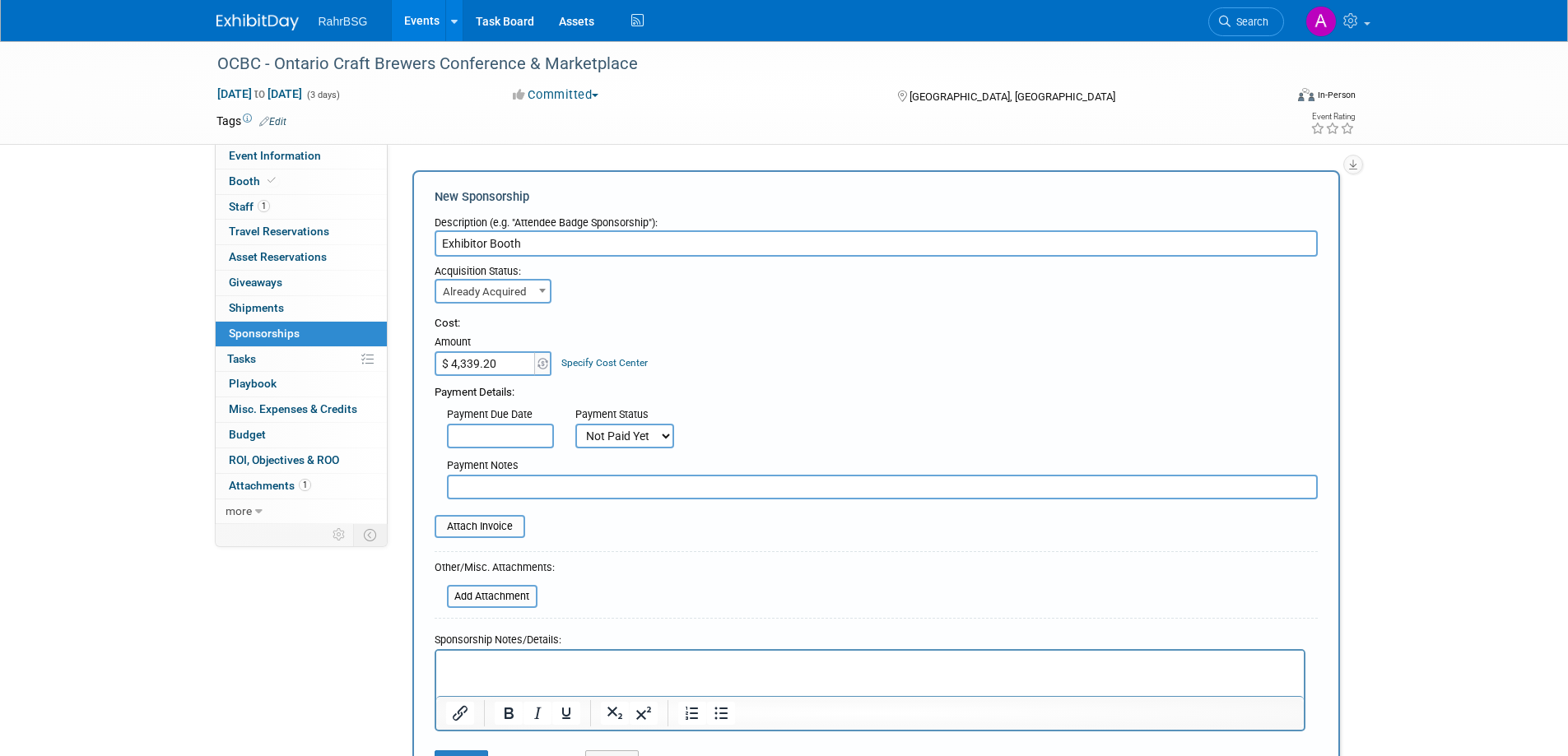
click at [575, 424] on select "Not Paid Yet Partially Paid Paid in Full" at bounding box center [625, 435] width 99 height 25
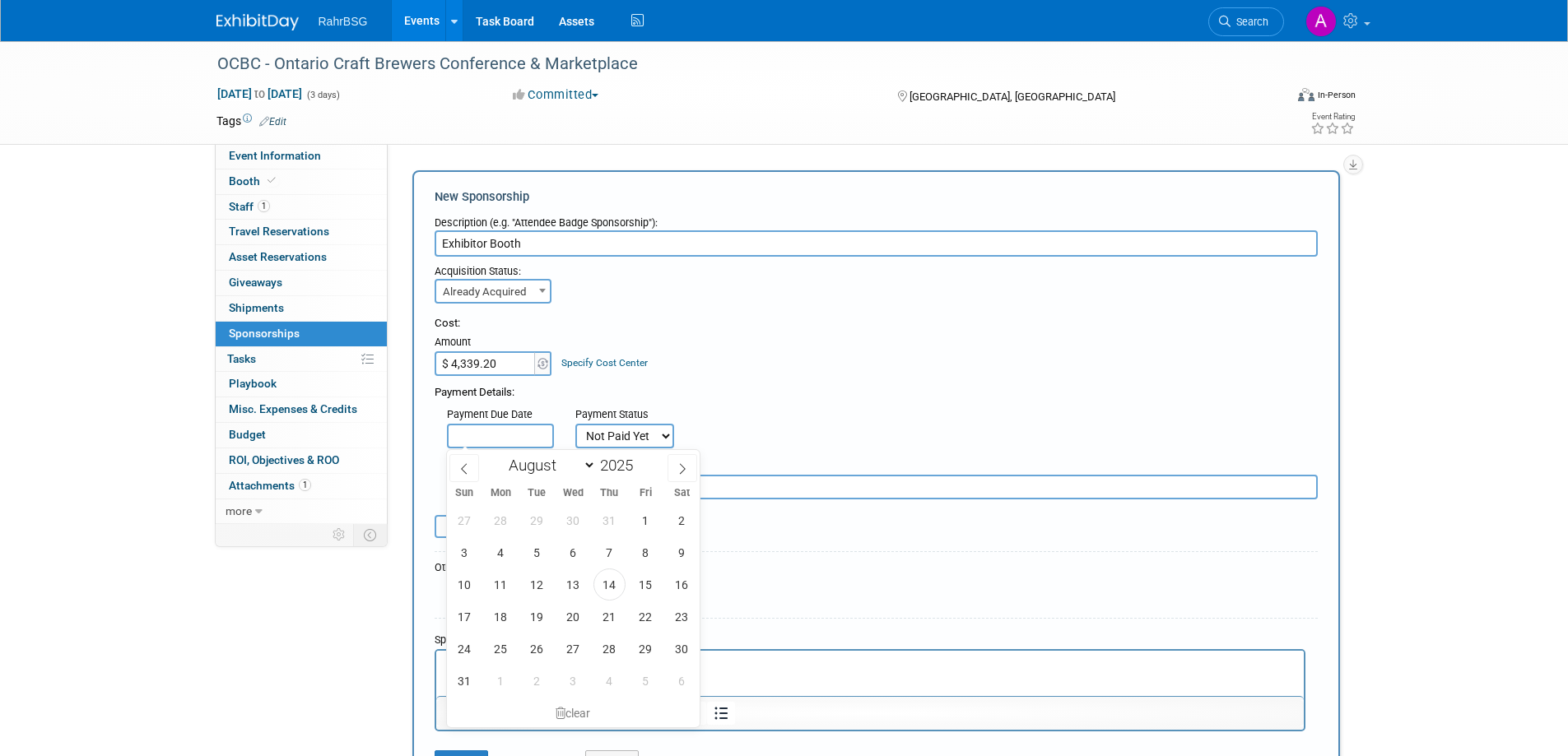
click at [510, 431] on input "text" at bounding box center [501, 435] width 107 height 25
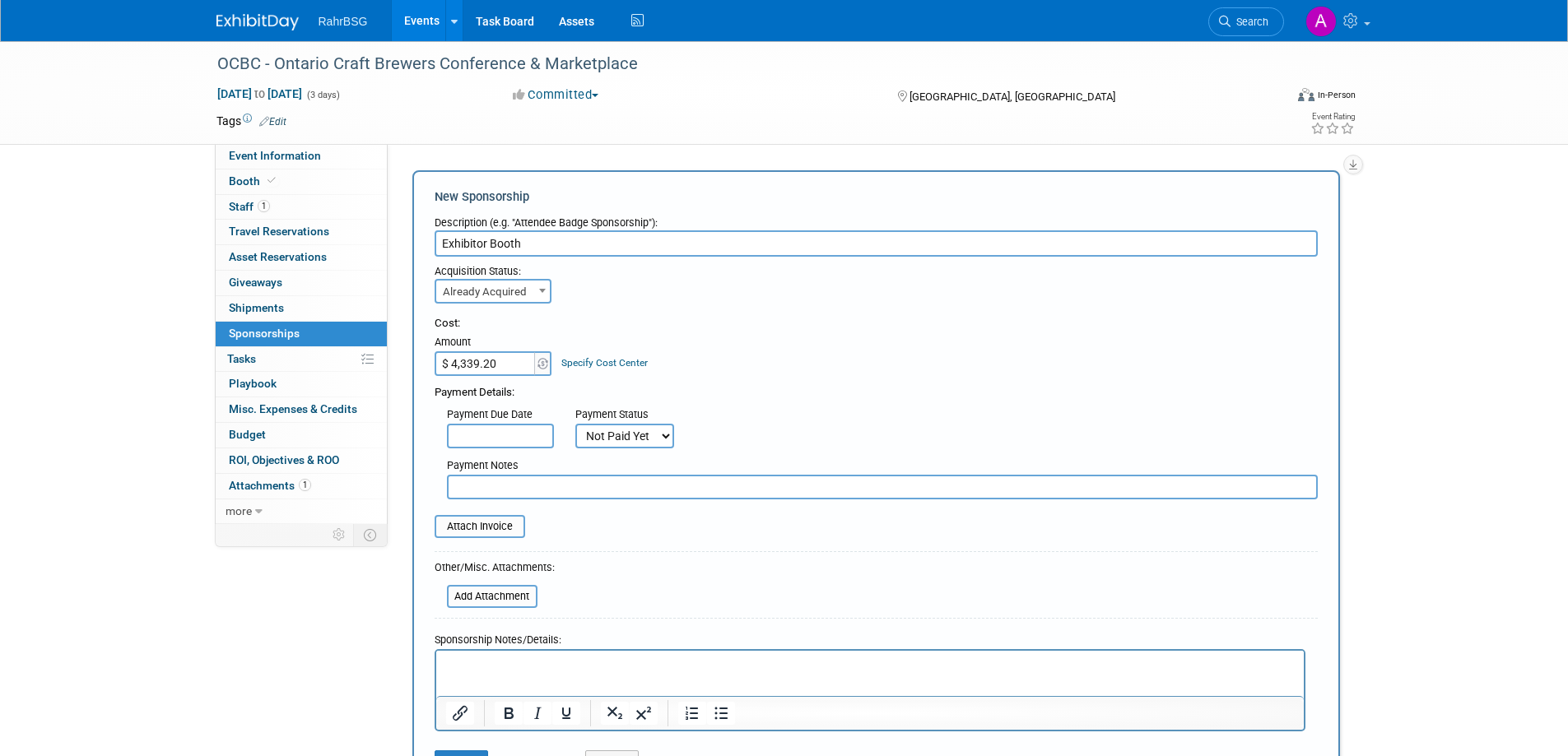
click at [780, 427] on div "Payment Due Date Payment Status Not Paid Yet Partially Paid Paid in Full Next P…" at bounding box center [876, 425] width 908 height 47
click at [491, 525] on input "file" at bounding box center [426, 526] width 196 height 20
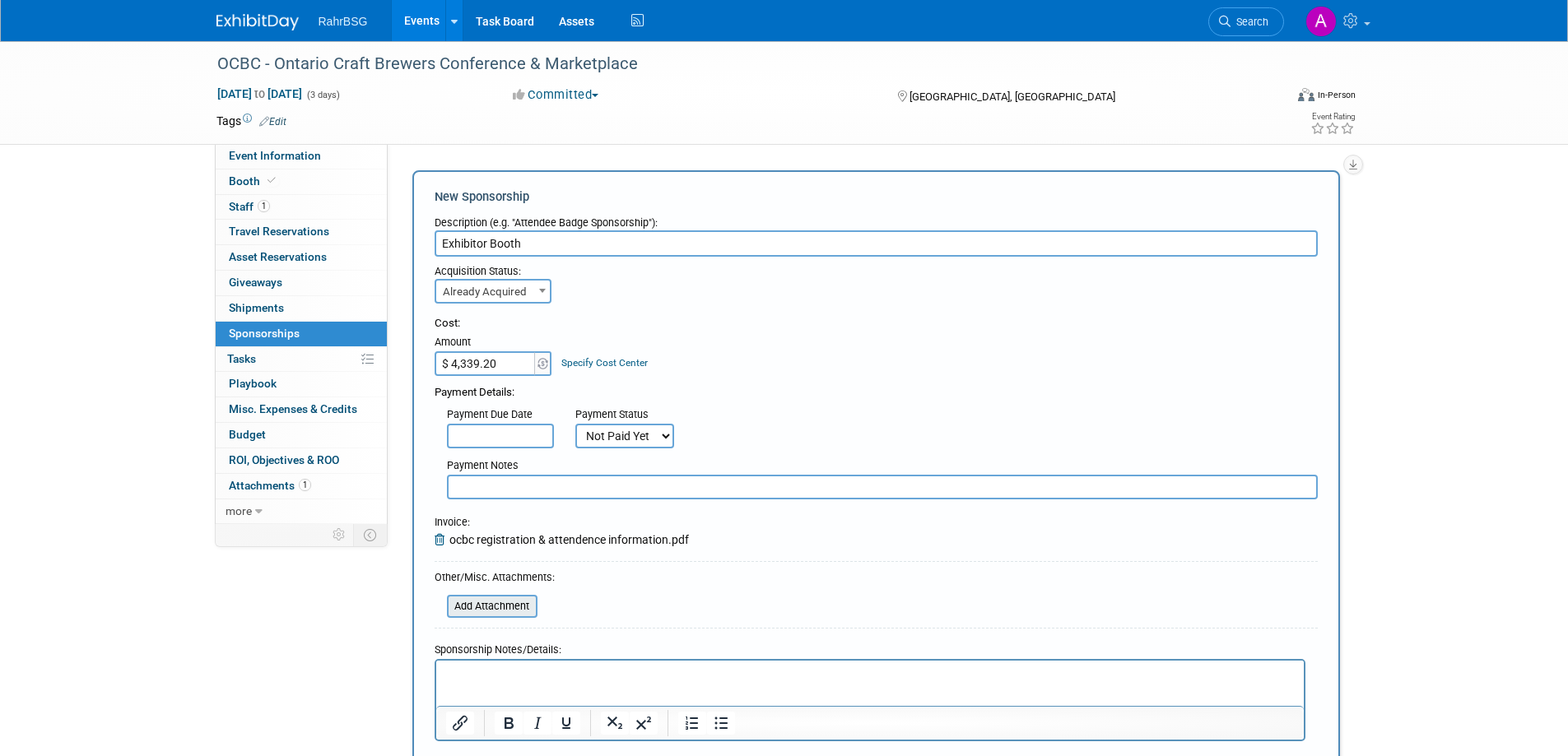
click at [521, 603] on input "file" at bounding box center [438, 607] width 196 height 20
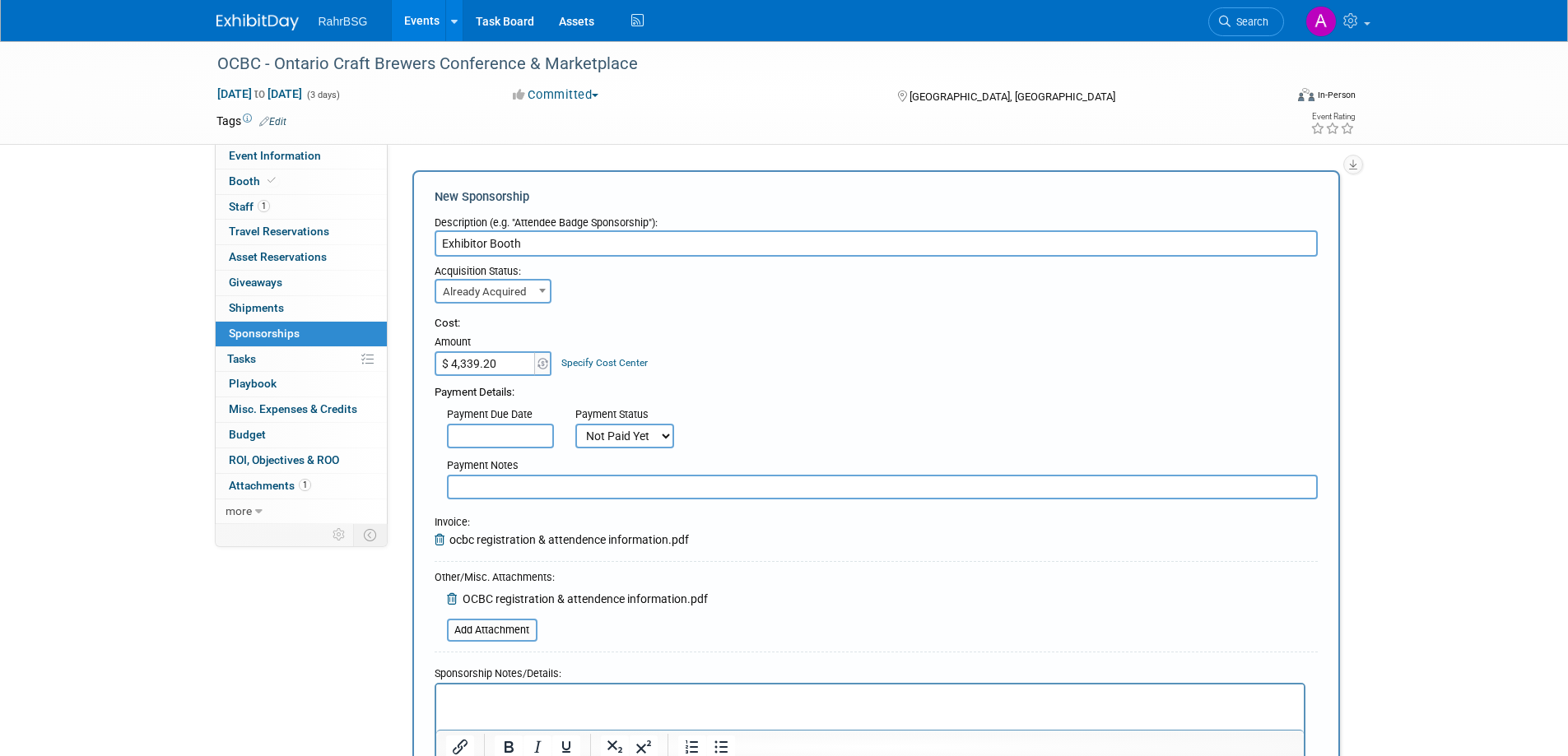
click at [439, 540] on icon at bounding box center [441, 540] width 15 height 12
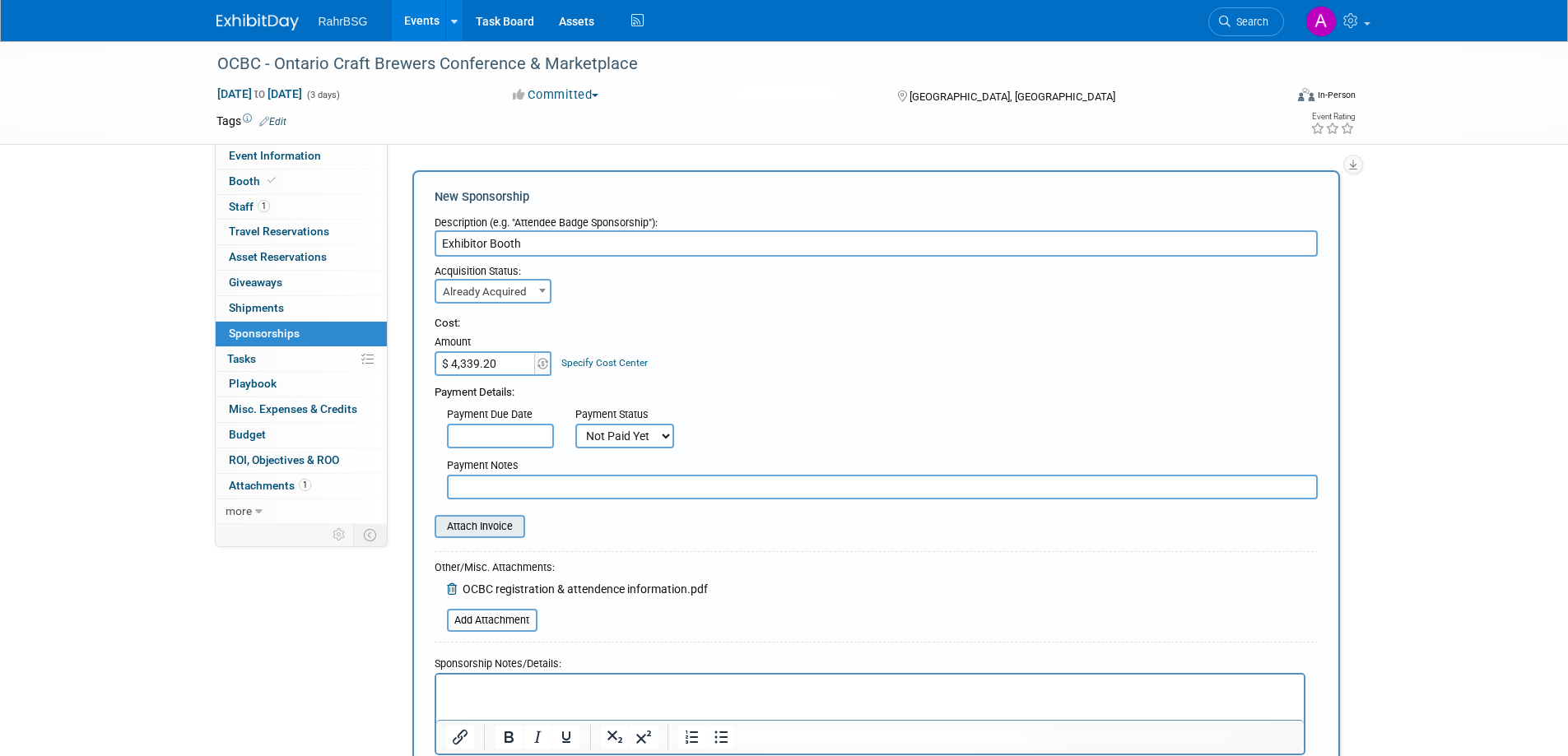
click at [481, 532] on input "file" at bounding box center [426, 526] width 196 height 20
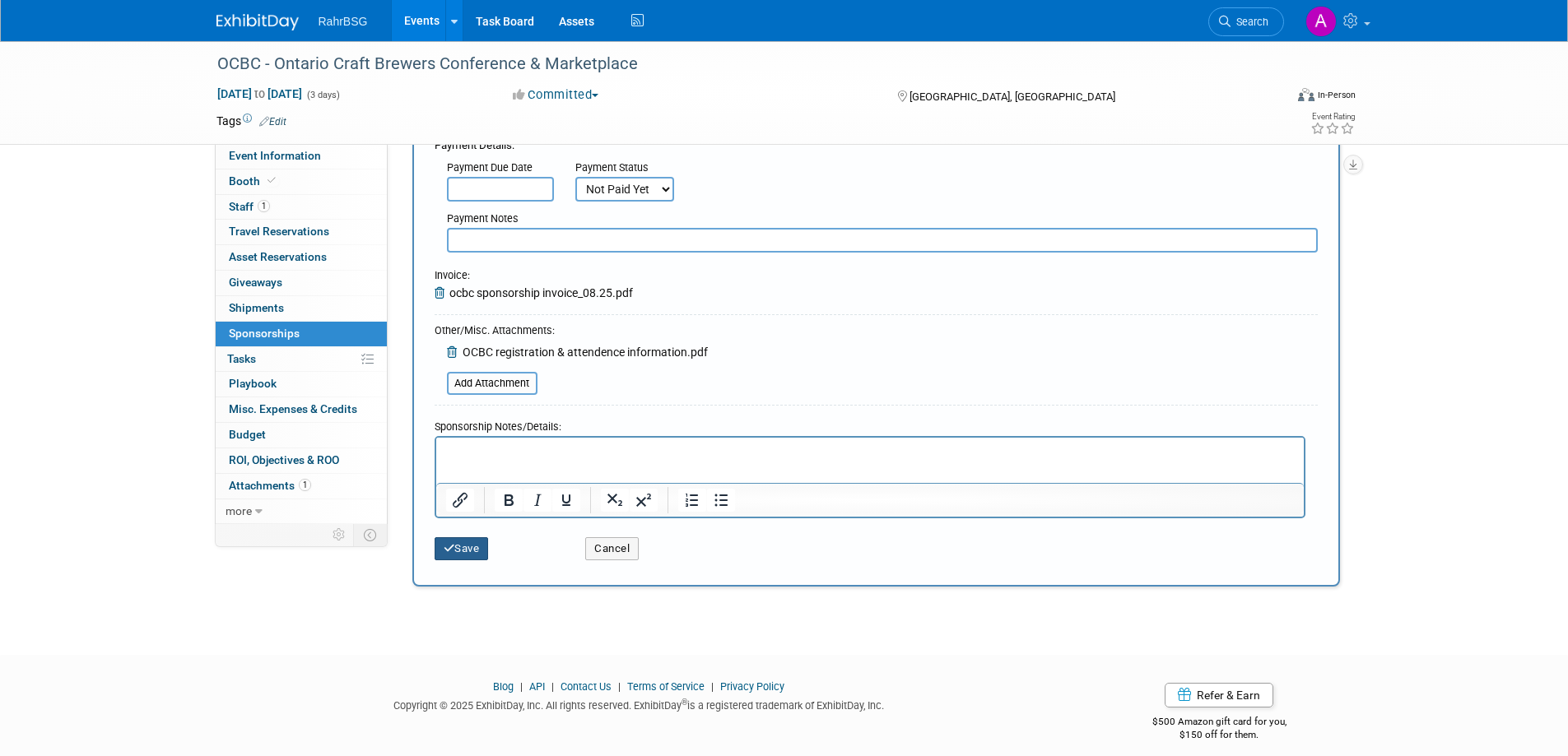
click at [462, 557] on button "Save" at bounding box center [461, 548] width 54 height 23
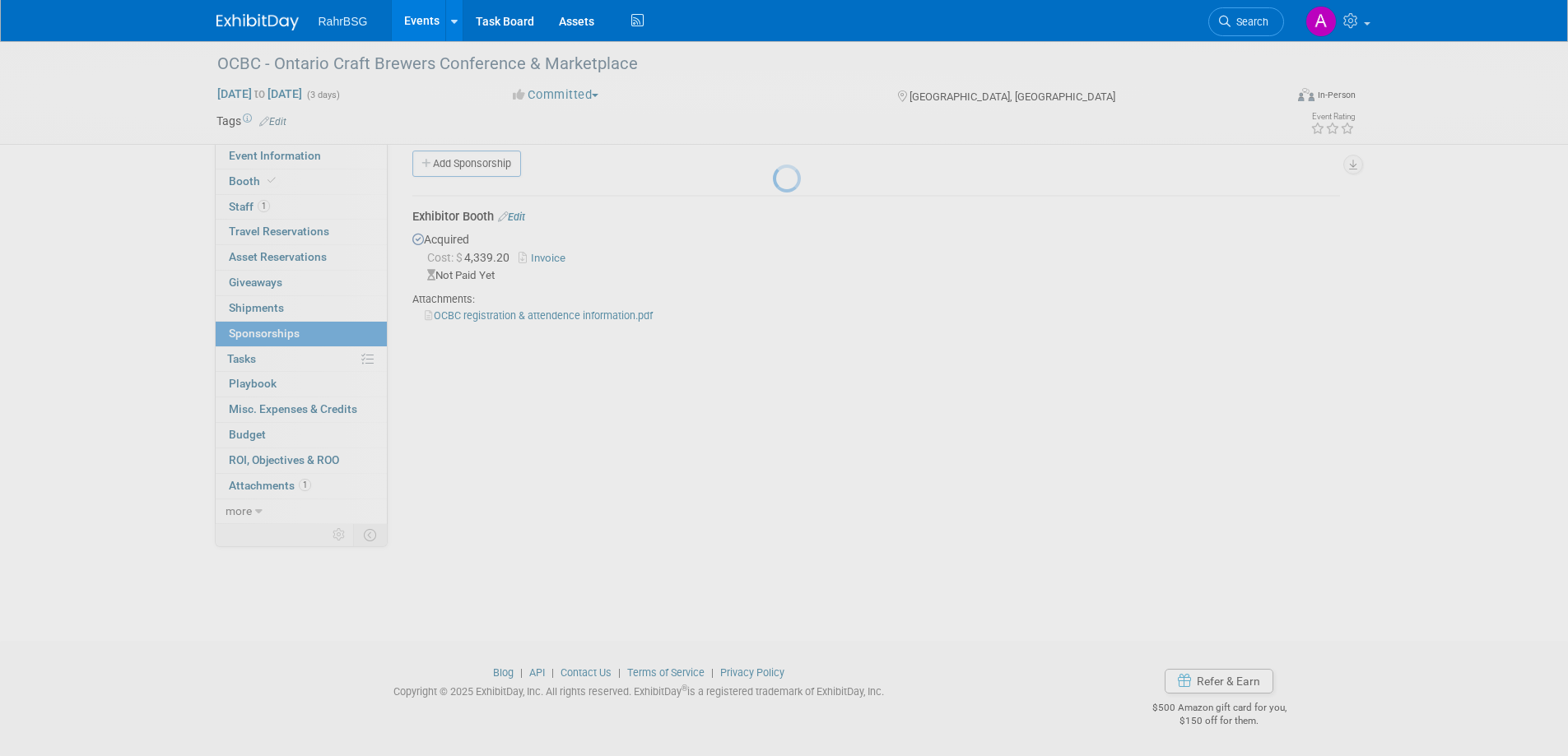
scroll to position [16, 0]
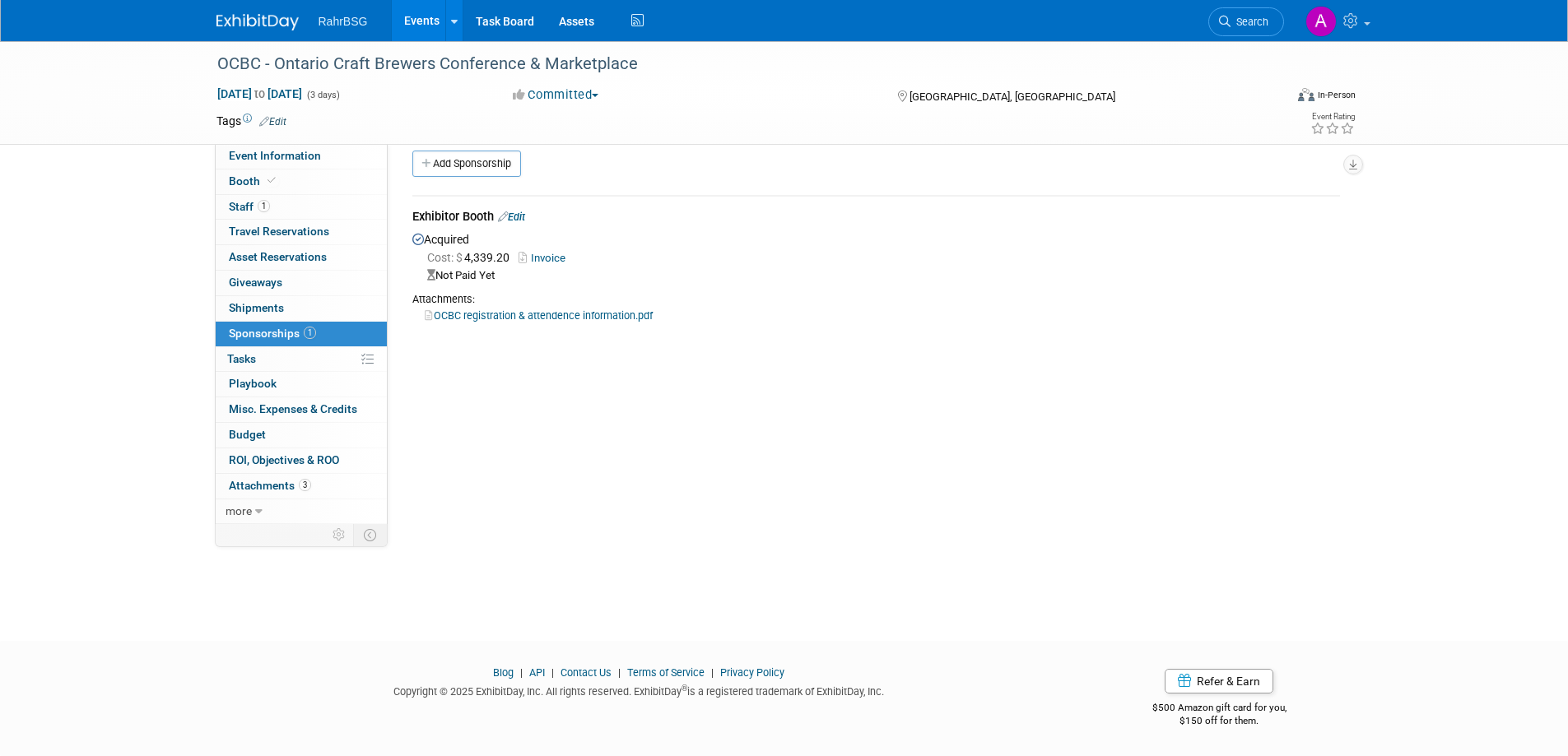
drag, startPoint x: 612, startPoint y: 321, endPoint x: 675, endPoint y: 317, distance: 63.1
click at [612, 321] on div "OCBC registration & attendence information.pdf" at bounding box center [876, 315] width 928 height 17
drag, startPoint x: 873, startPoint y: 316, endPoint x: 864, endPoint y: 324, distance: 12.0
click at [873, 316] on div "OCBC registration & attendence information.pdf" at bounding box center [876, 315] width 928 height 17
click at [687, 394] on div "Event Website: Edit https://ontariocraftbrewers.com/conference/ Event Venue Nam…" at bounding box center [870, 319] width 965 height 380
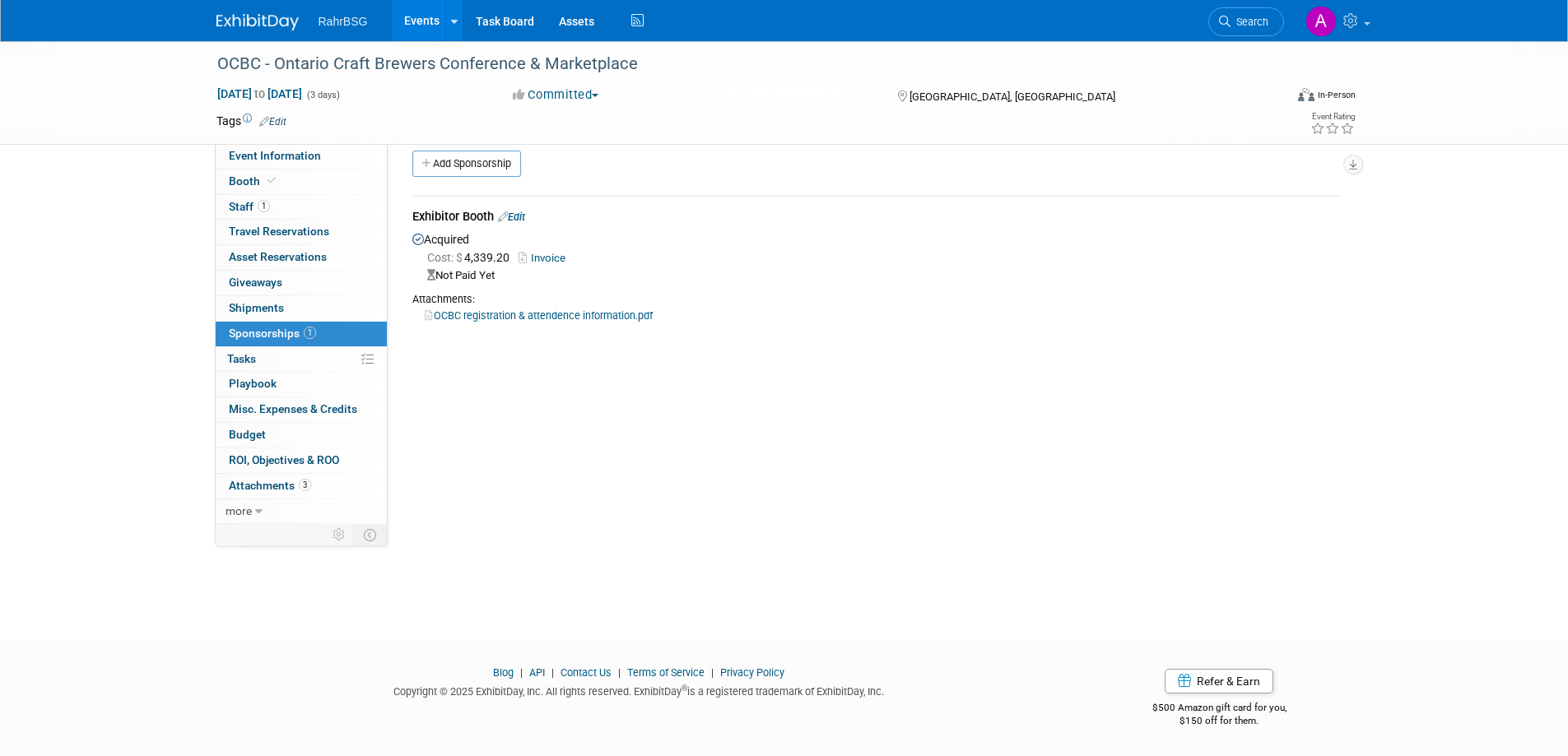
click at [244, 28] on img at bounding box center [257, 22] width 82 height 17
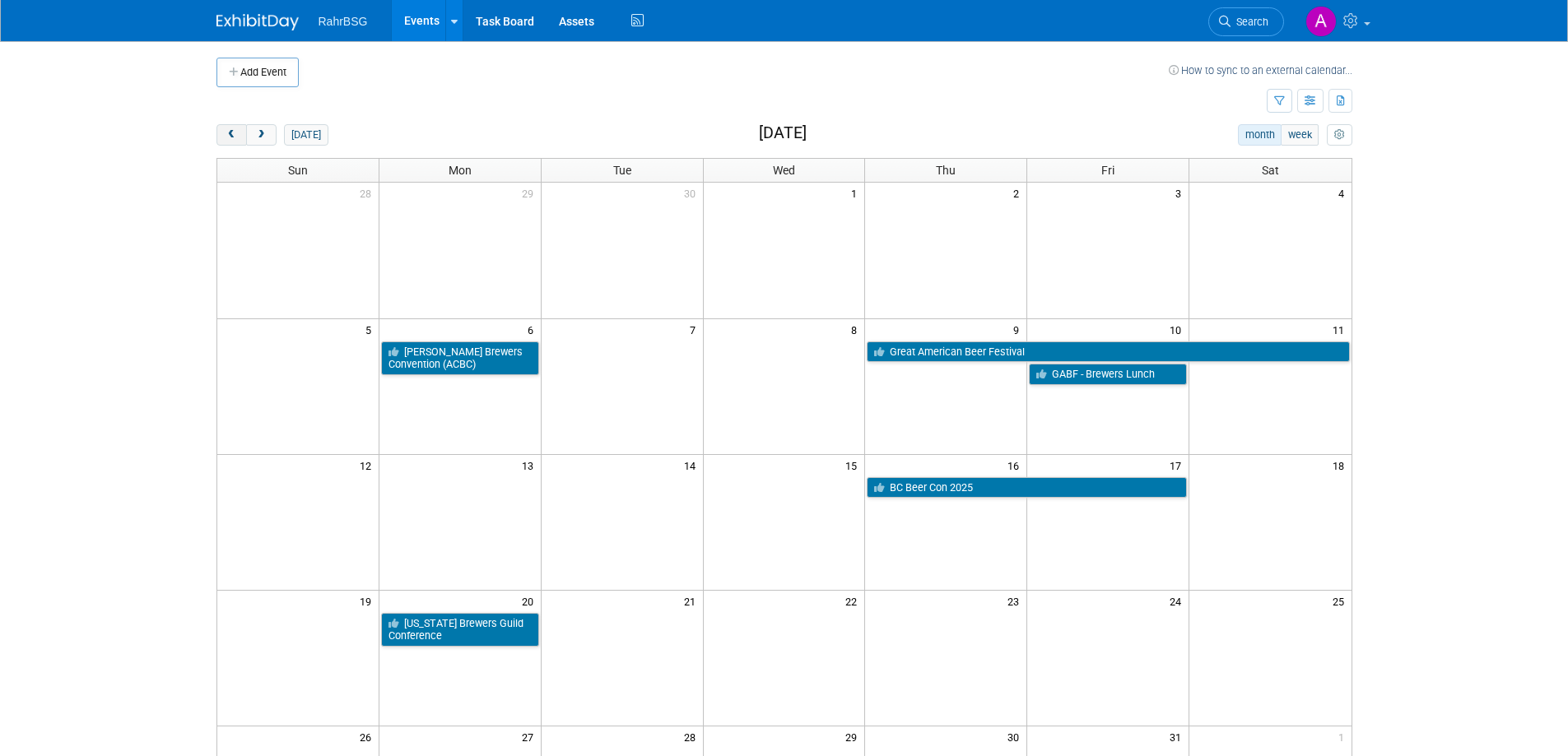
click at [236, 132] on span "prev" at bounding box center [232, 135] width 12 height 11
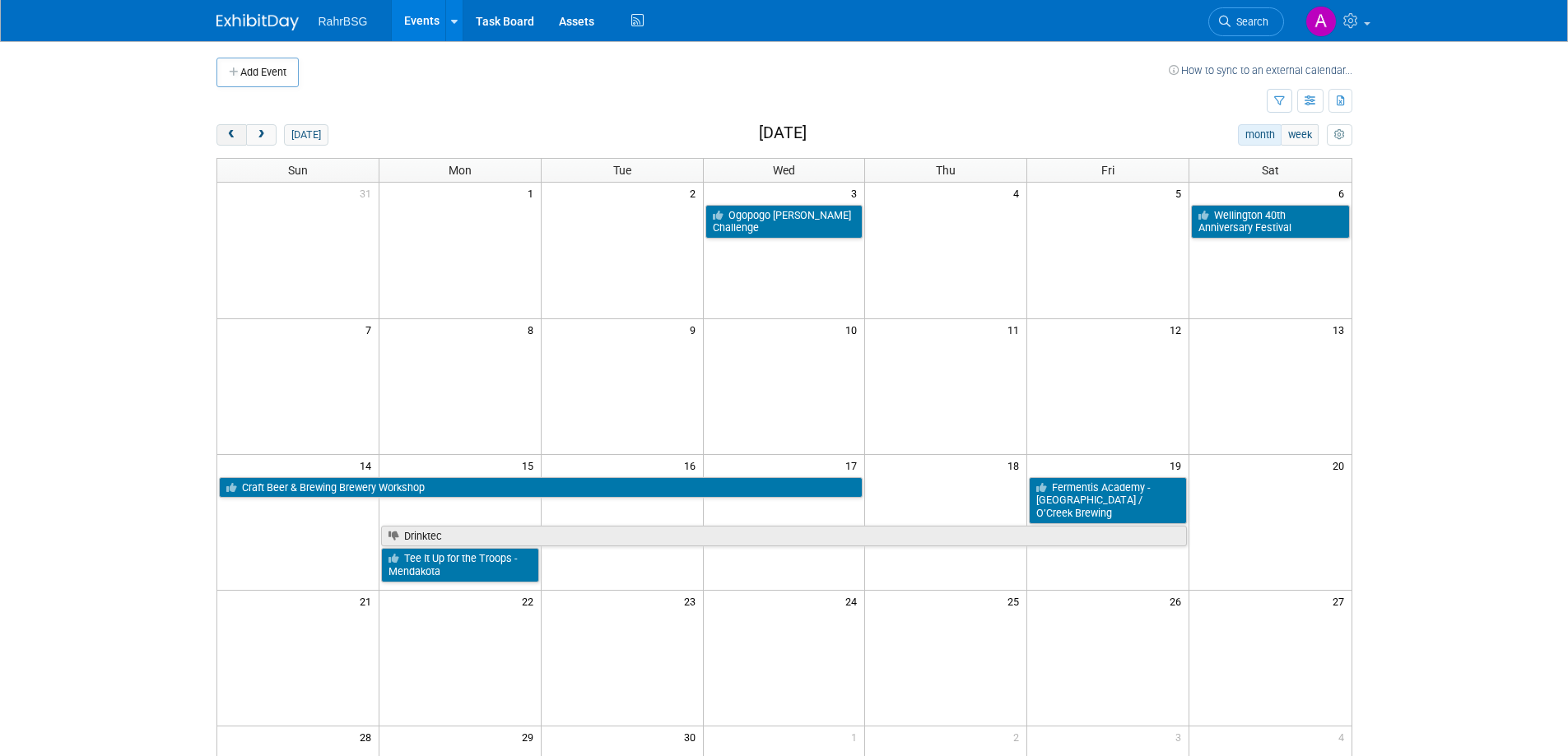
click at [235, 135] on span "prev" at bounding box center [232, 135] width 12 height 11
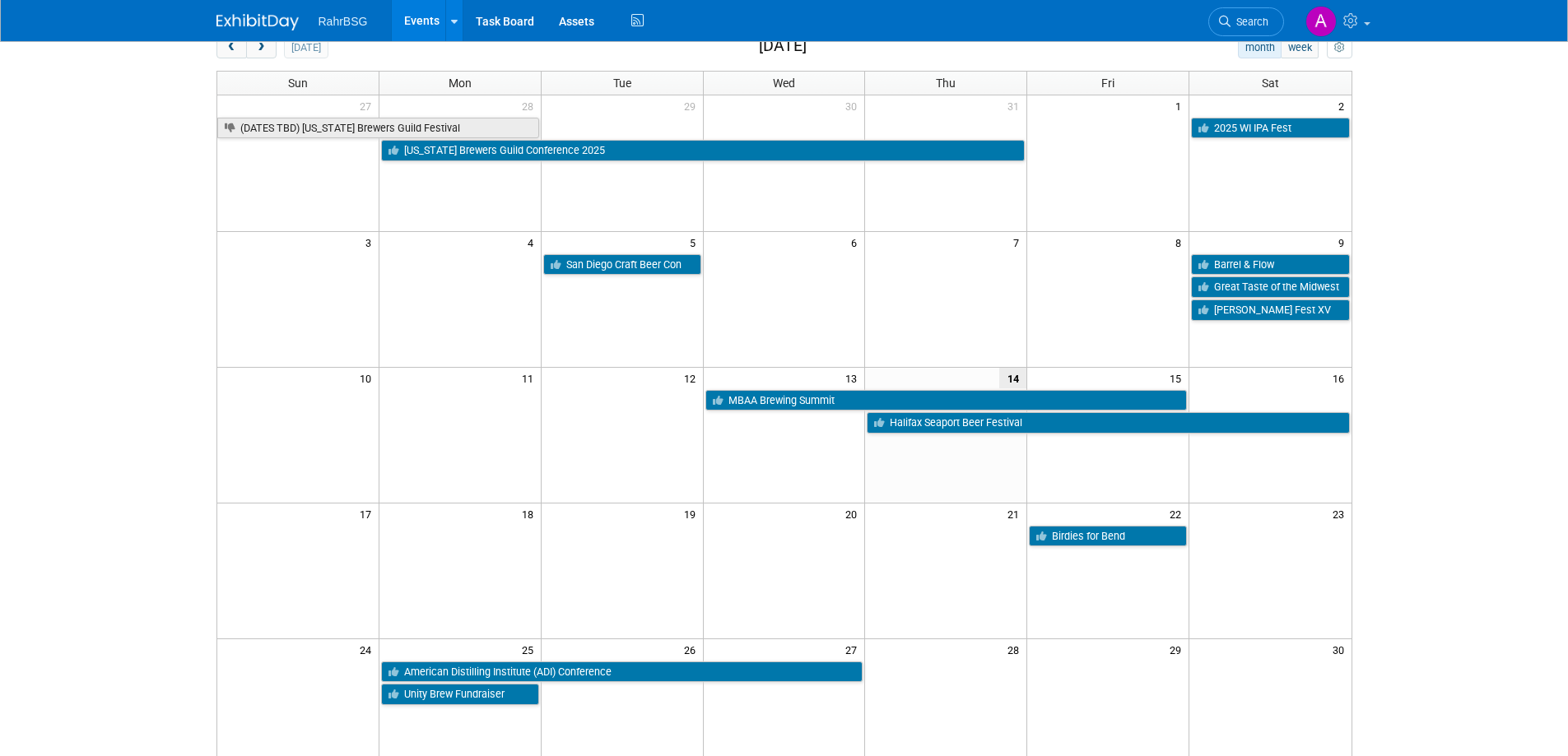
scroll to position [247, 0]
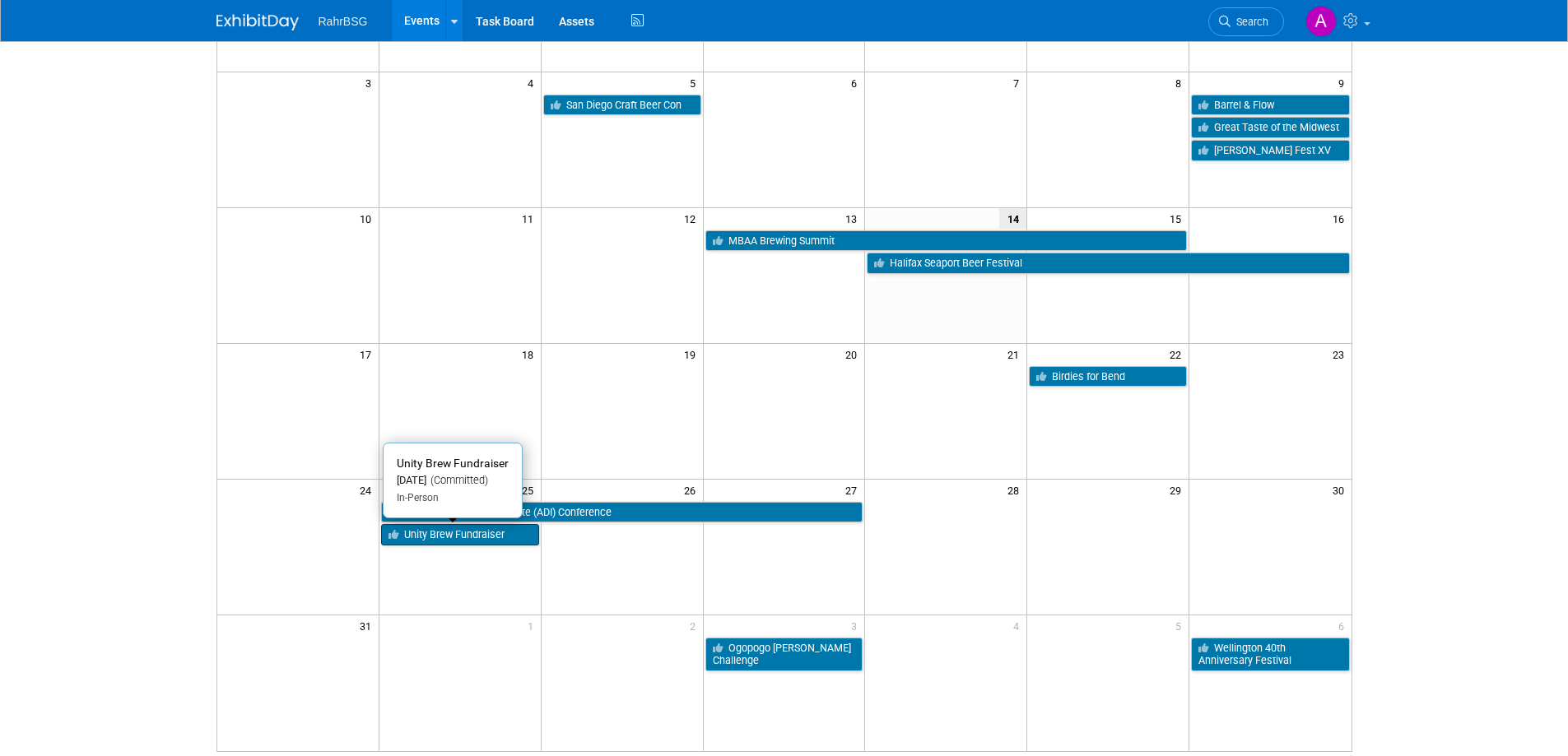
click at [468, 540] on link "Unity Brew Fundraiser" at bounding box center [460, 535] width 158 height 22
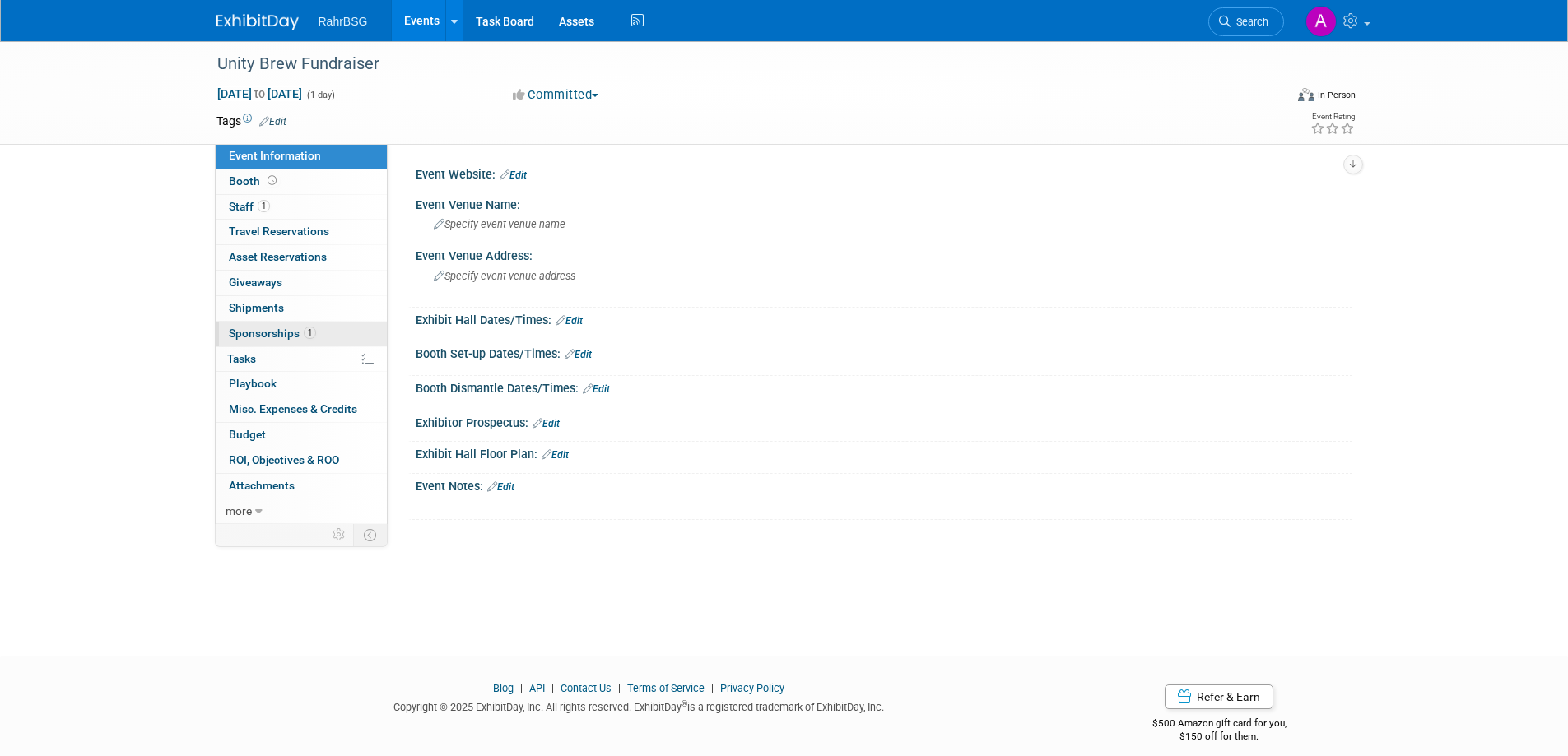
click at [257, 337] on span "Sponsorships 1" at bounding box center [272, 332] width 87 height 13
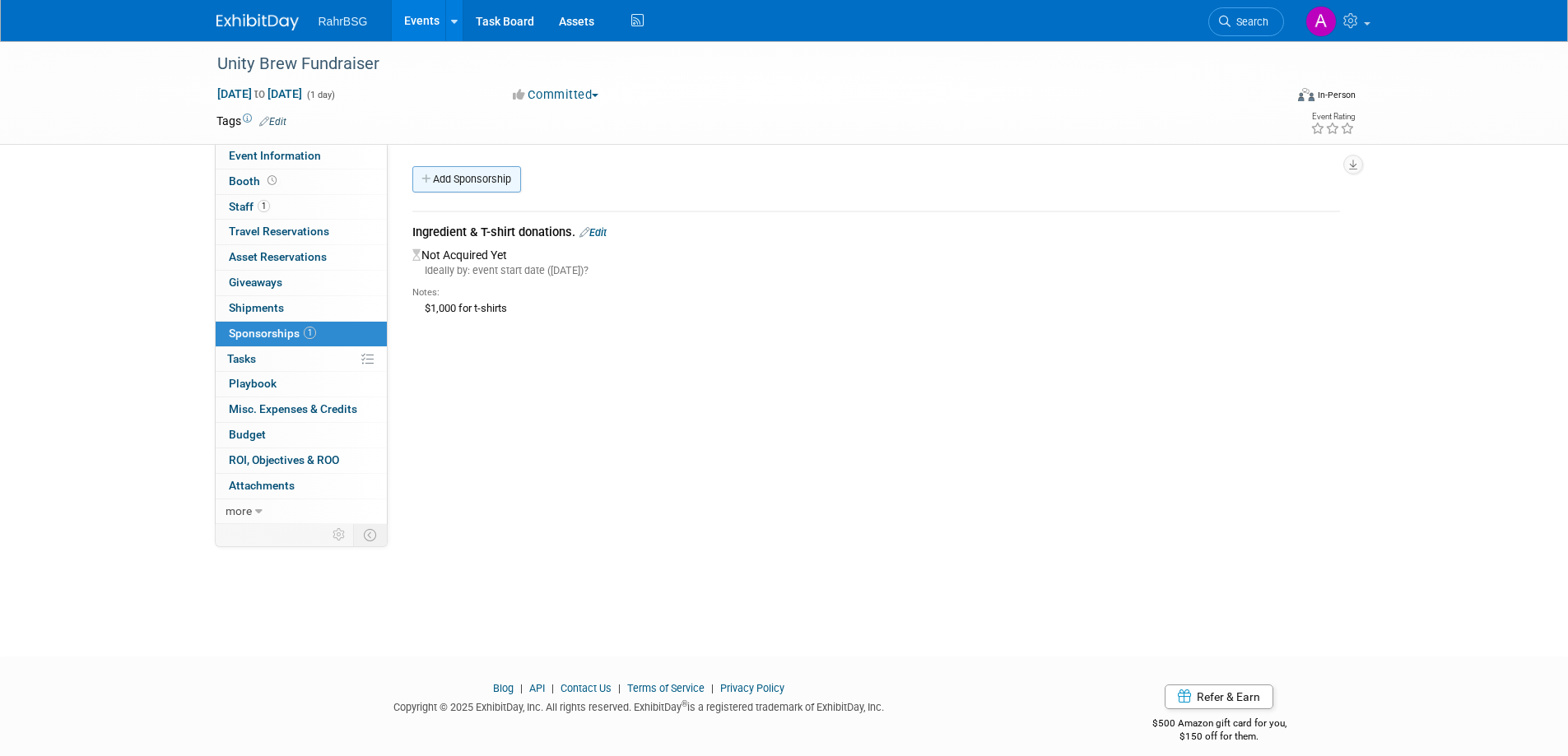
click at [467, 183] on link "Add Sponsorship" at bounding box center [467, 179] width 109 height 27
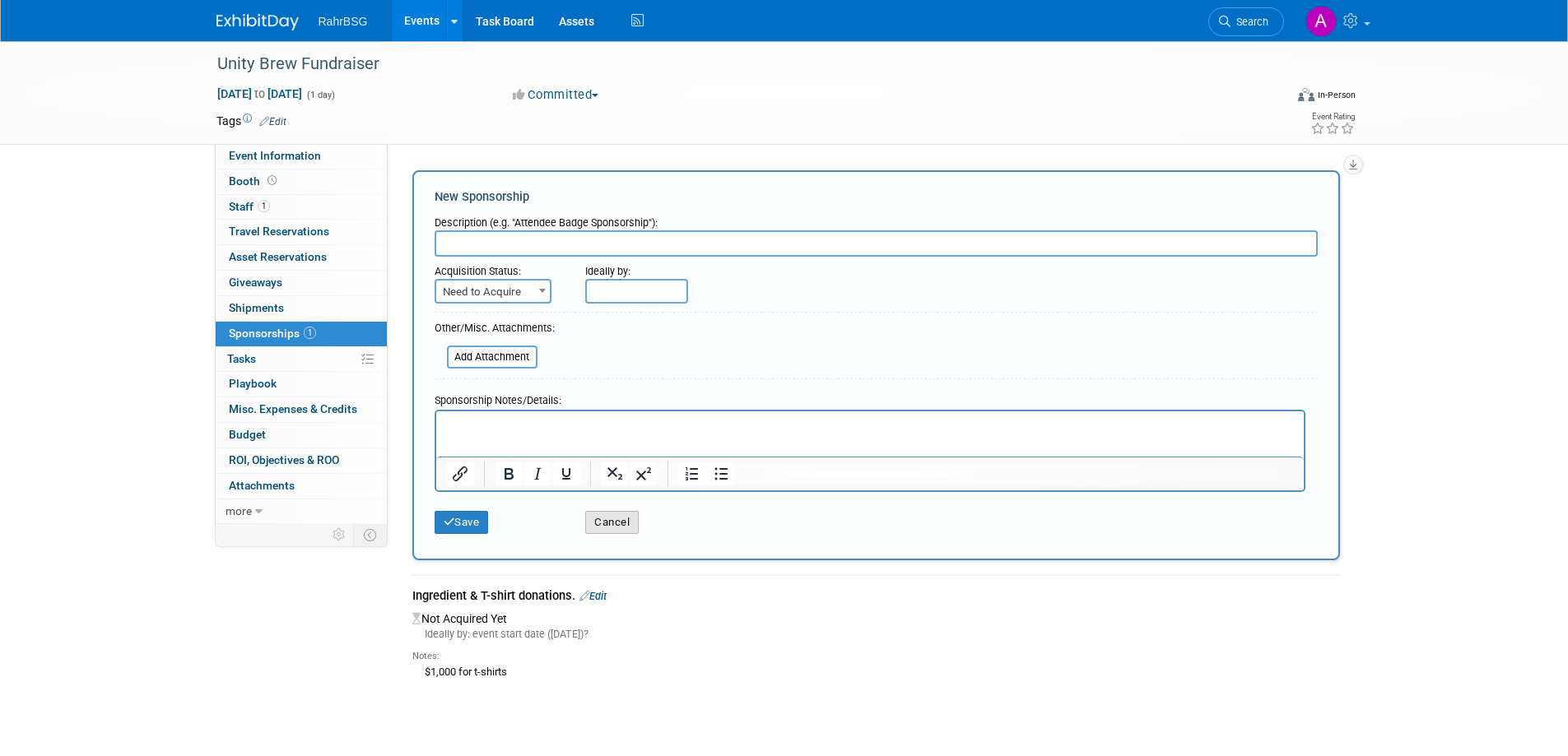
click at [611, 521] on button "Cancel" at bounding box center [612, 521] width 53 height 23
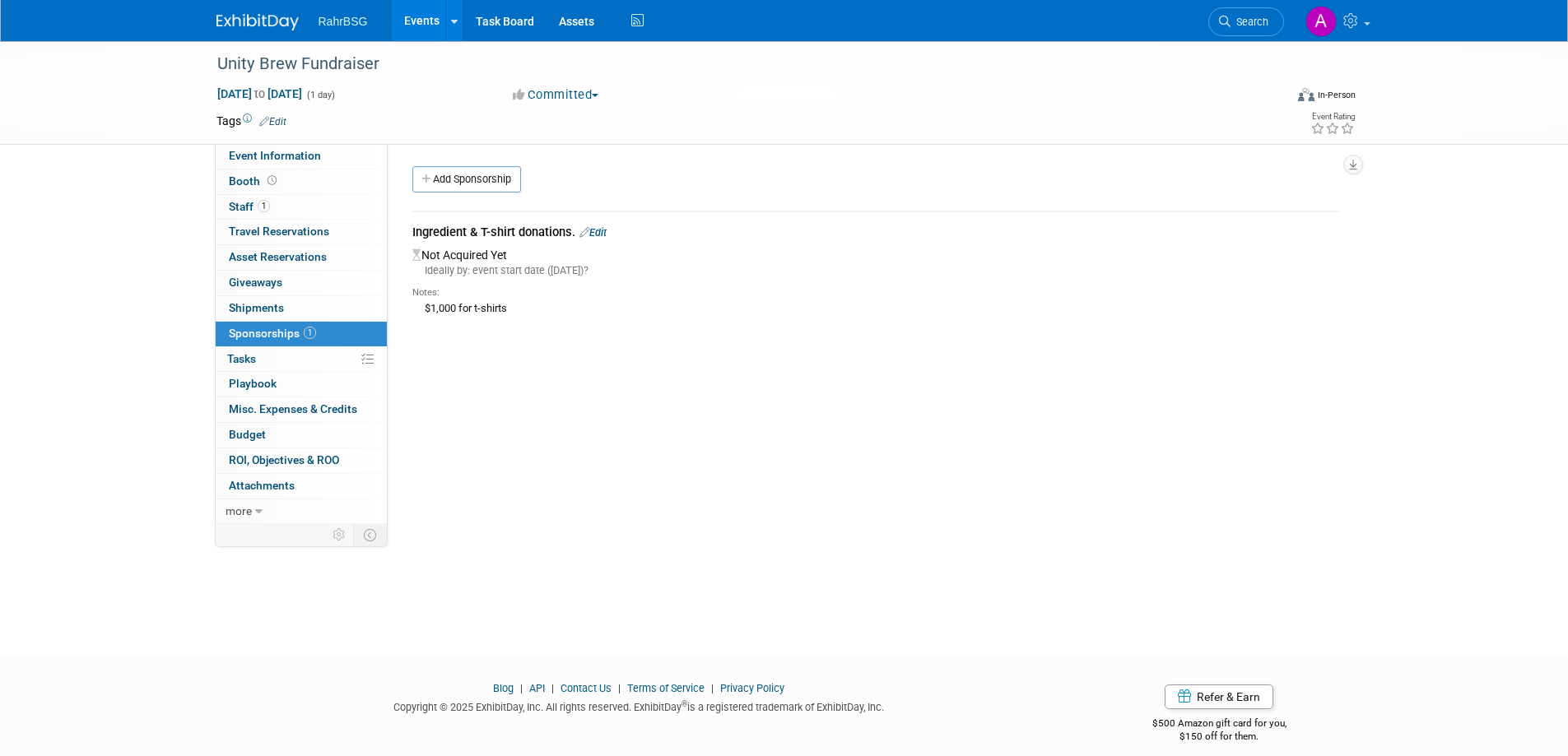
click at [607, 236] on link "Edit" at bounding box center [593, 233] width 27 height 12
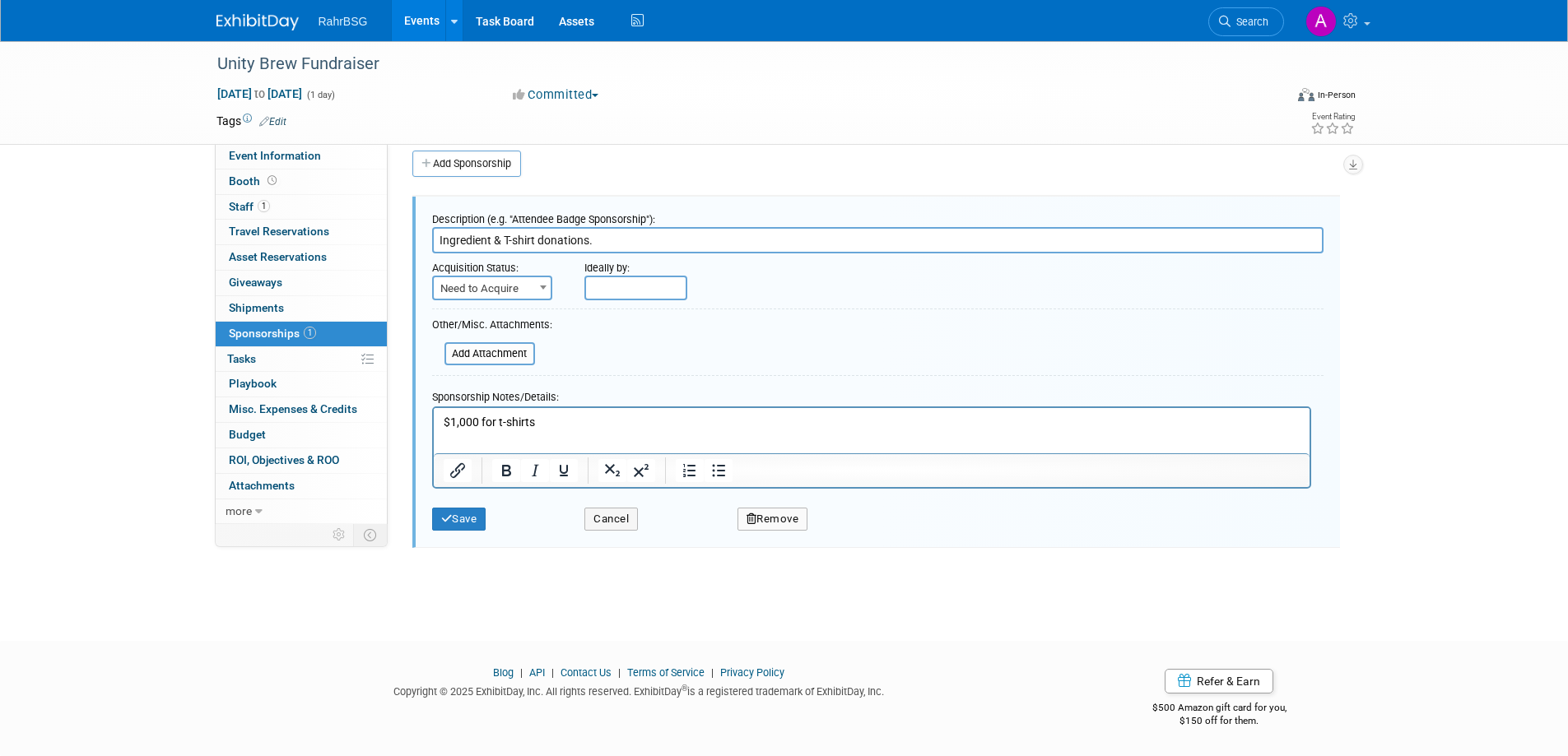
click at [526, 290] on span "Need to Acquire" at bounding box center [492, 288] width 117 height 23
select select "2"
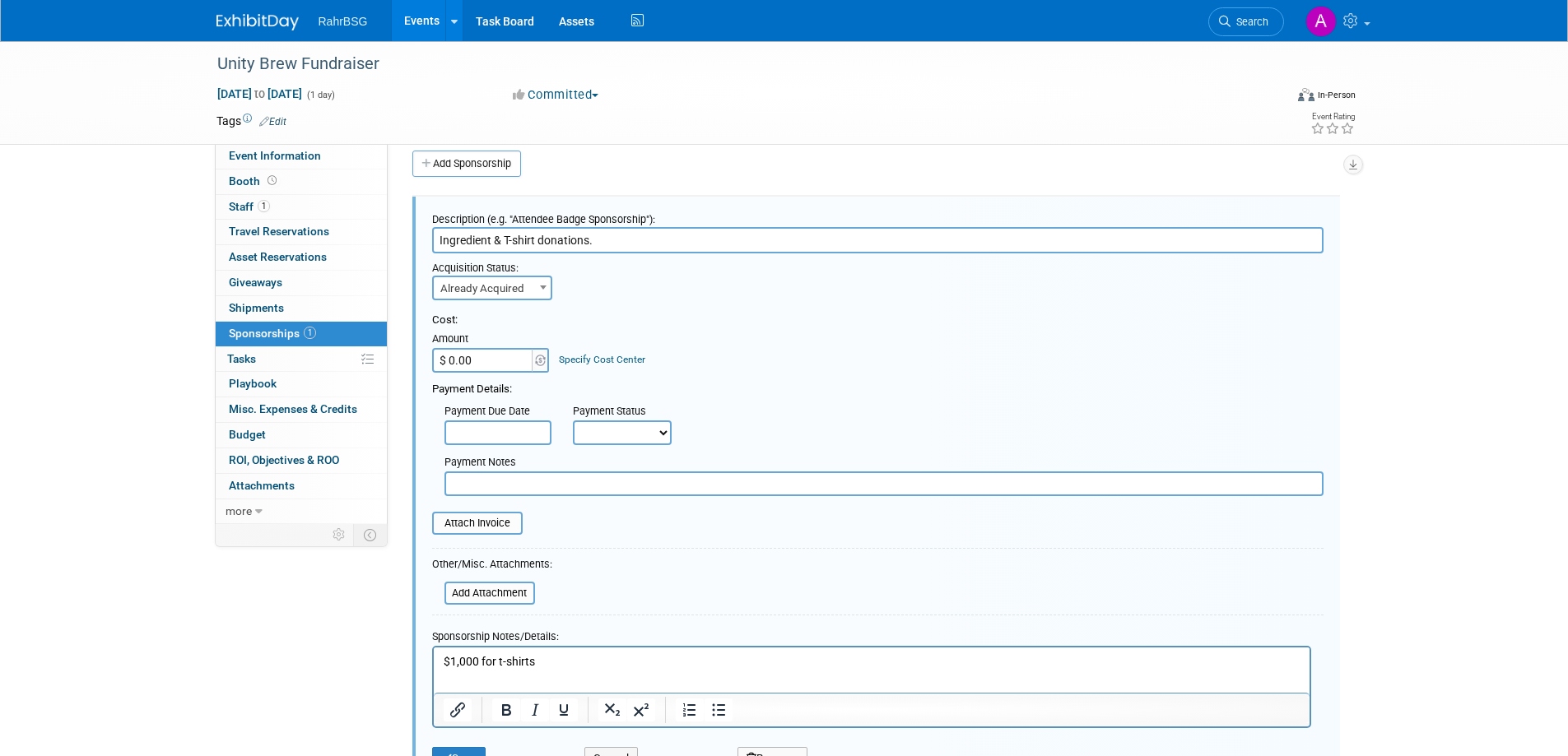
click at [502, 364] on input "$ 0.00" at bounding box center [484, 360] width 103 height 25
paste input "1,085.88"
type input "$ 1,085.88"
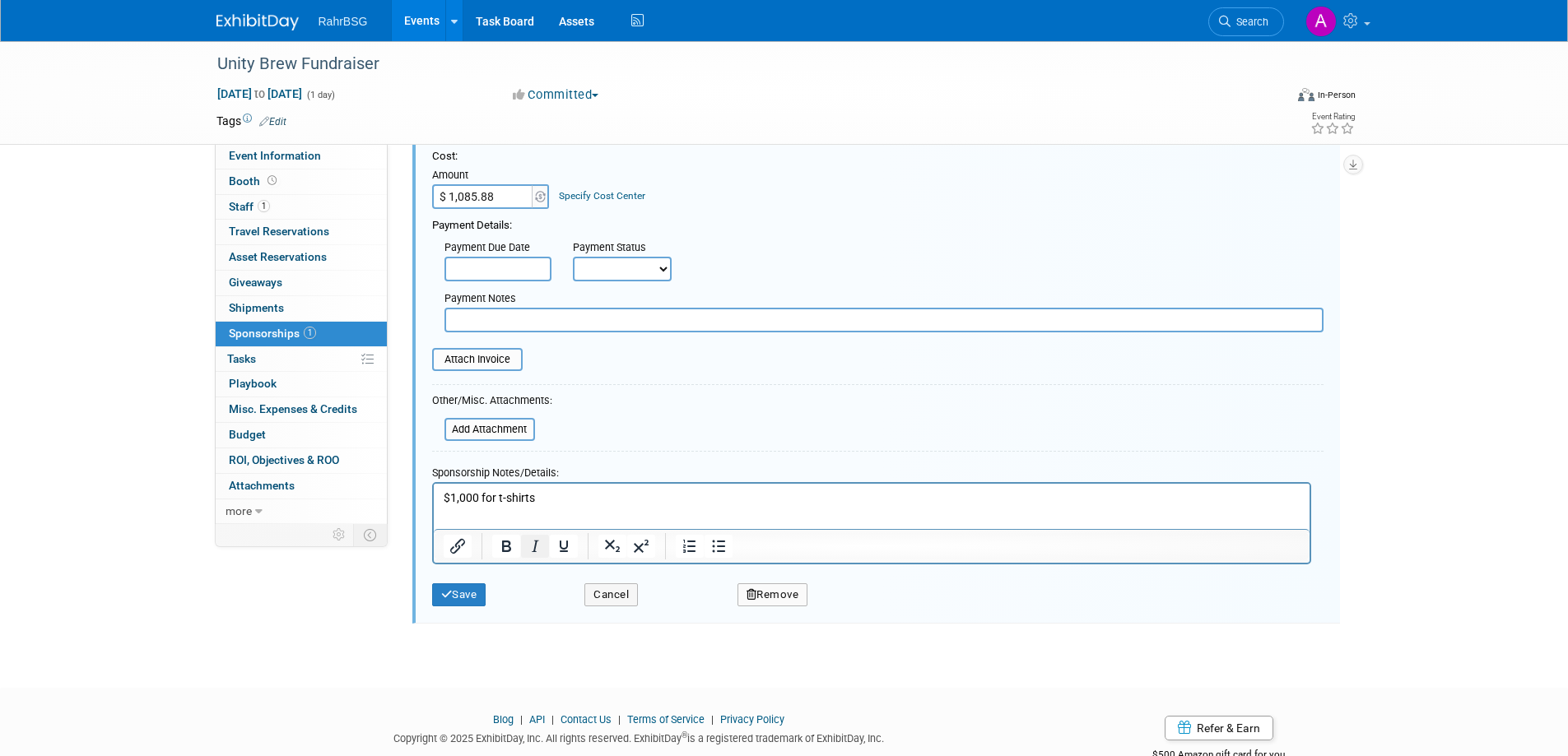
scroll to position [180, 0]
drag, startPoint x: 477, startPoint y: 495, endPoint x: 364, endPoint y: 496, distance: 113.0
click at [433, 496] on html "$1,000 for t-shirts" at bounding box center [870, 493] width 876 height 23
click at [608, 493] on p "$1,000 for t-shirts" at bounding box center [871, 497] width 857 height 17
drag, startPoint x: 653, startPoint y: 261, endPoint x: 653, endPoint y: 276, distance: 15.0
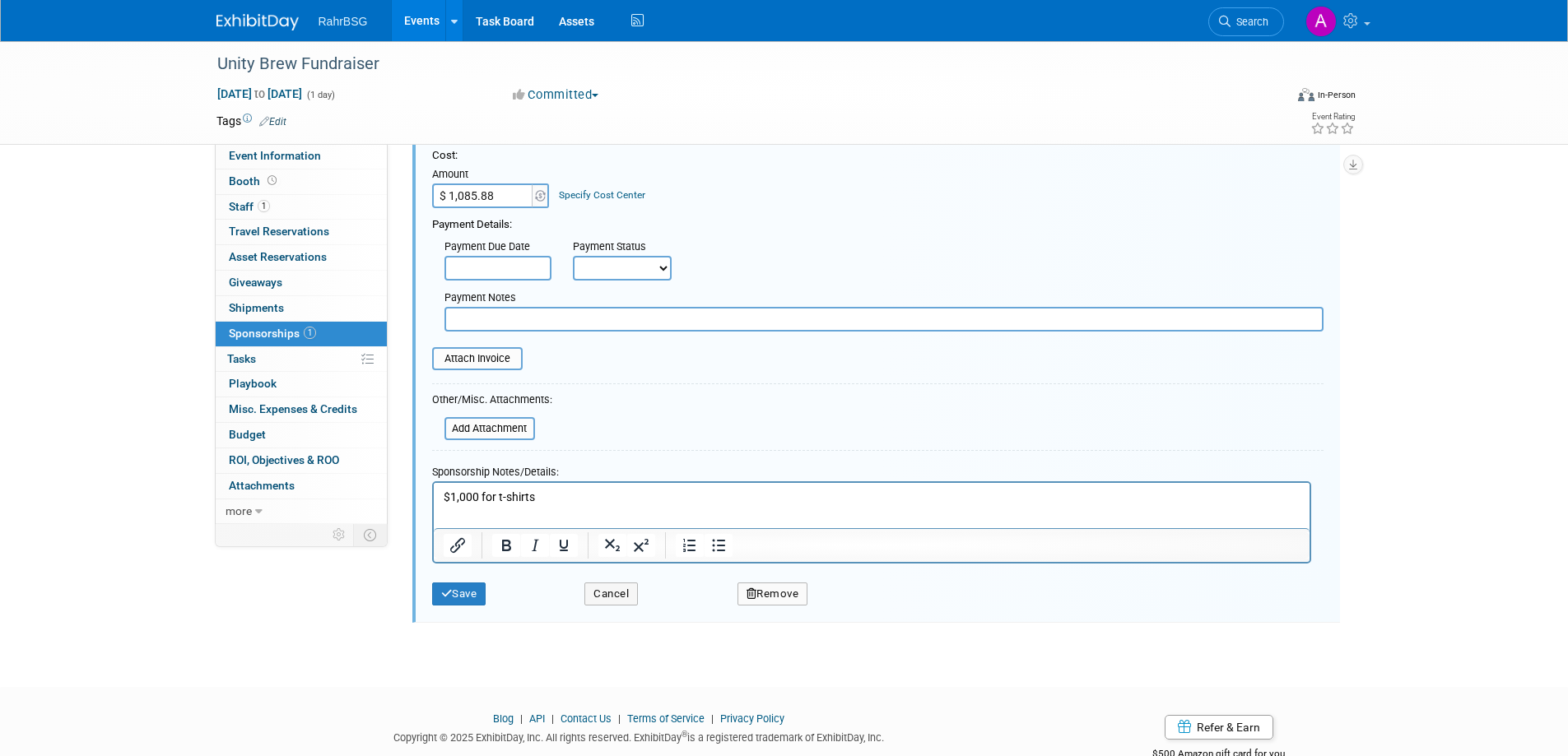
click at [653, 261] on select "Not Paid Yet Partially Paid Paid in Full" at bounding box center [623, 268] width 99 height 25
select select "3"
click at [573, 256] on select "Not Paid Yet Partially Paid Paid in Full" at bounding box center [623, 268] width 99 height 25
click at [487, 354] on input "file" at bounding box center [424, 359] width 196 height 20
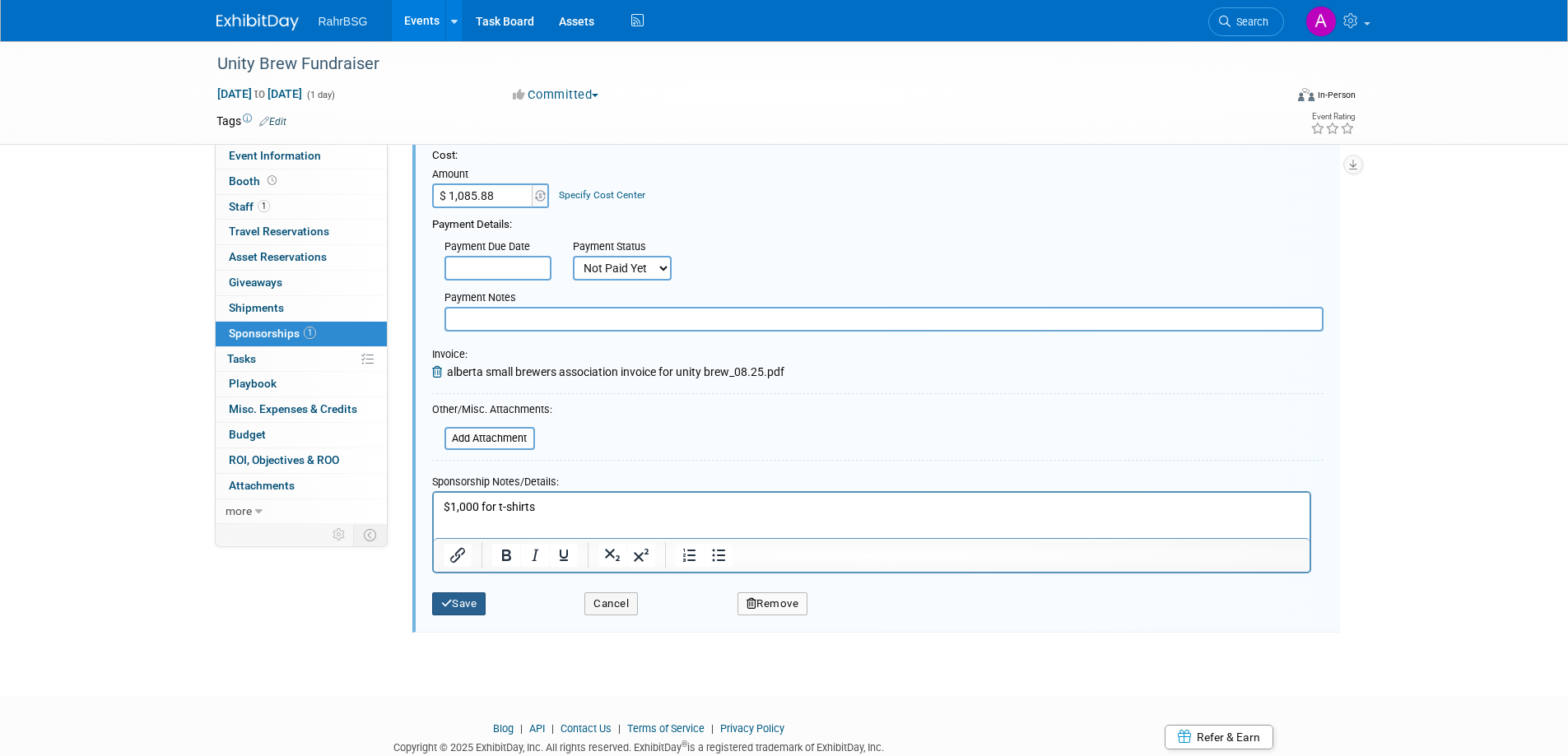
click at [463, 608] on button "Save" at bounding box center [459, 604] width 54 height 23
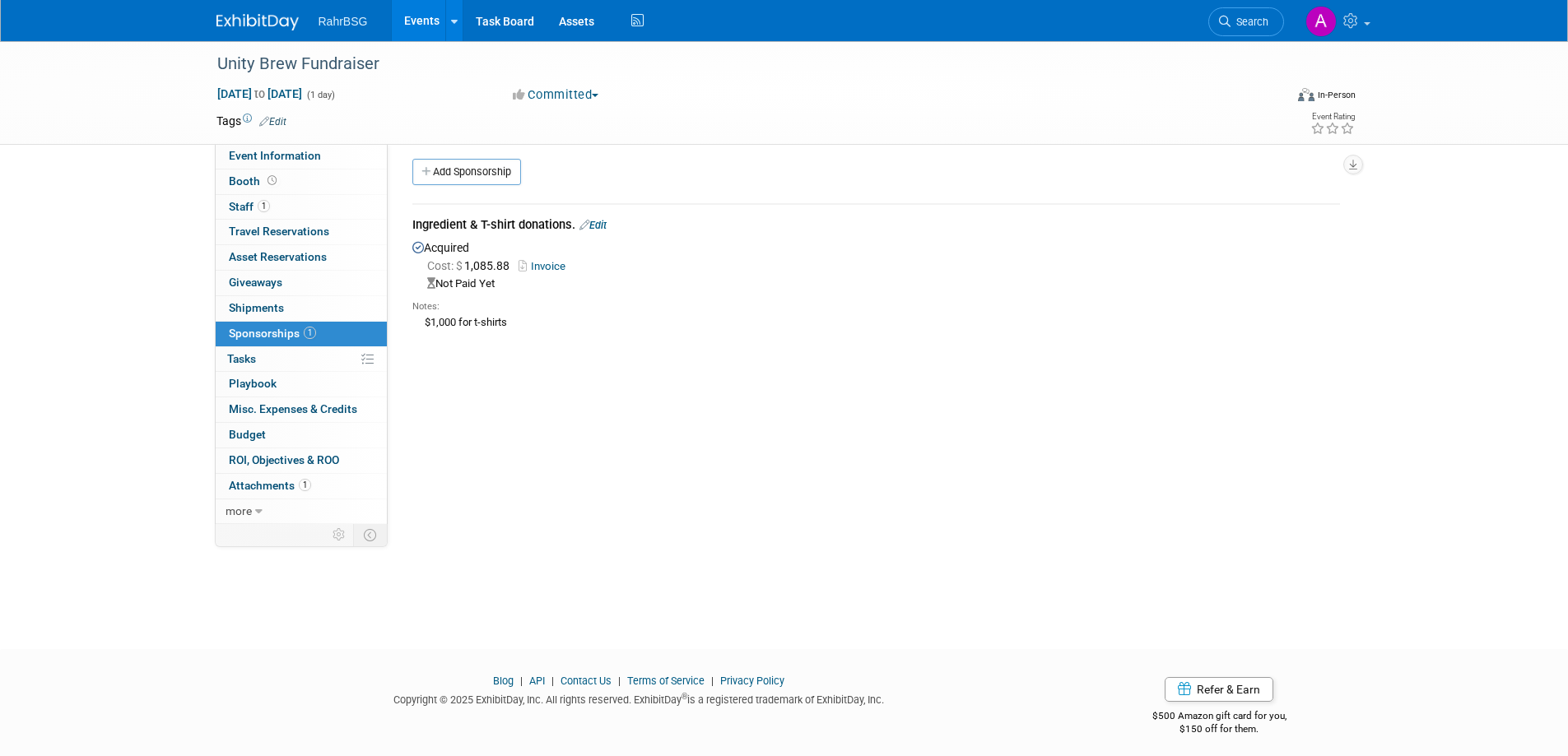
scroll to position [0, 0]
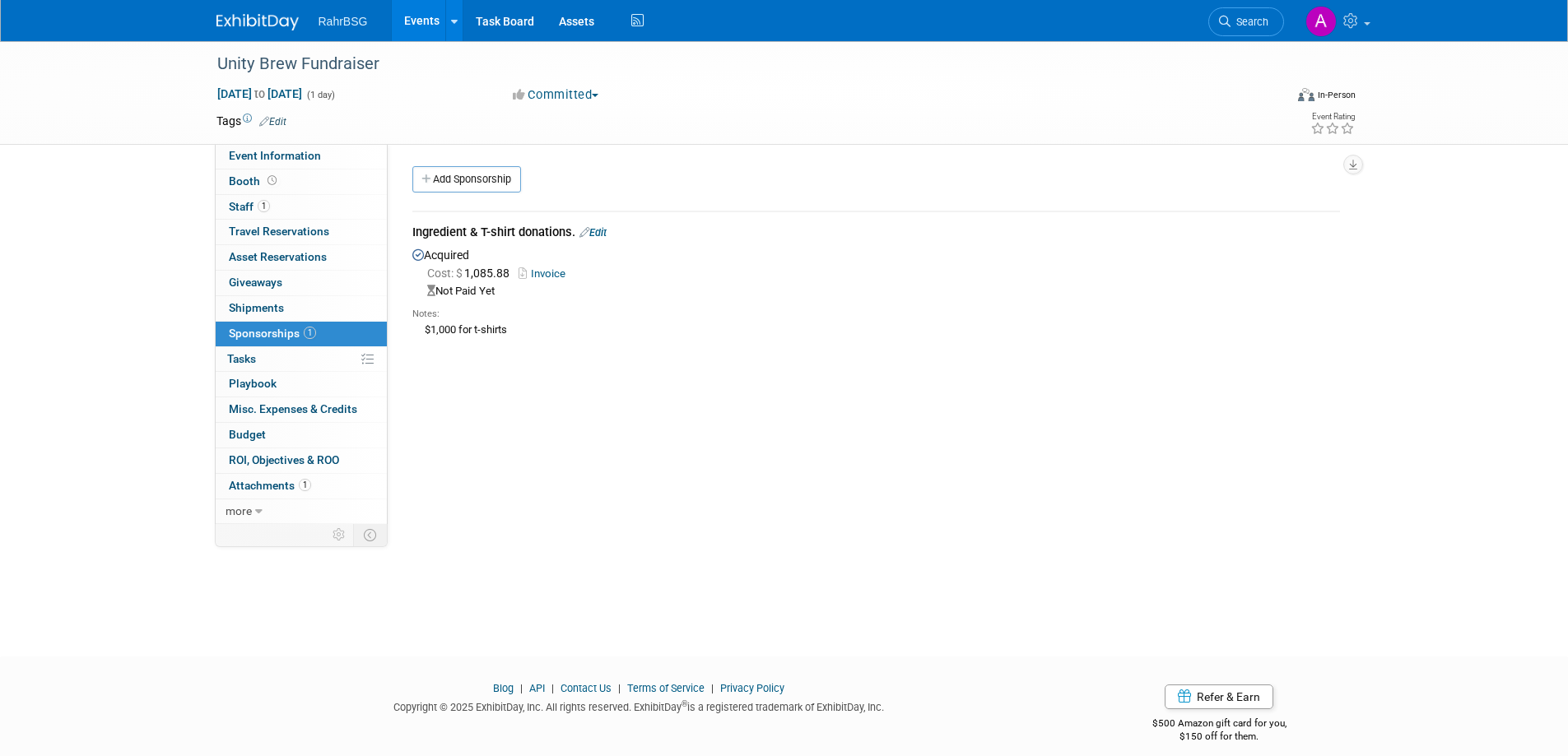
click at [975, 498] on div "Event Website: Edit Event Venue Name: Specify event venue name Event Venue Addr…" at bounding box center [870, 334] width 965 height 380
click at [842, 375] on div "Event Website: Edit Event Venue Name: Specify event venue name Event Venue Addr…" at bounding box center [870, 334] width 965 height 380
click at [281, 23] on img at bounding box center [257, 22] width 82 height 17
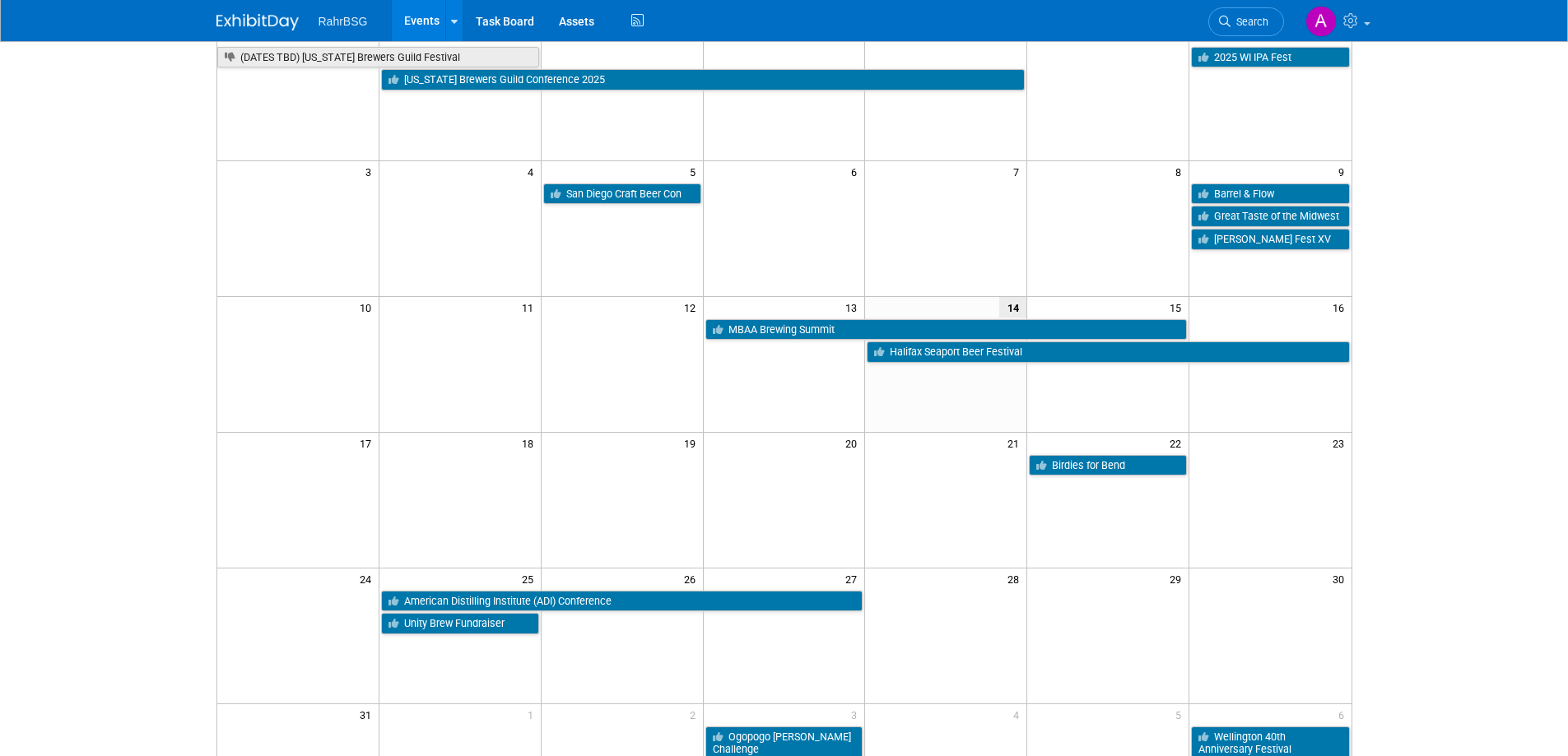
scroll to position [247, 0]
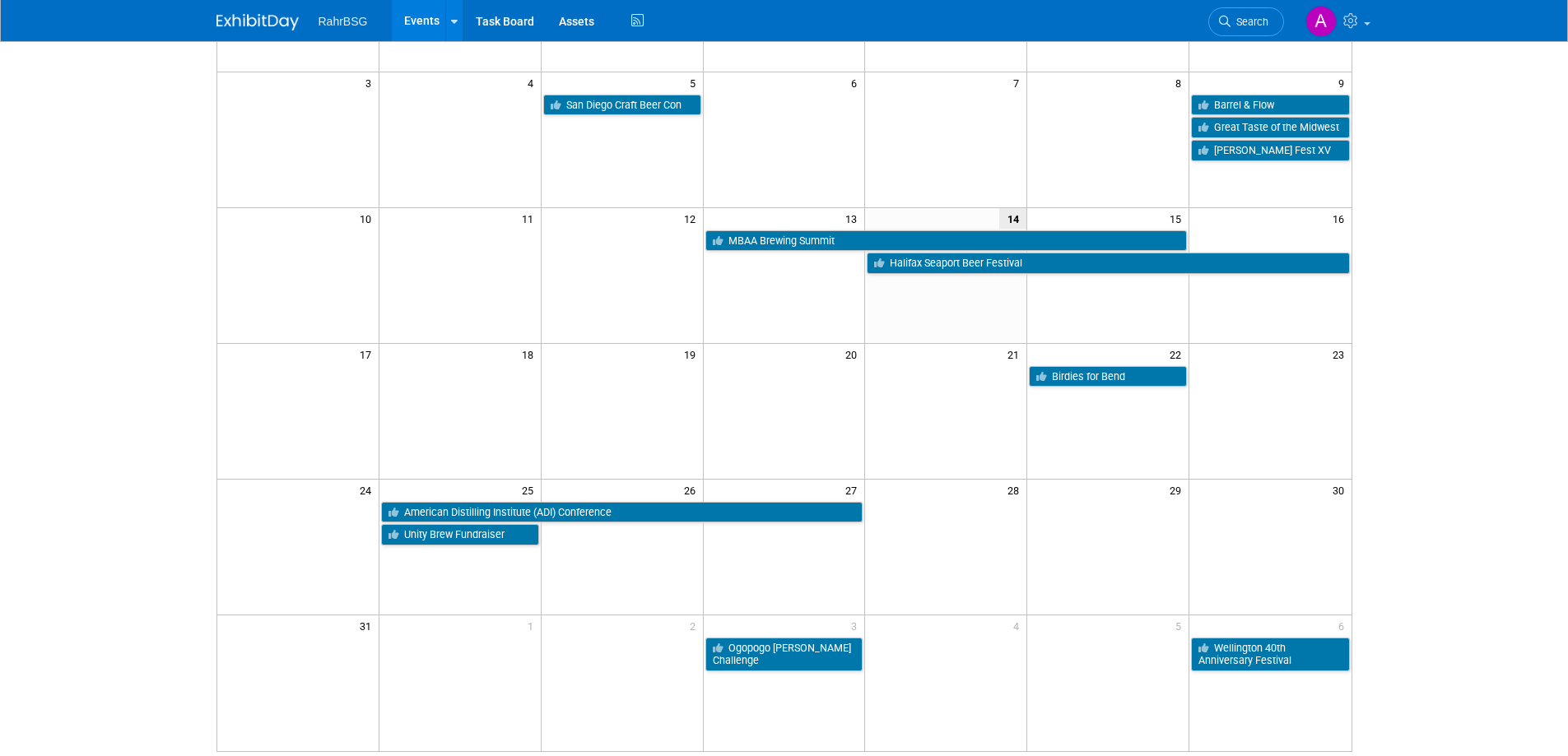
click at [1470, 210] on body "RahrBSG Events Add Event Bulk Upload Events Shareable Event Boards Recently Vie…" at bounding box center [784, 131] width 1568 height 756
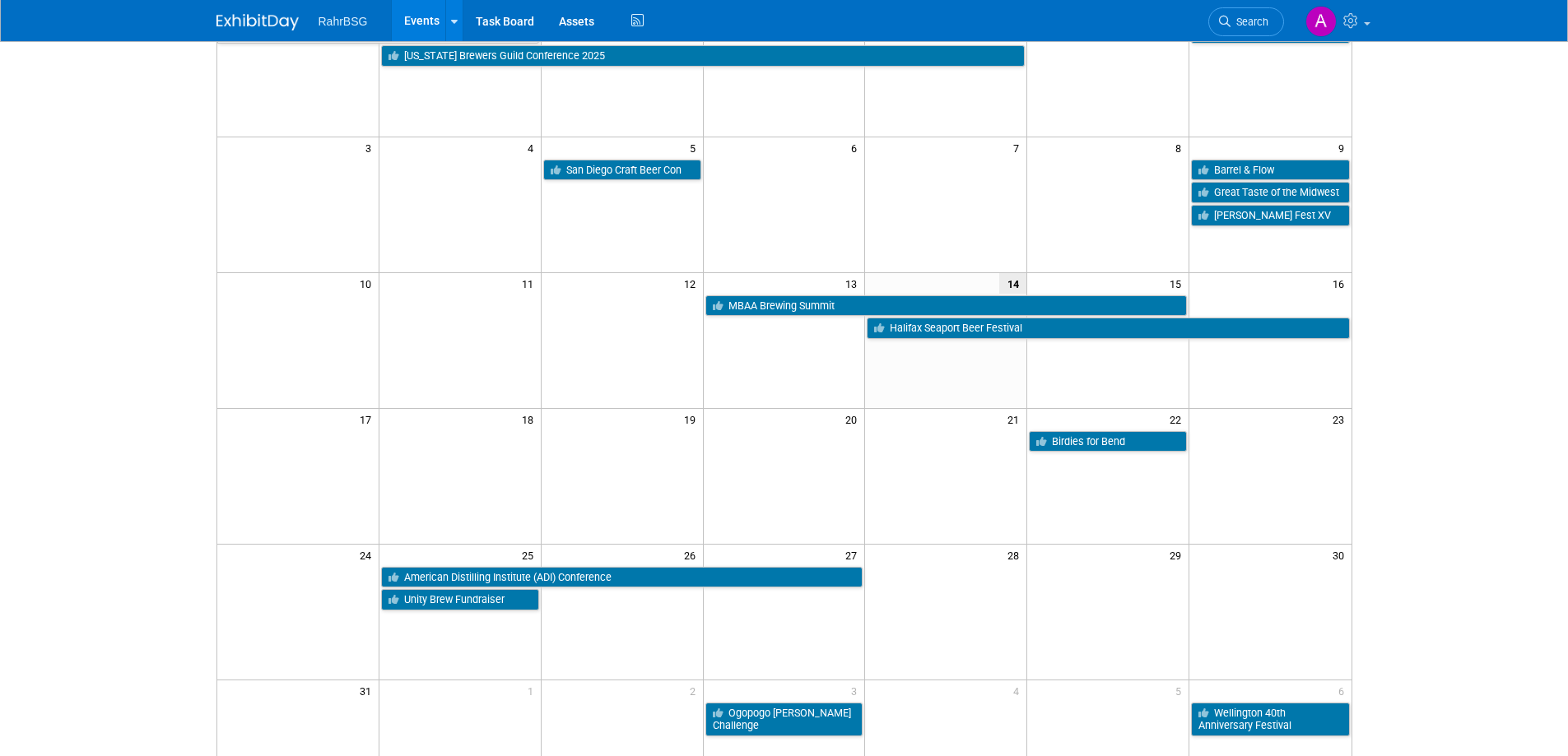
scroll to position [0, 0]
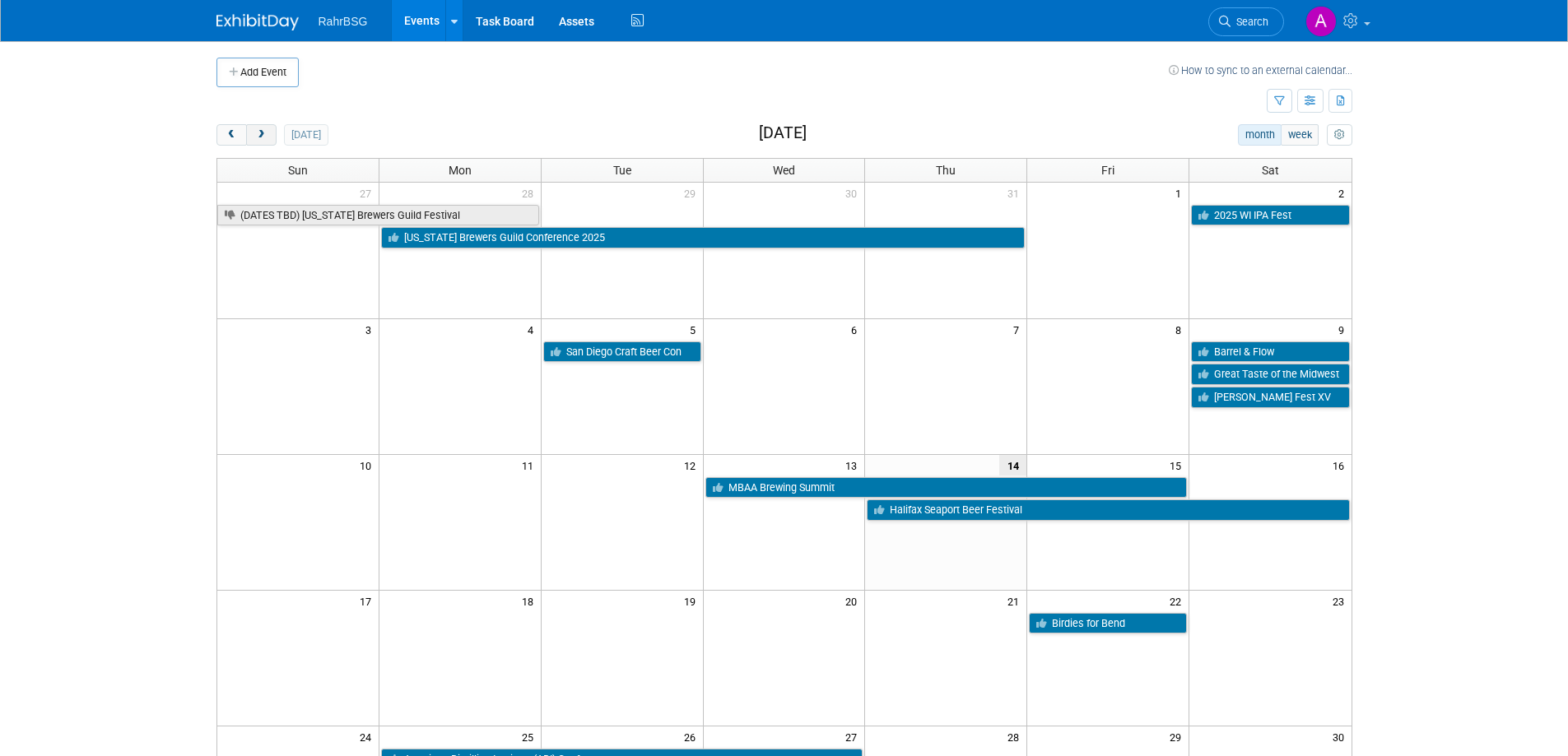
click at [258, 138] on span "next" at bounding box center [261, 135] width 12 height 11
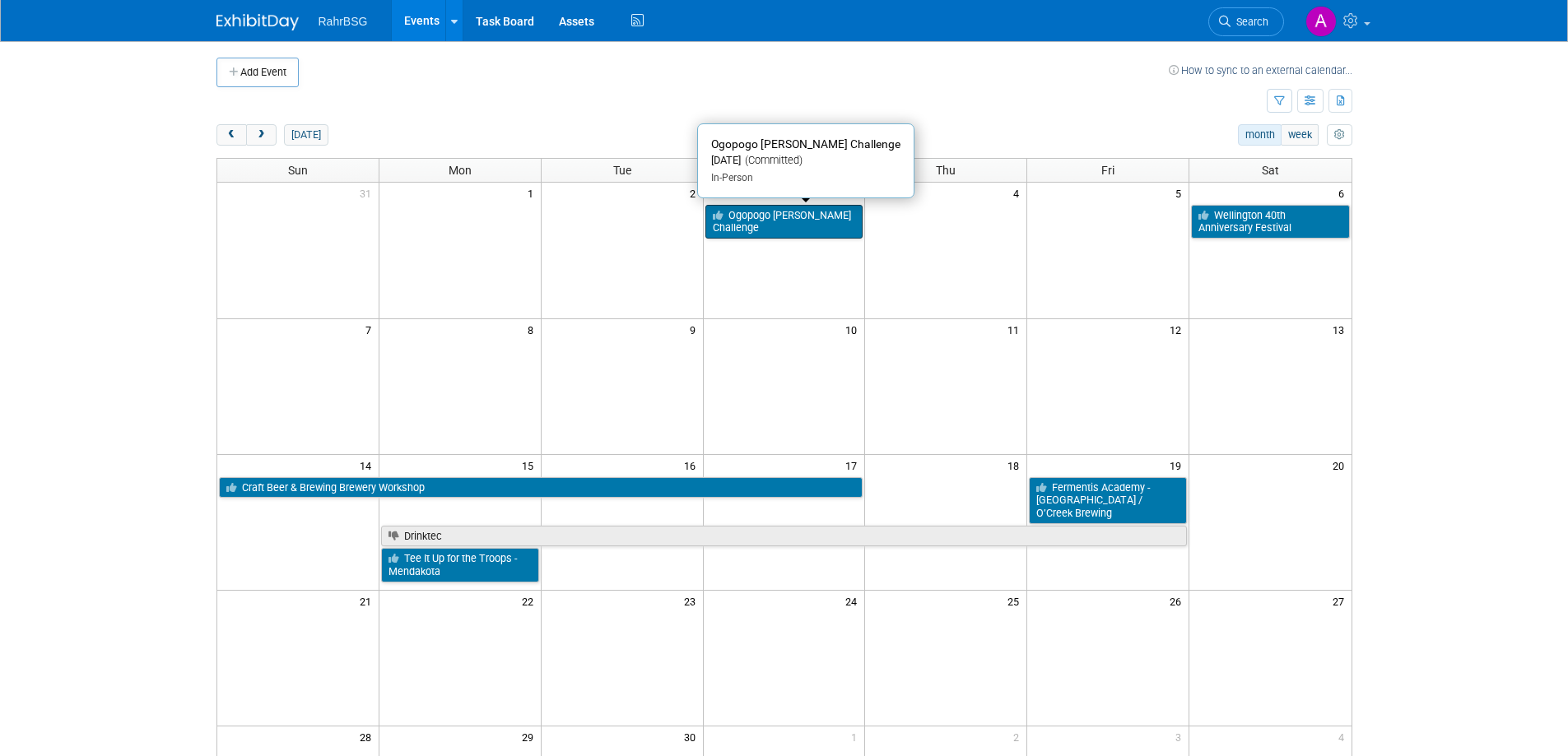
click at [779, 221] on link "Ogopogo [PERSON_NAME] Challenge" at bounding box center [785, 222] width 158 height 34
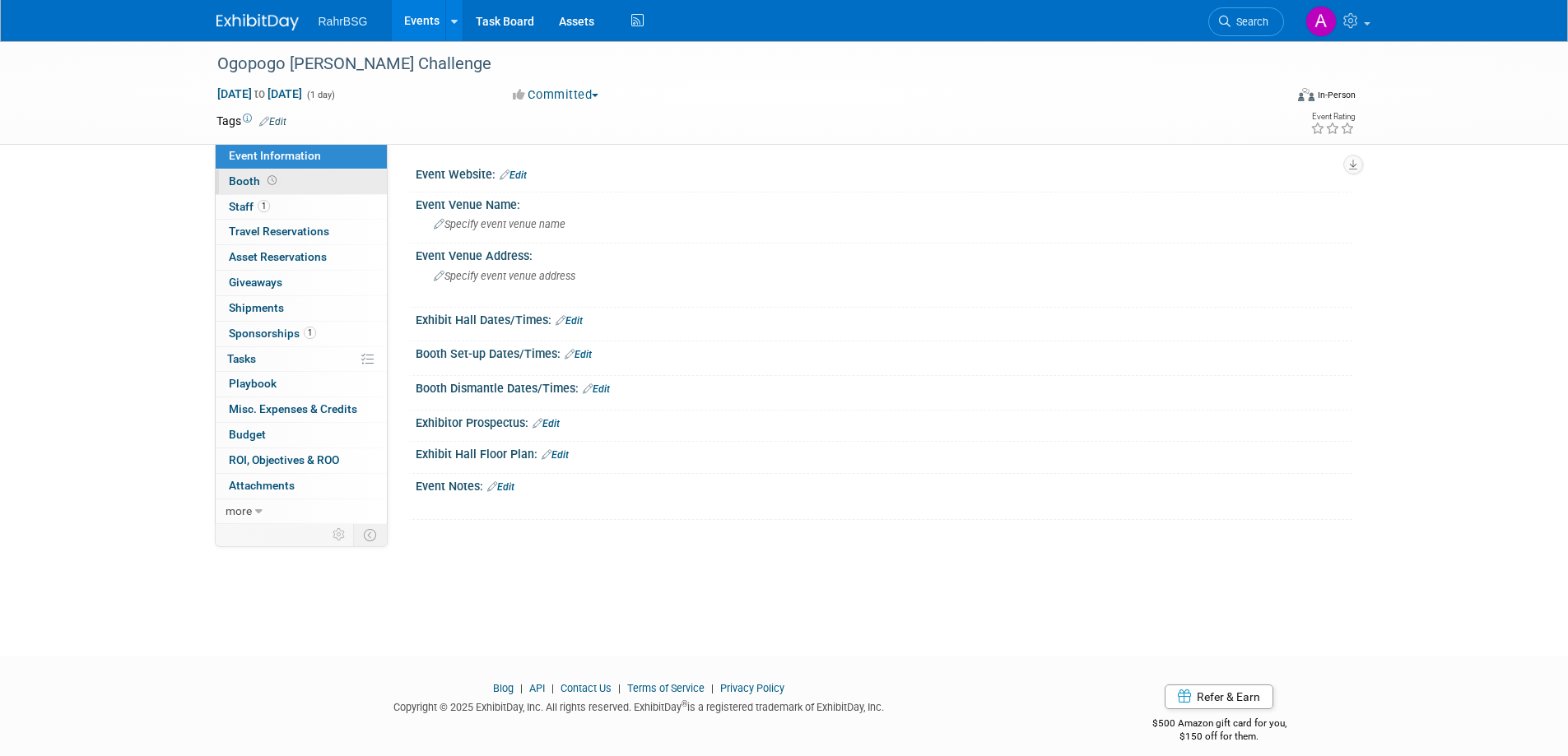
click at [261, 184] on span "Booth" at bounding box center [254, 180] width 51 height 13
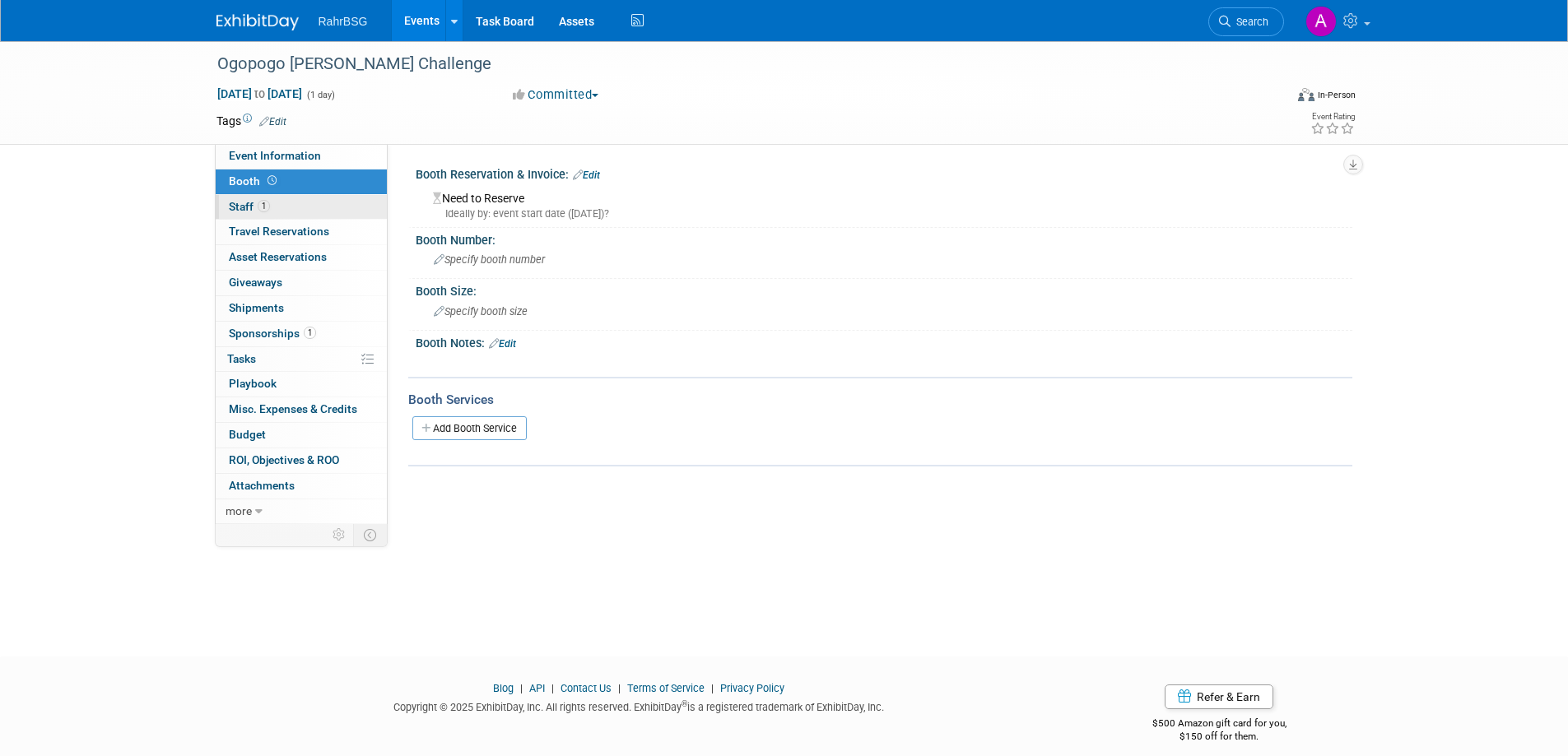
click at [243, 200] on span "Staff 1" at bounding box center [249, 206] width 42 height 13
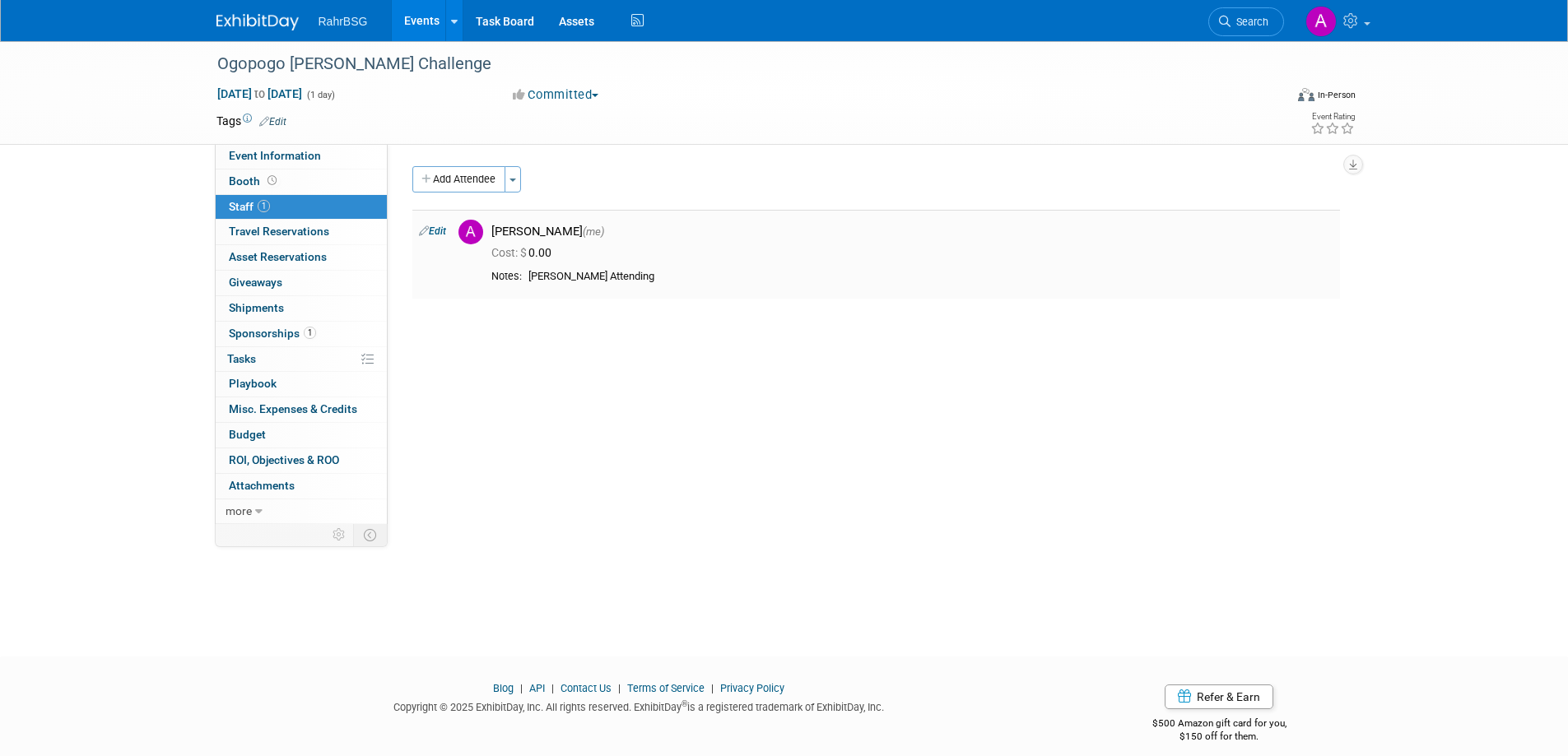
click at [603, 275] on div "[PERSON_NAME] Attending" at bounding box center [931, 277] width 805 height 14
click at [436, 230] on link "Edit" at bounding box center [432, 232] width 27 height 12
select select "8d7bfa72-48f6-4742-9252-1a421e7074c1"
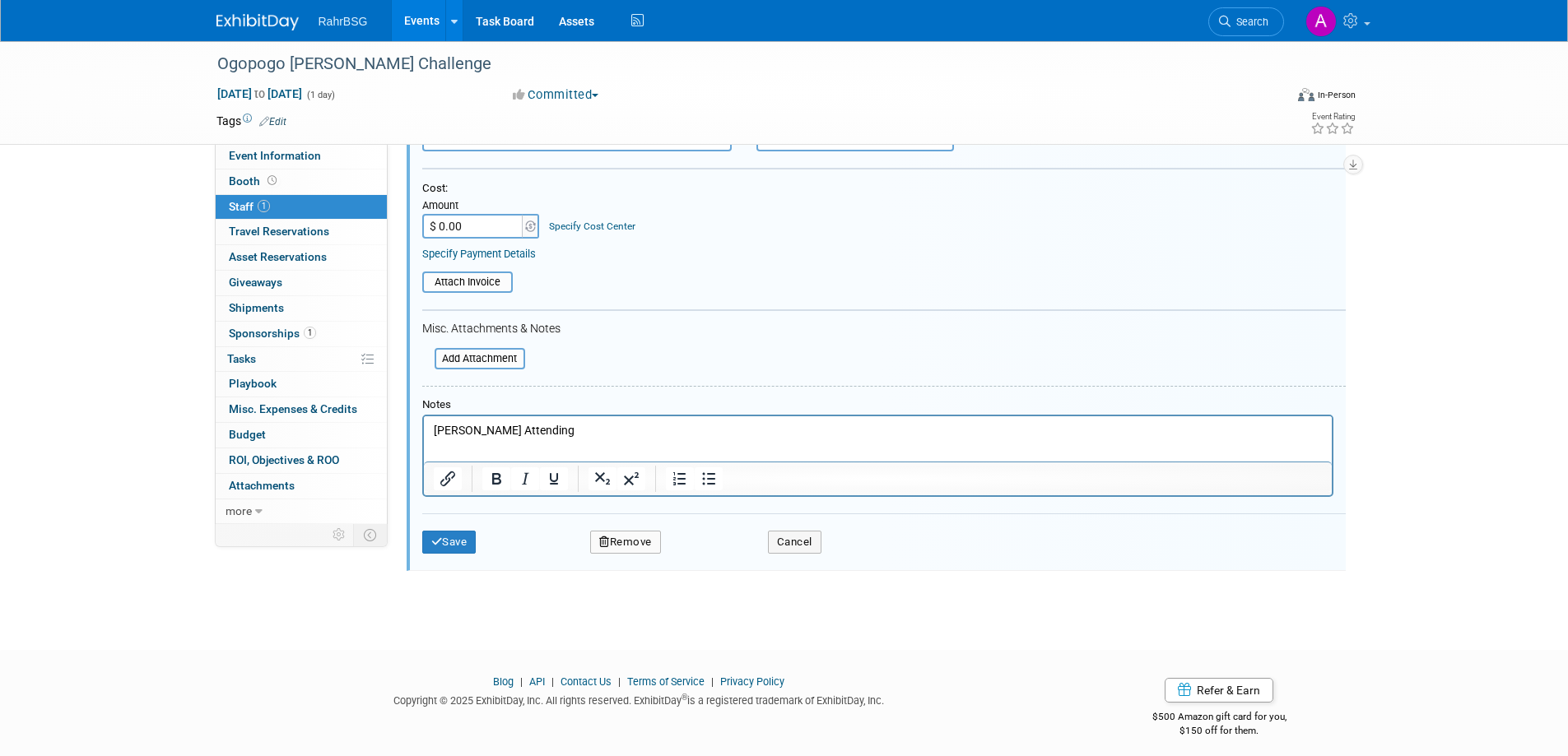
scroll to position [270, 0]
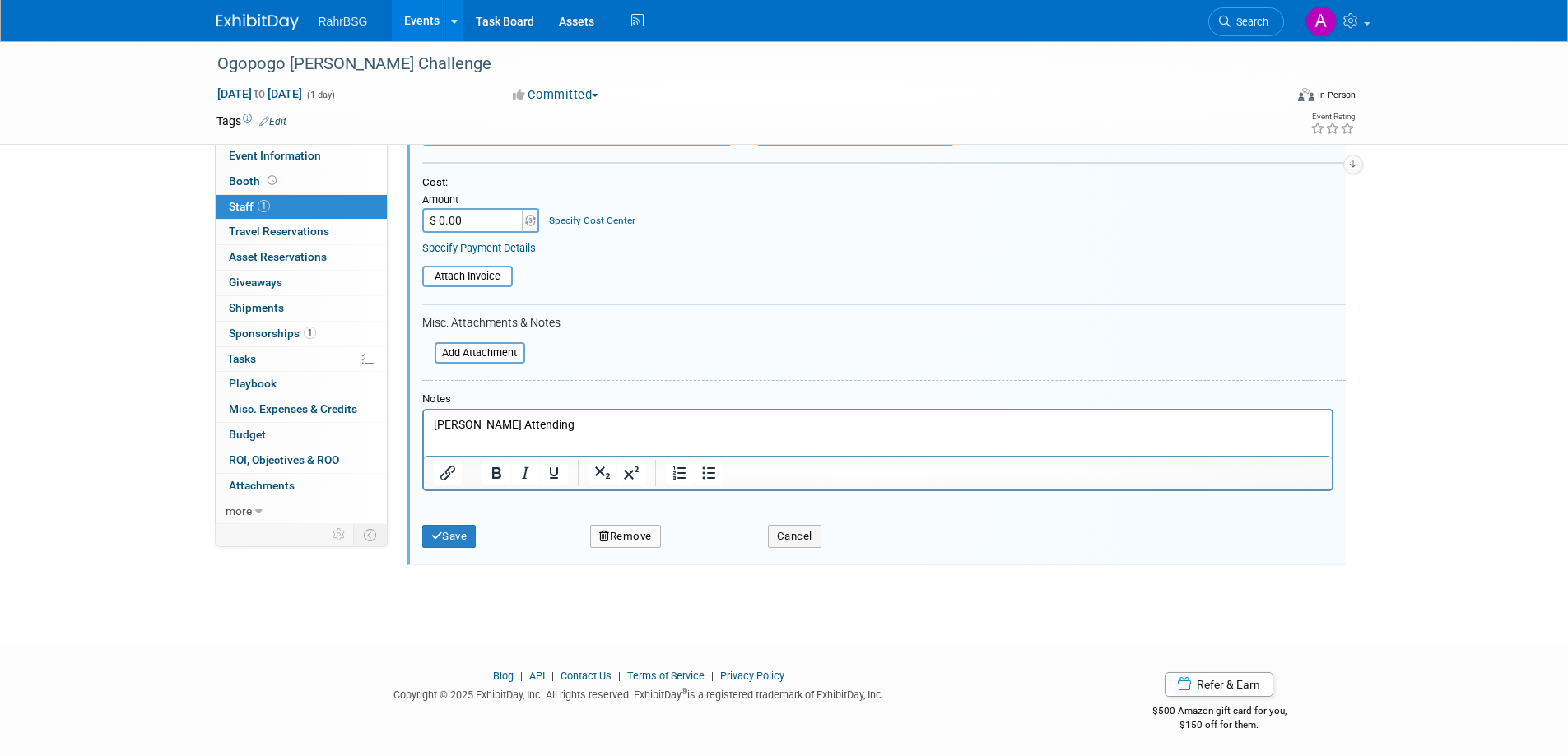
click at [659, 534] on button "Remove" at bounding box center [626, 536] width 71 height 23
click at [708, 544] on link "Yes" at bounding box center [716, 550] width 48 height 27
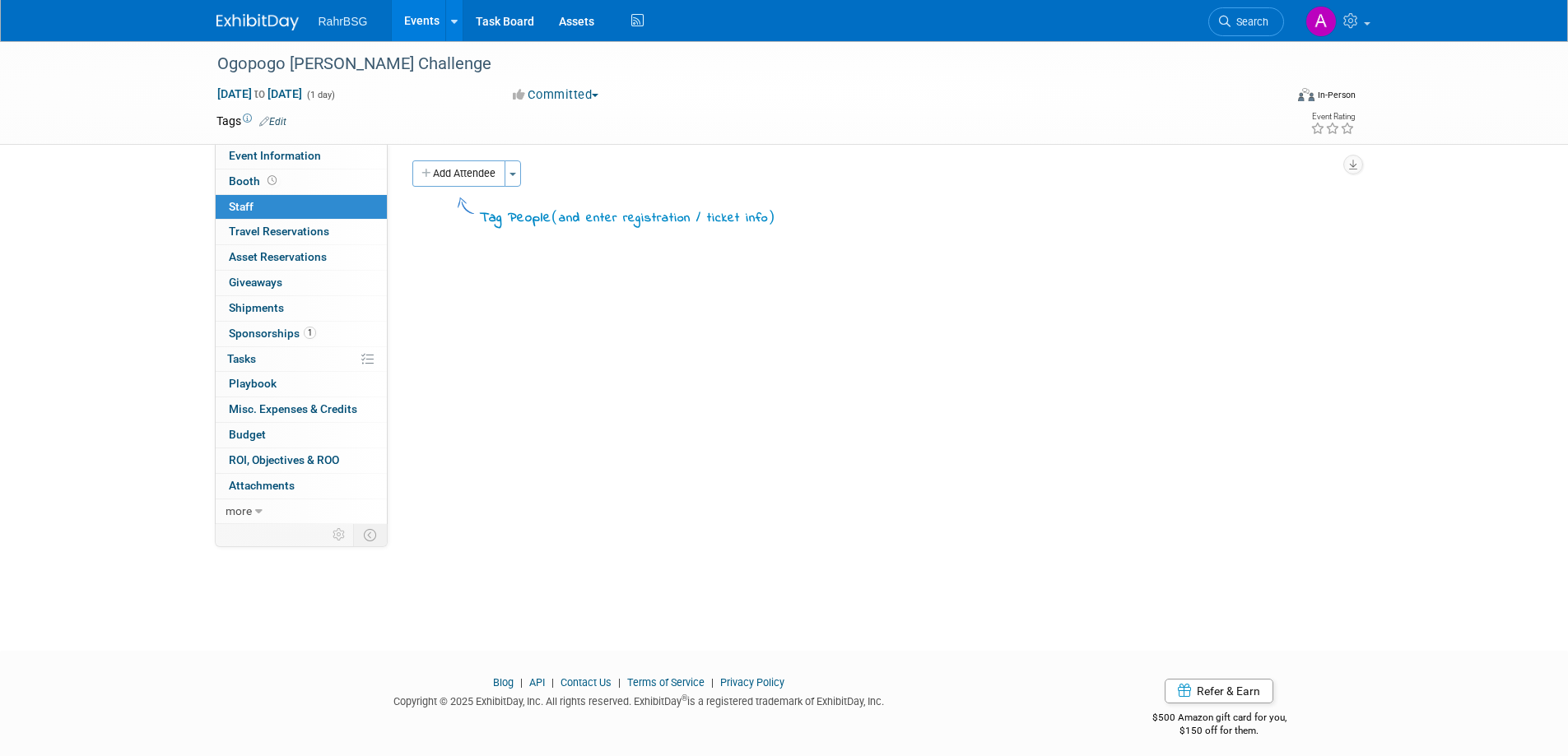
scroll to position [0, 0]
click at [275, 154] on span "Event Information" at bounding box center [274, 155] width 92 height 13
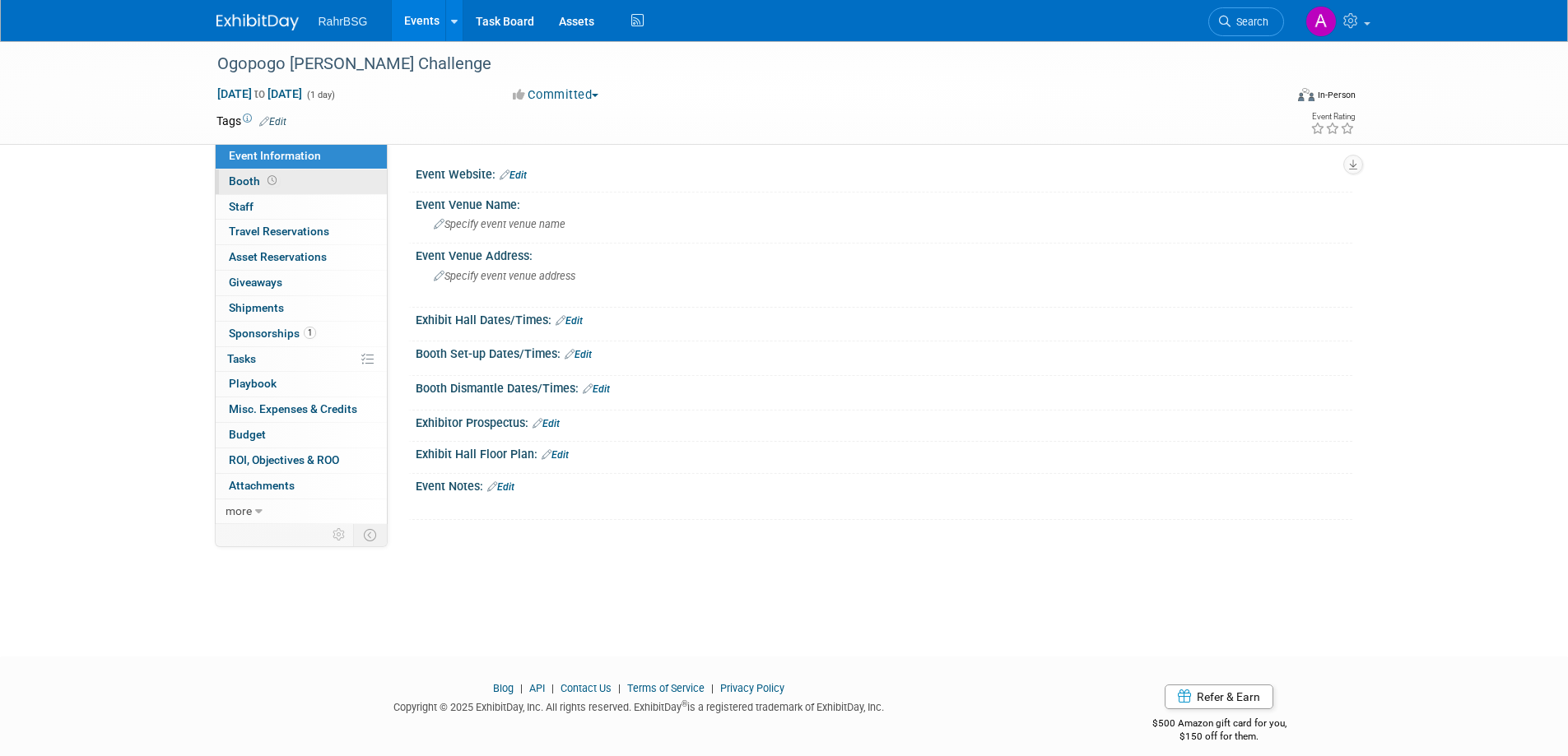
click at [264, 180] on span at bounding box center [272, 180] width 16 height 12
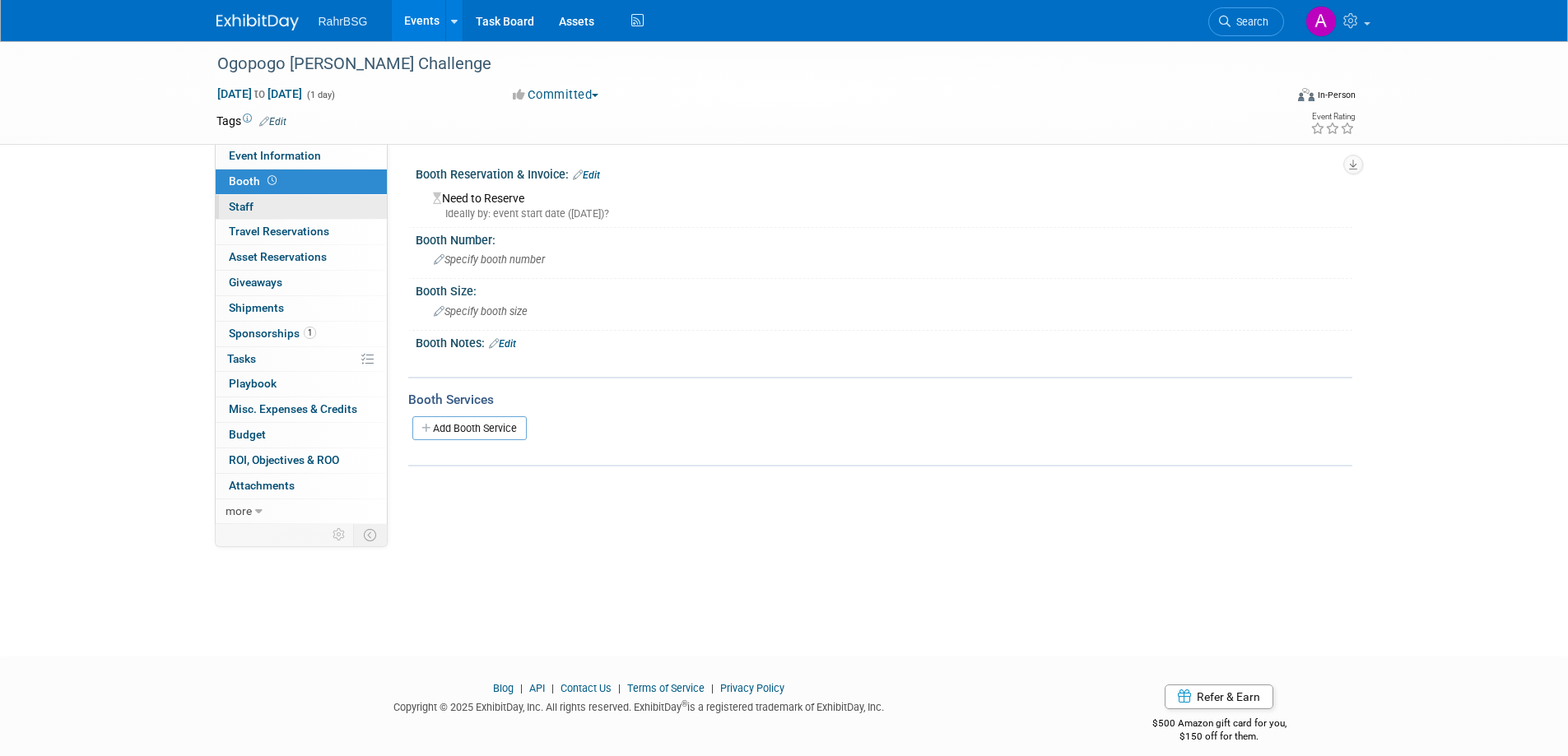
click at [255, 201] on link "1 Staff 1" at bounding box center [301, 207] width 171 height 25
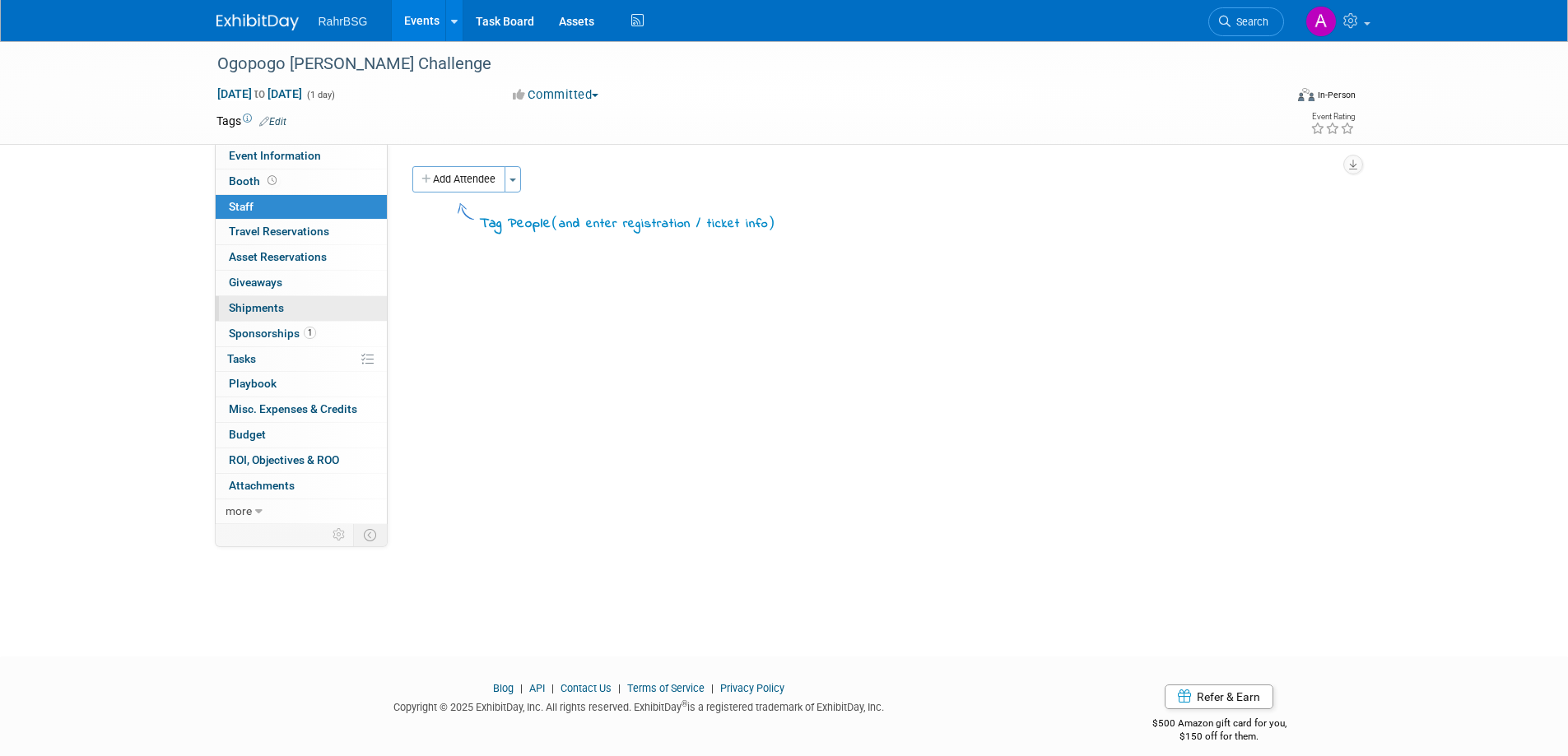
click at [283, 296] on link "0 Shipments 0" at bounding box center [301, 308] width 171 height 25
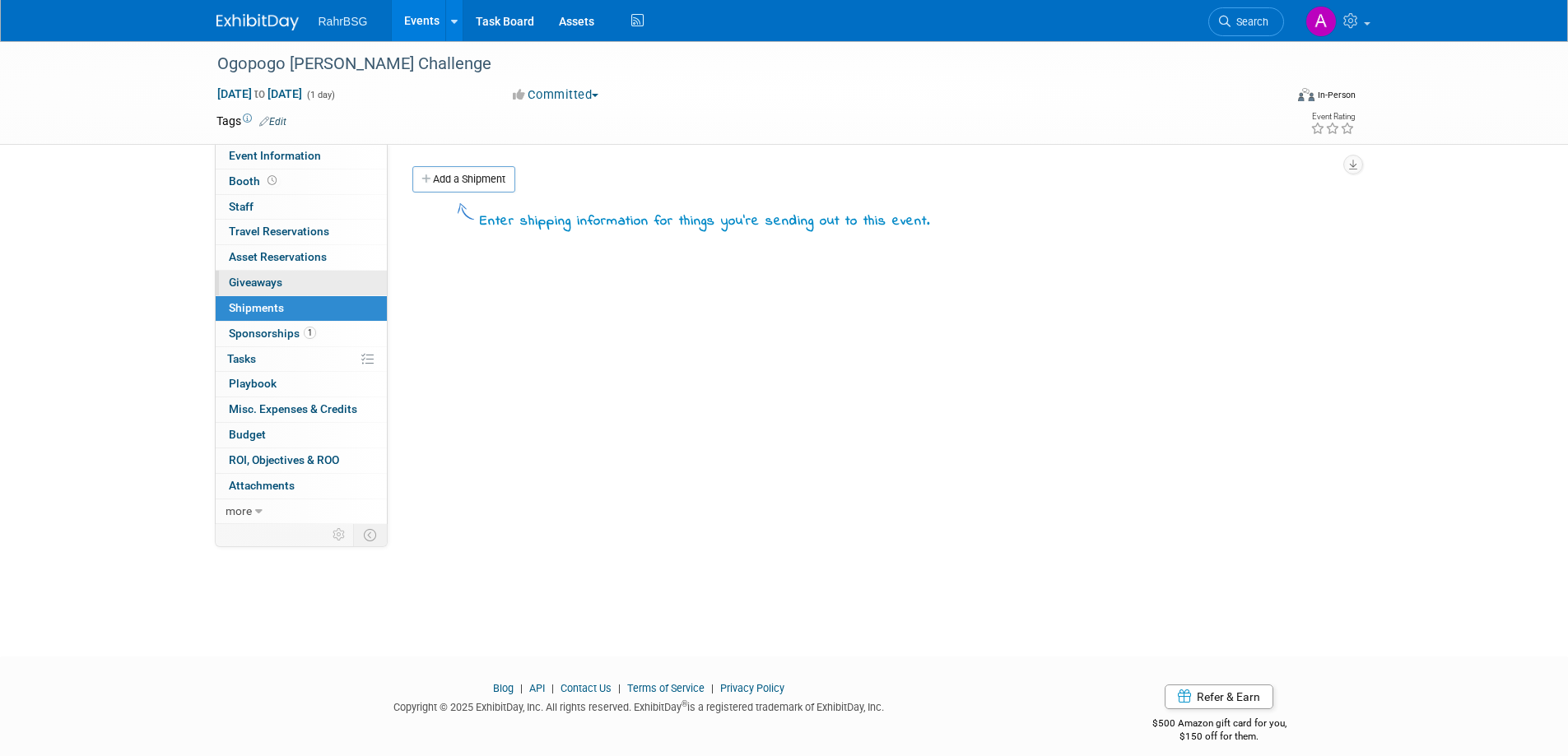
click at [284, 284] on link "0 Giveaways 0" at bounding box center [301, 283] width 171 height 25
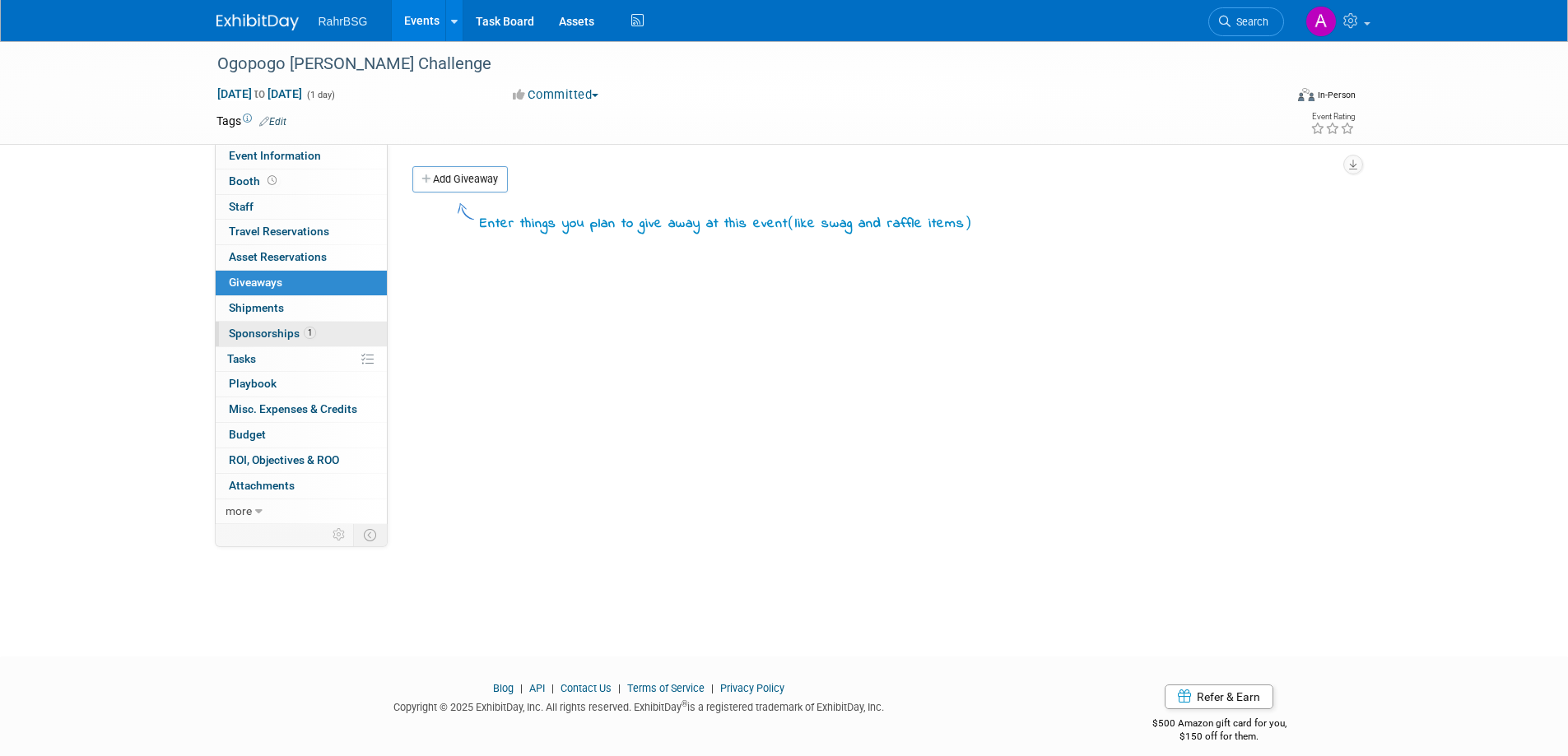
click at [274, 335] on span "Sponsorships 1" at bounding box center [272, 332] width 87 height 13
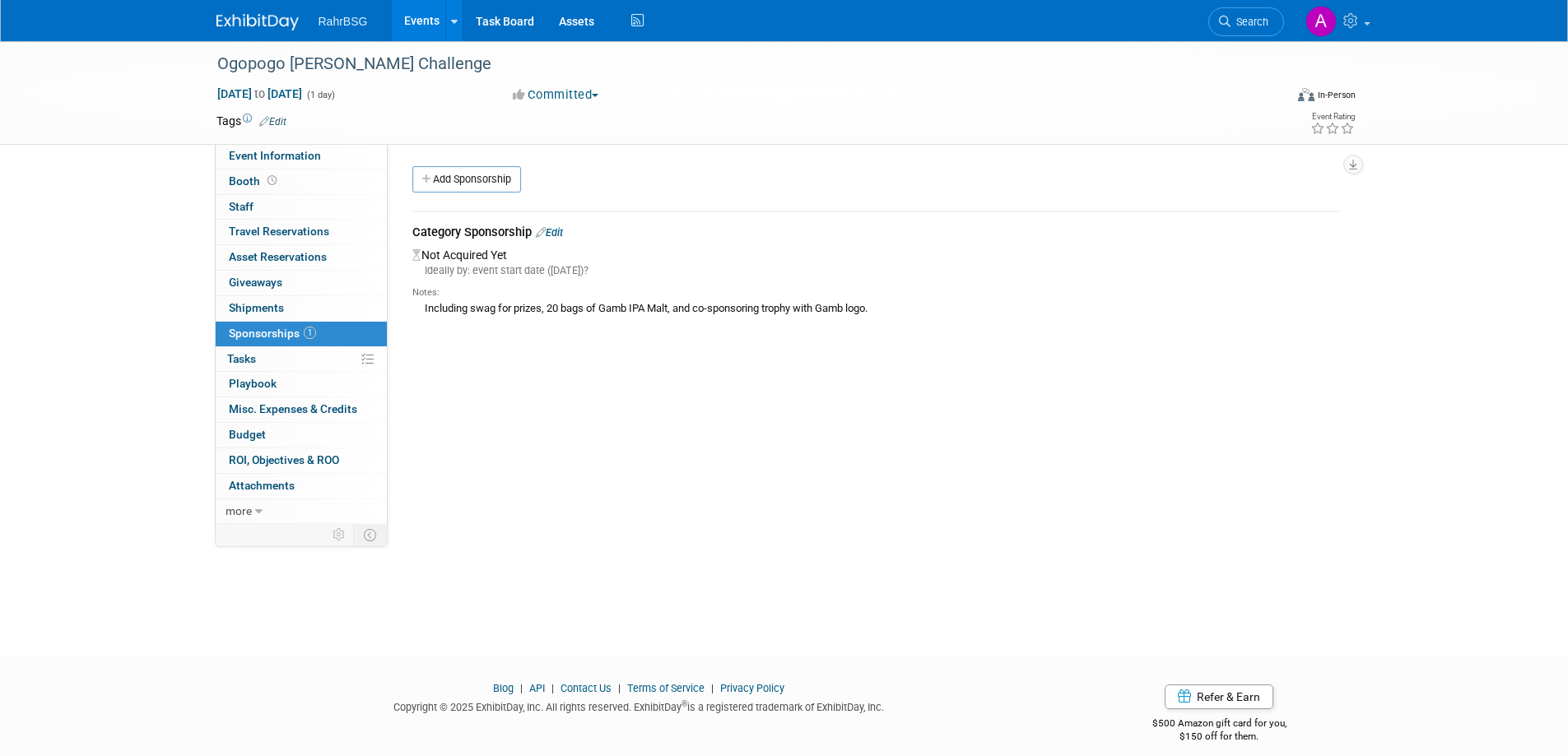
click at [244, 22] on img at bounding box center [257, 22] width 82 height 17
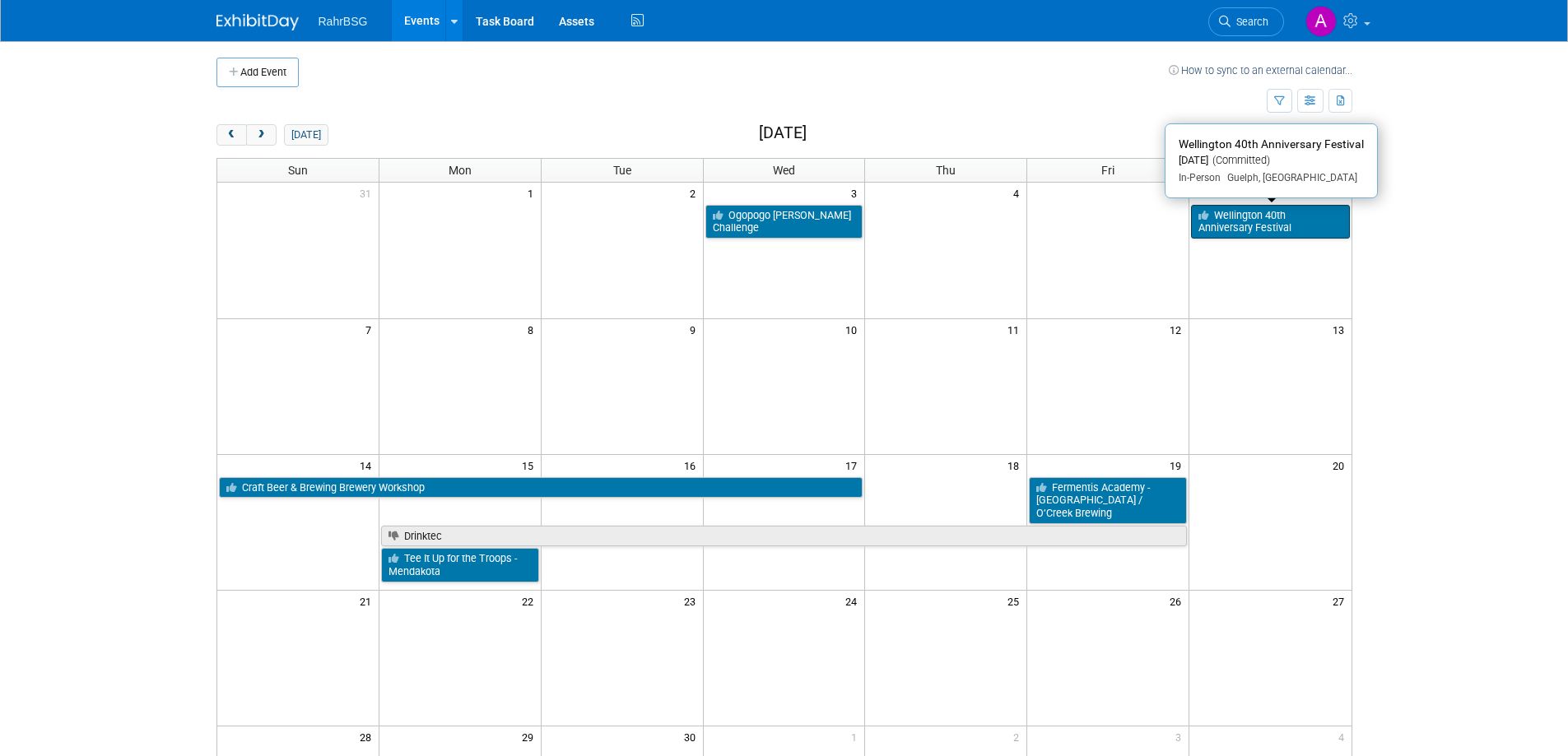
click at [1262, 223] on link "Wellington 40th Anniversary Festival" at bounding box center [1270, 222] width 158 height 34
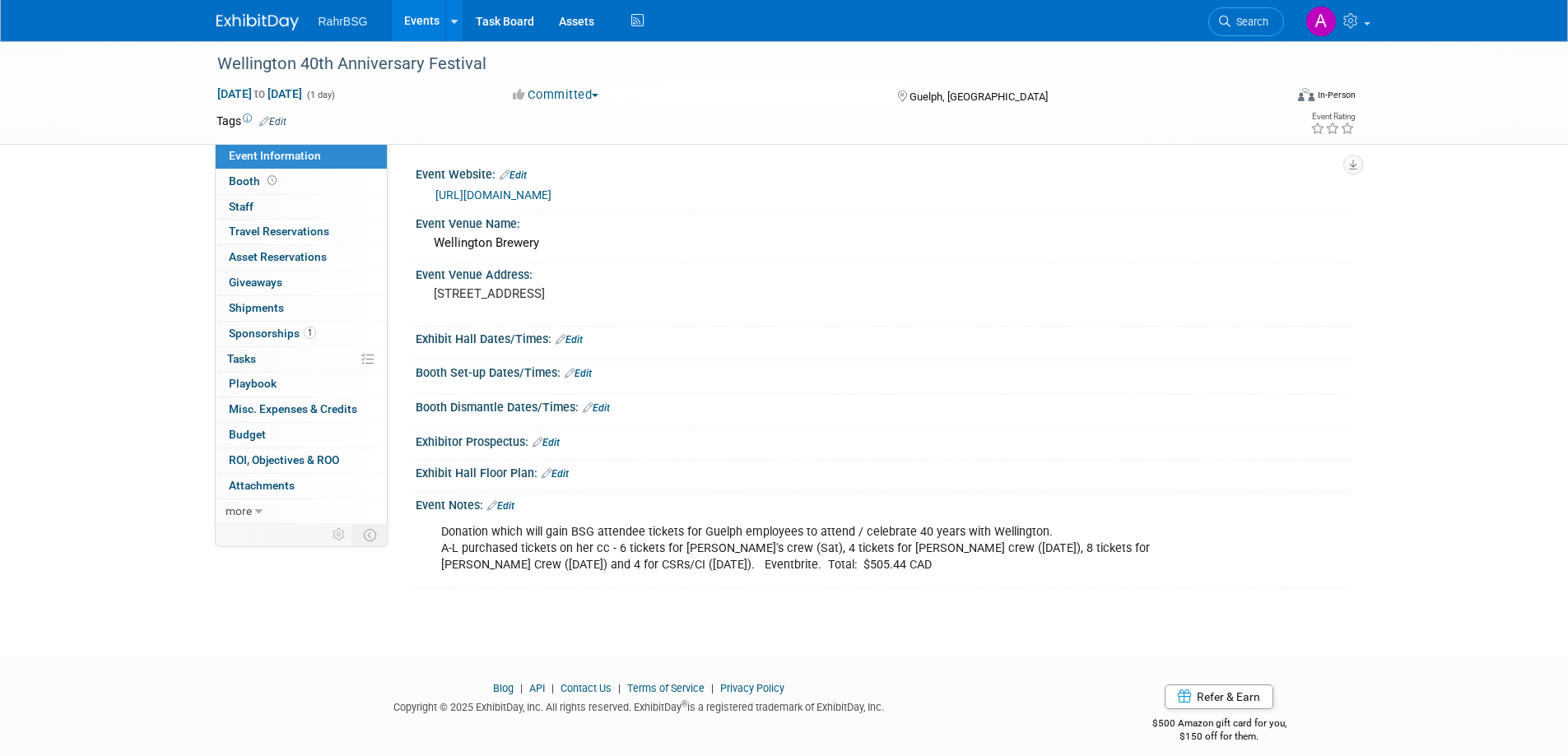
click at [238, 26] on img at bounding box center [257, 22] width 82 height 17
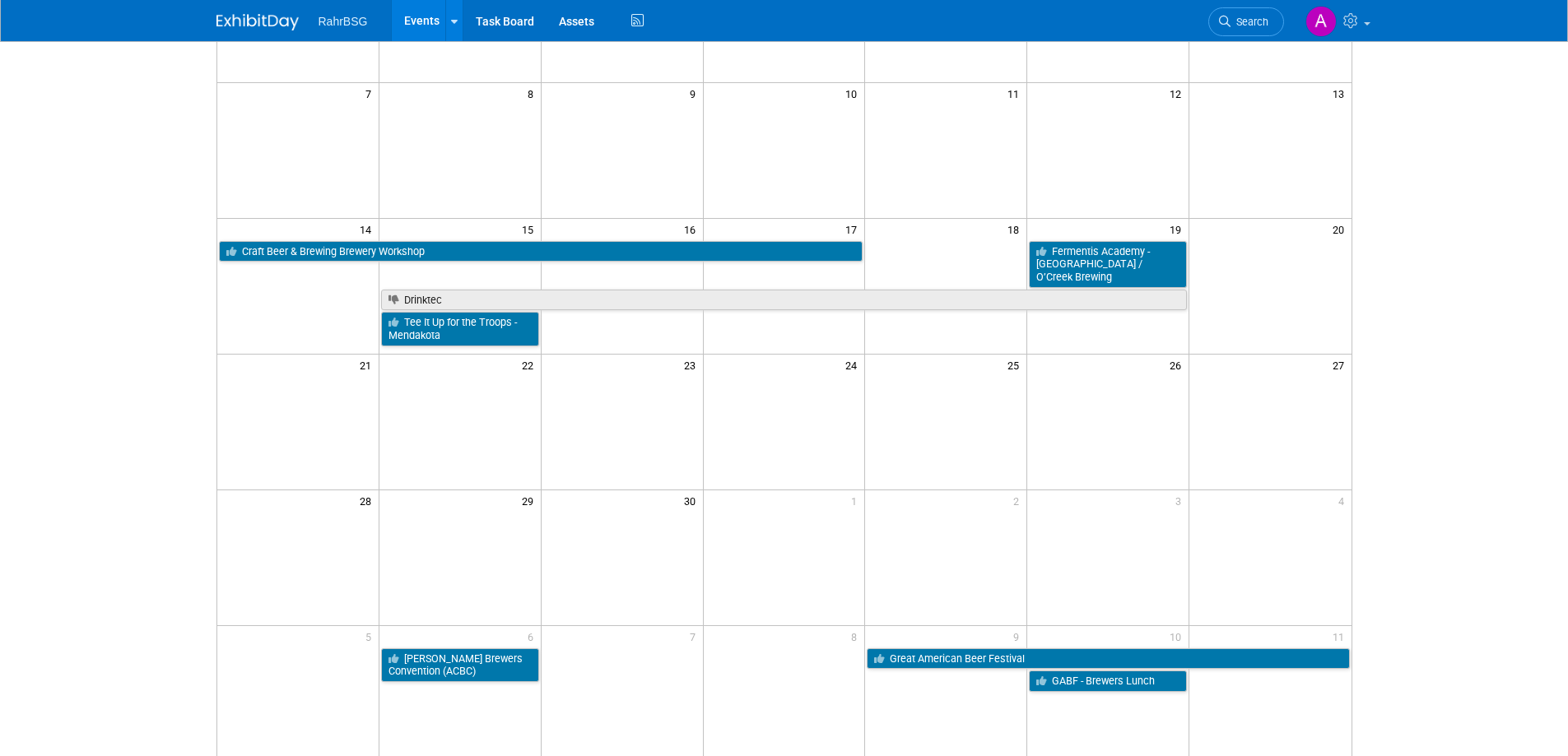
scroll to position [247, 0]
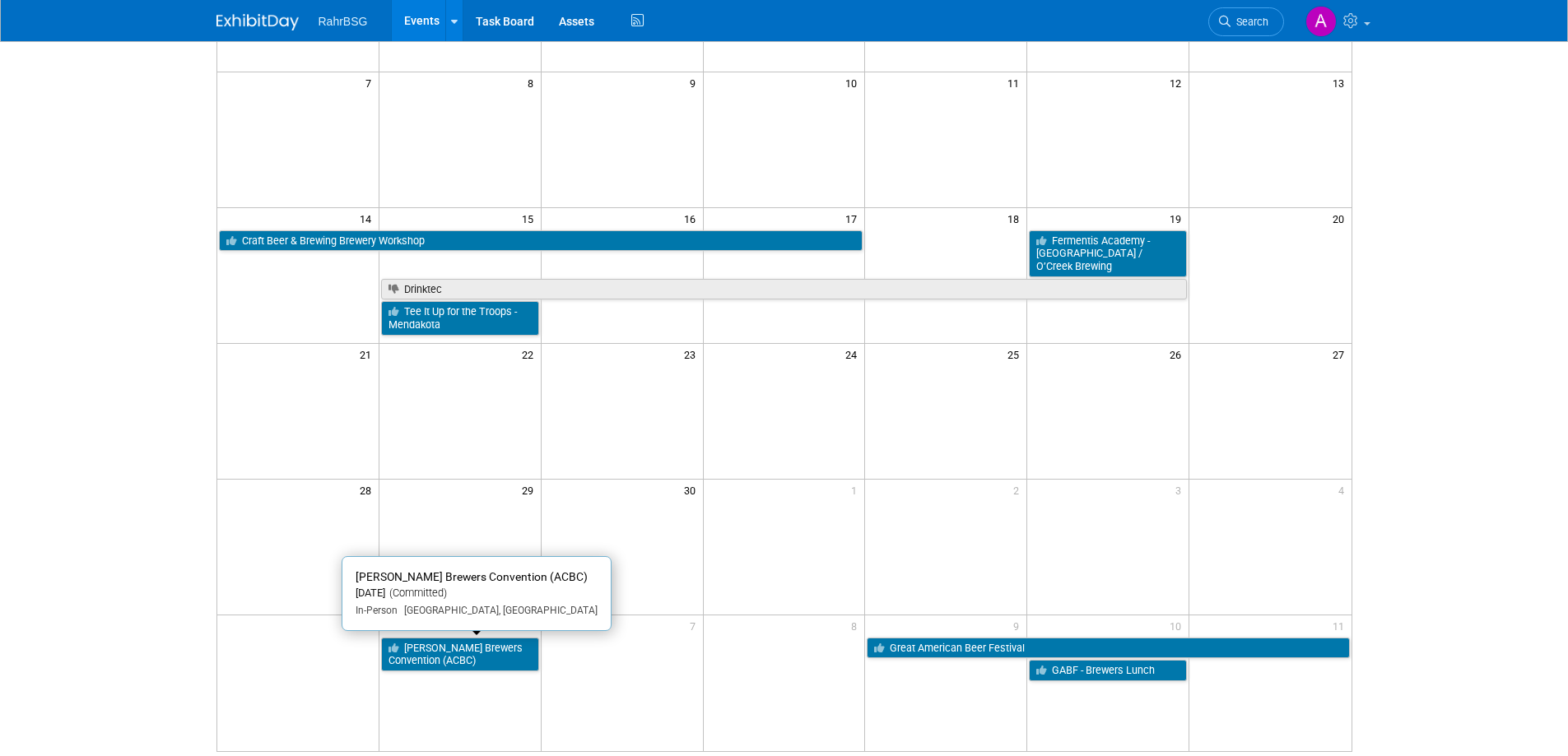
click at [492, 658] on link "[PERSON_NAME] Brewers Convention (ACBC)" at bounding box center [460, 655] width 158 height 34
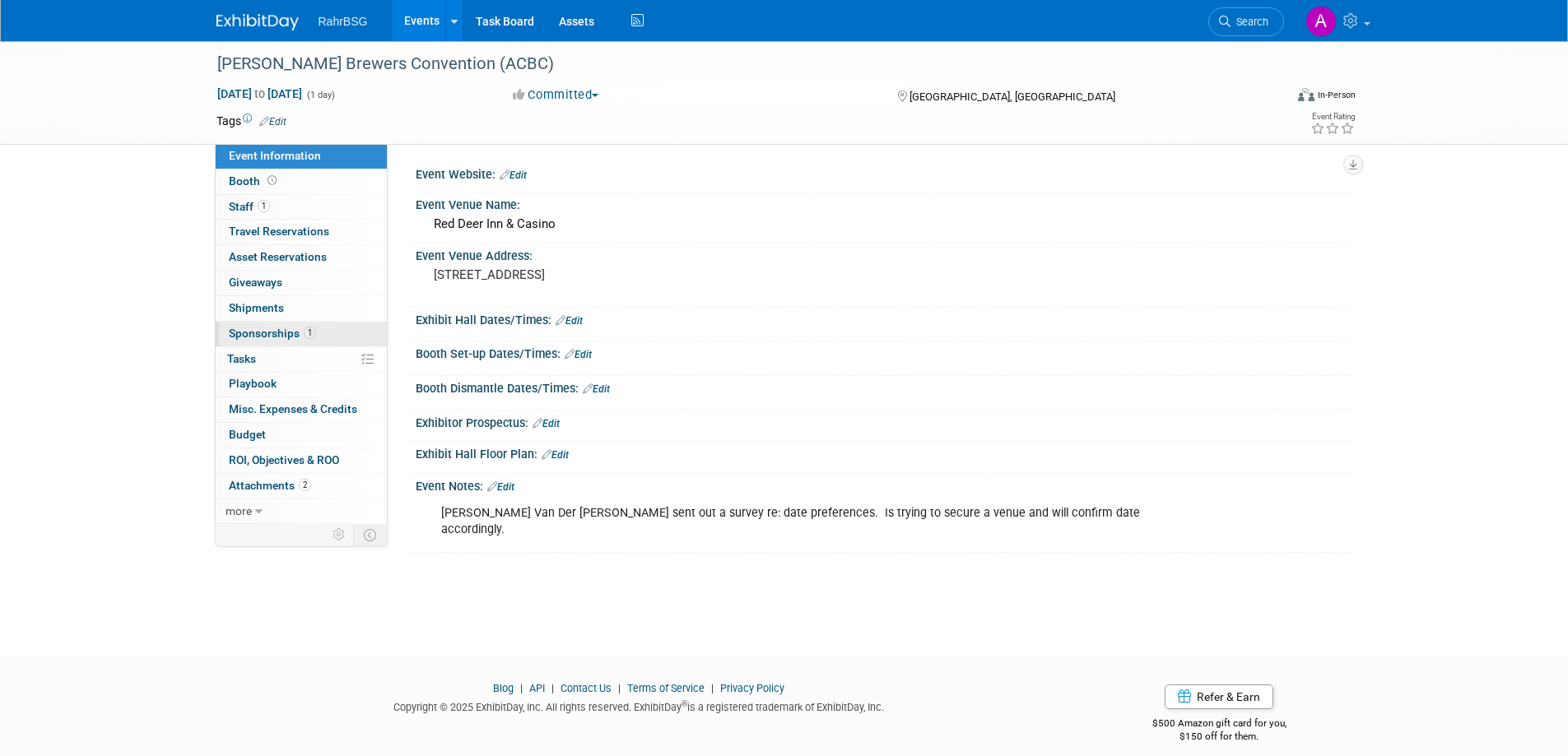
click at [283, 331] on span "Sponsorships 1" at bounding box center [272, 332] width 87 height 13
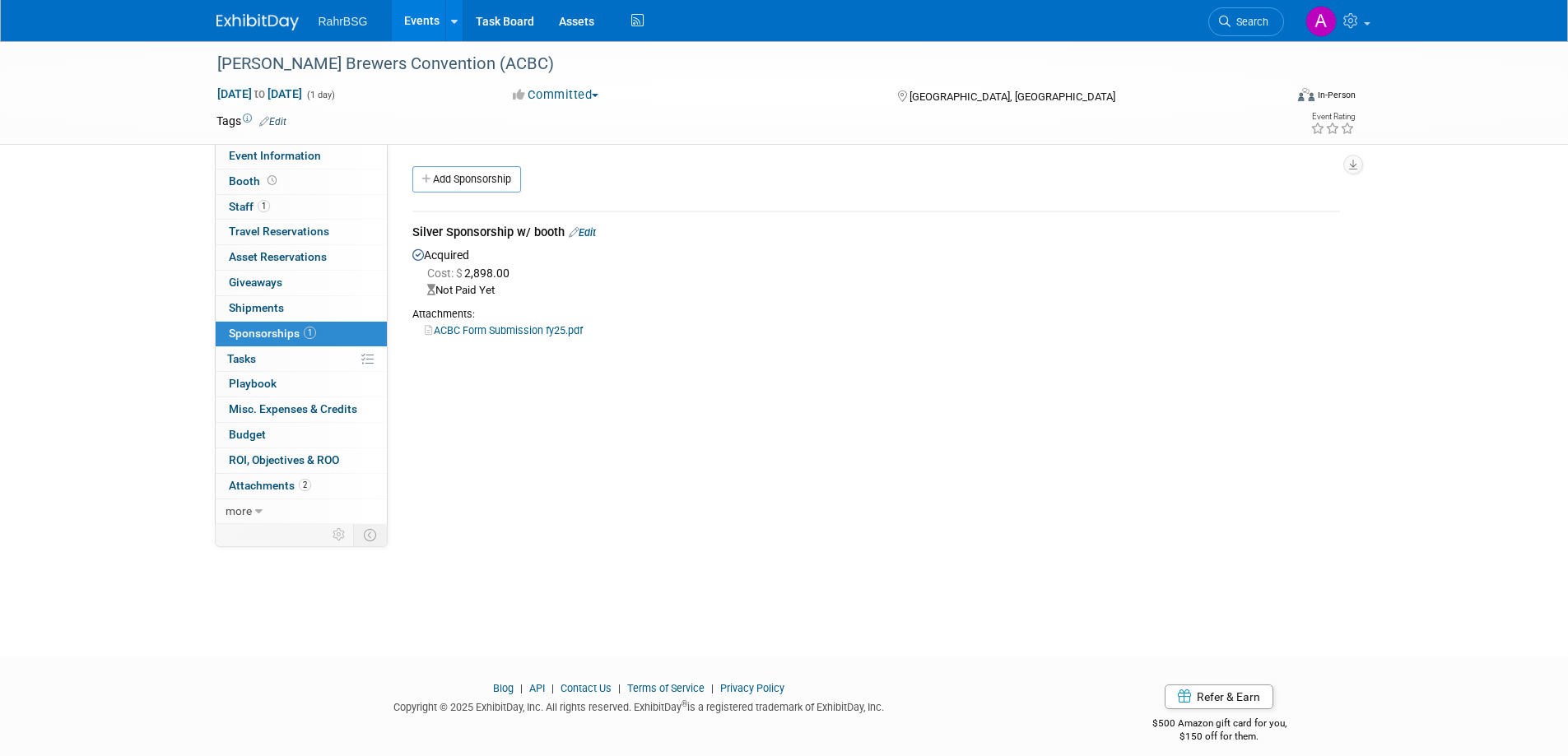
click at [536, 331] on link "ACBC Form Submission fy25.pdf" at bounding box center [504, 331] width 158 height 12
click at [497, 331] on link "ACBC Form Submission fy25.pdf" at bounding box center [504, 331] width 158 height 12
click at [474, 333] on link "ACBC Form Submission fy25.pdf" at bounding box center [504, 331] width 158 height 12
click at [858, 408] on div "Event Website: Edit Event Venue Name: Red Deer Inn & Casino Event Venue Address…" at bounding box center [870, 334] width 965 height 380
